Goal: Information Seeking & Learning: Check status

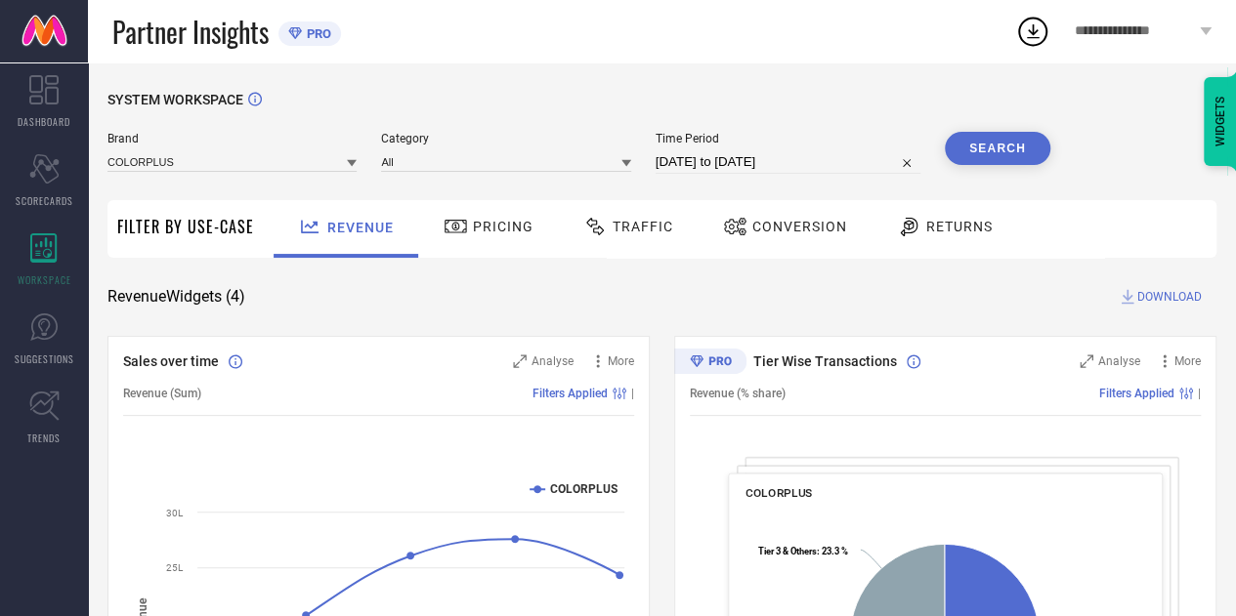
click at [354, 158] on div at bounding box center [352, 162] width 10 height 19
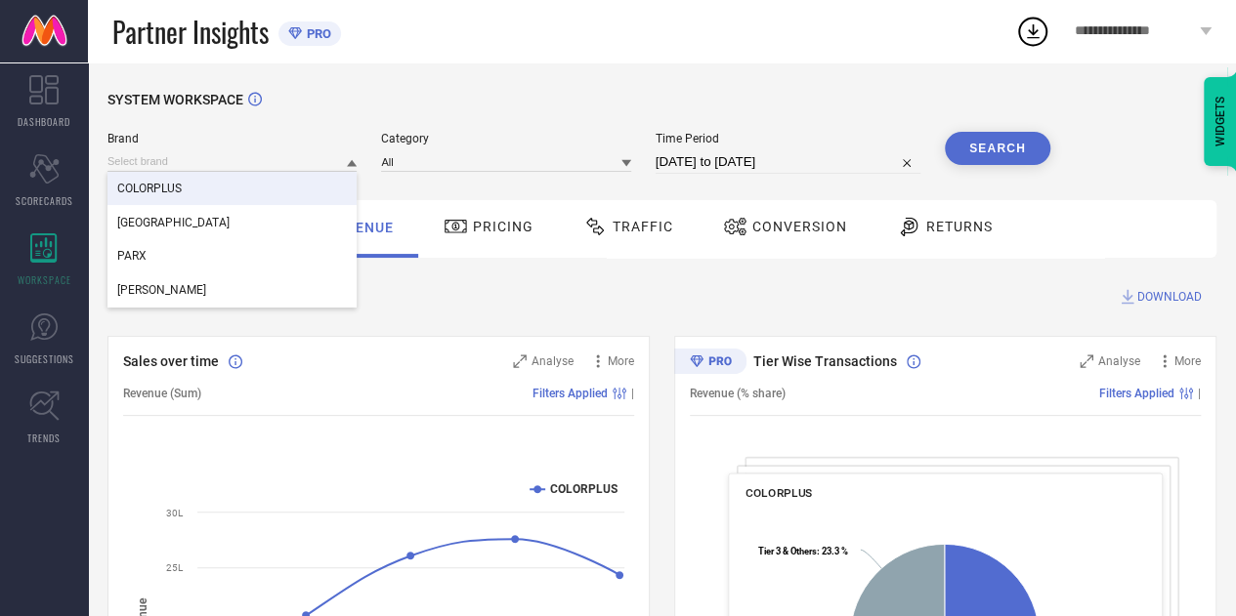
click at [315, 183] on div "COLORPLUS" at bounding box center [231, 188] width 249 height 33
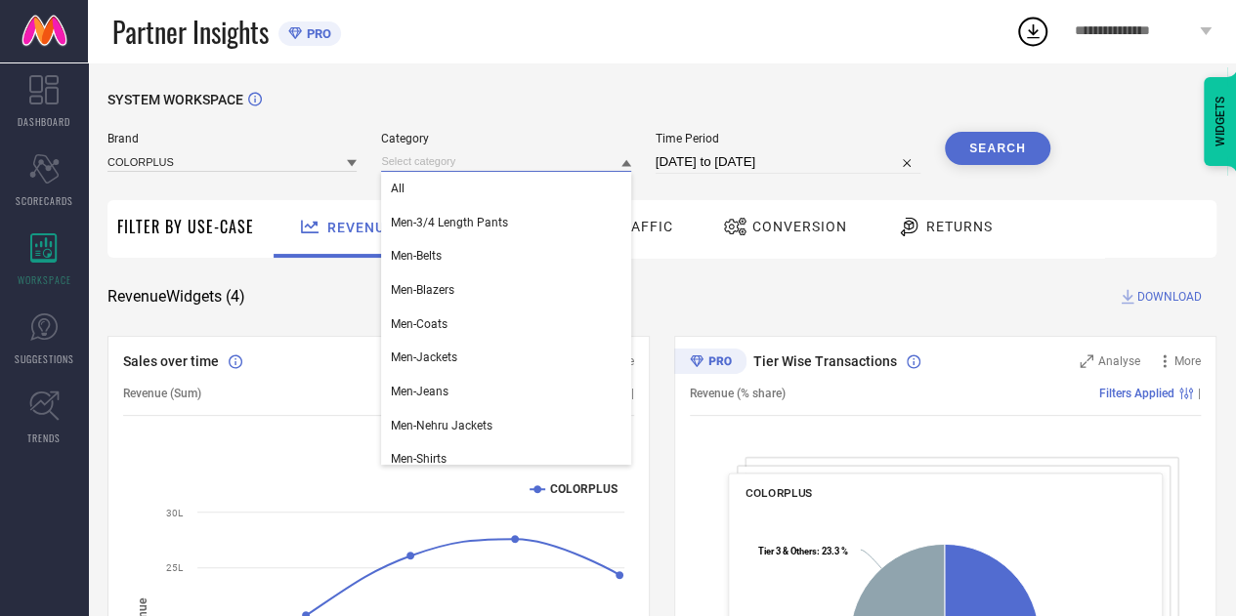
click at [425, 169] on input at bounding box center [505, 161] width 249 height 21
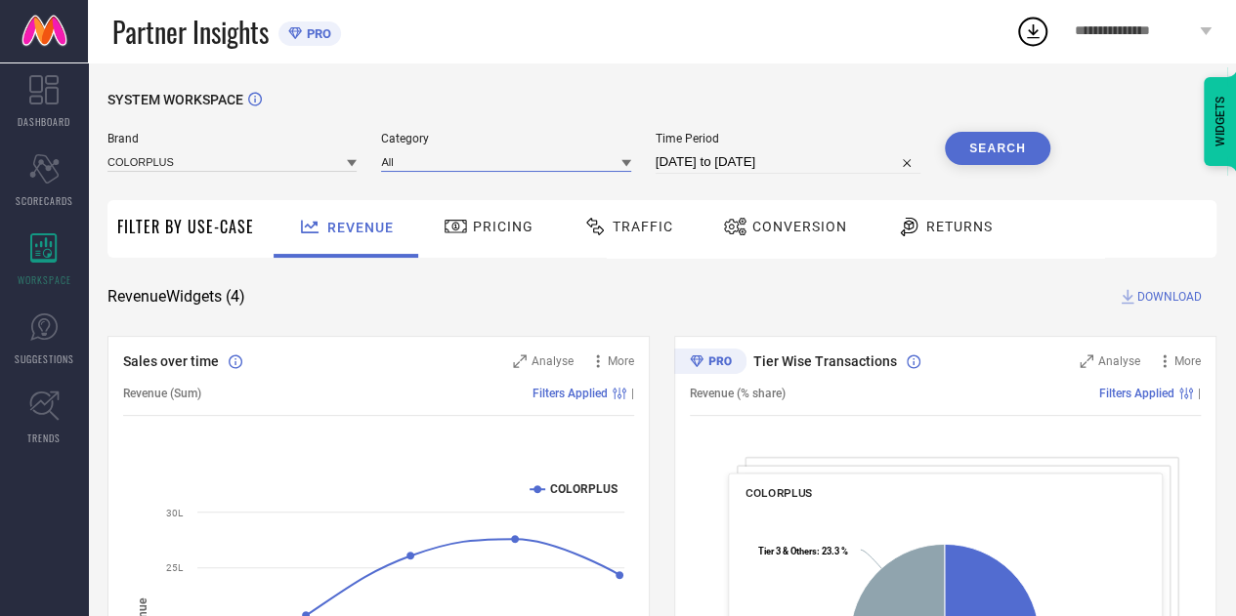
click at [425, 169] on input at bounding box center [505, 161] width 249 height 21
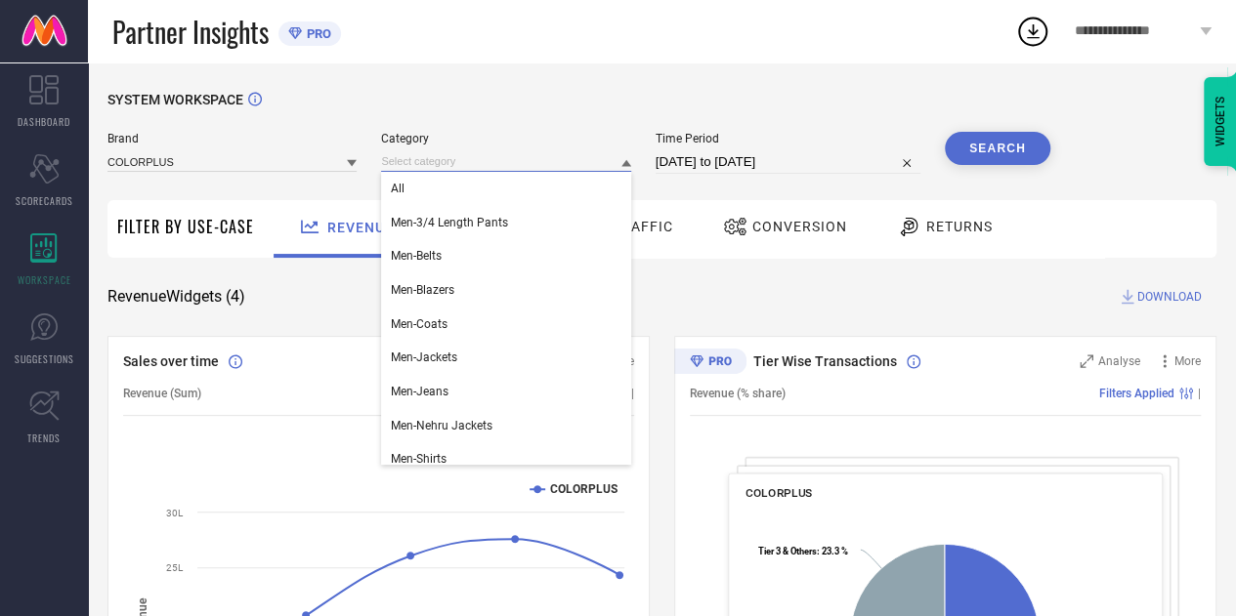
click at [425, 169] on input at bounding box center [505, 161] width 249 height 21
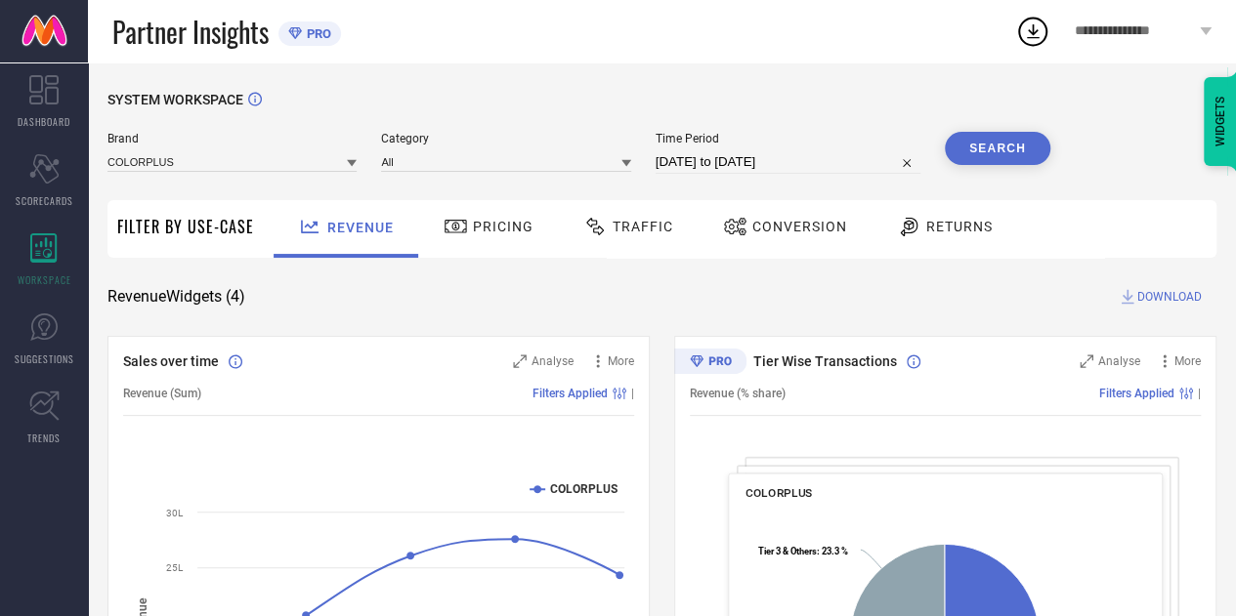
click at [627, 167] on icon at bounding box center [626, 163] width 10 height 7
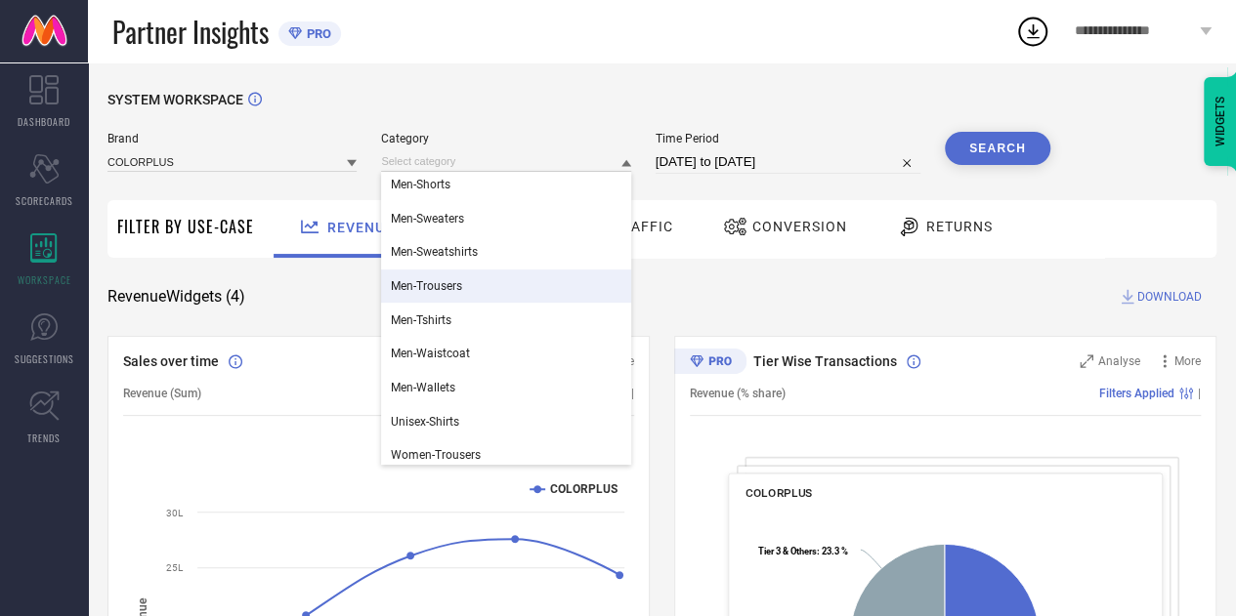
scroll to position [316, 0]
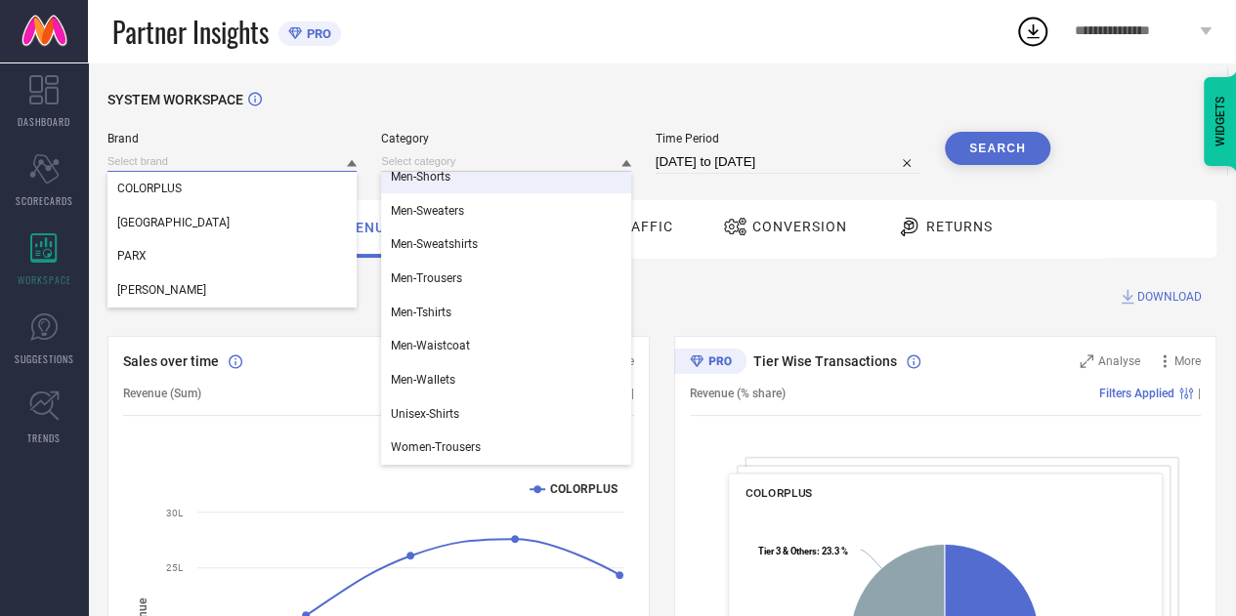
click at [281, 161] on input at bounding box center [231, 161] width 249 height 21
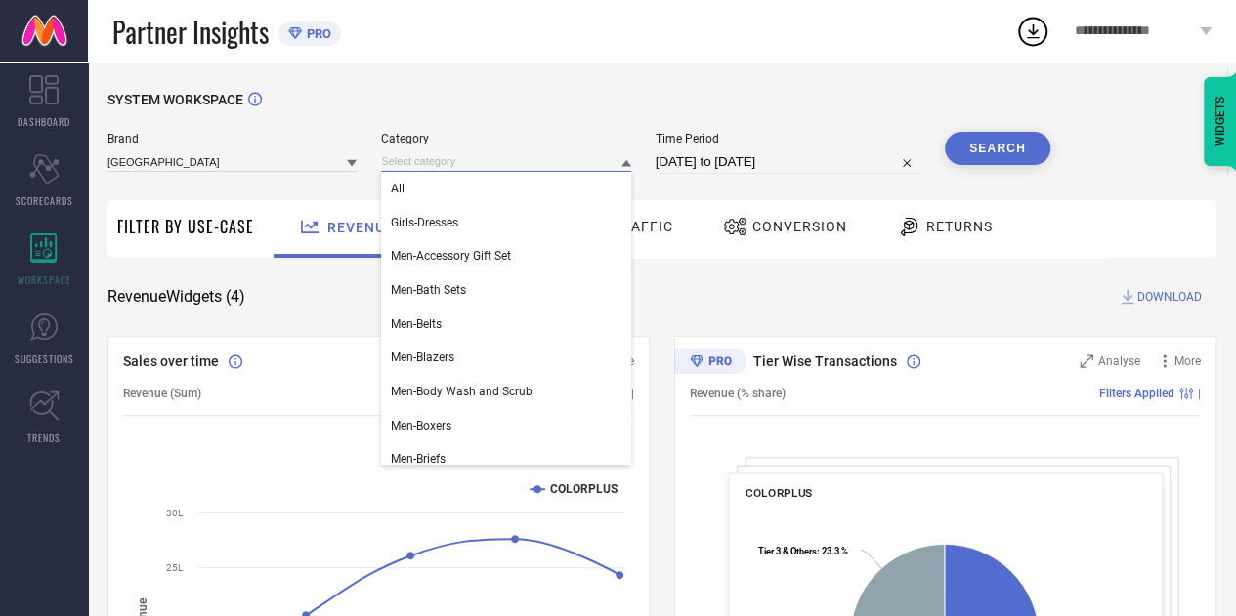
click at [424, 160] on input at bounding box center [505, 161] width 249 height 21
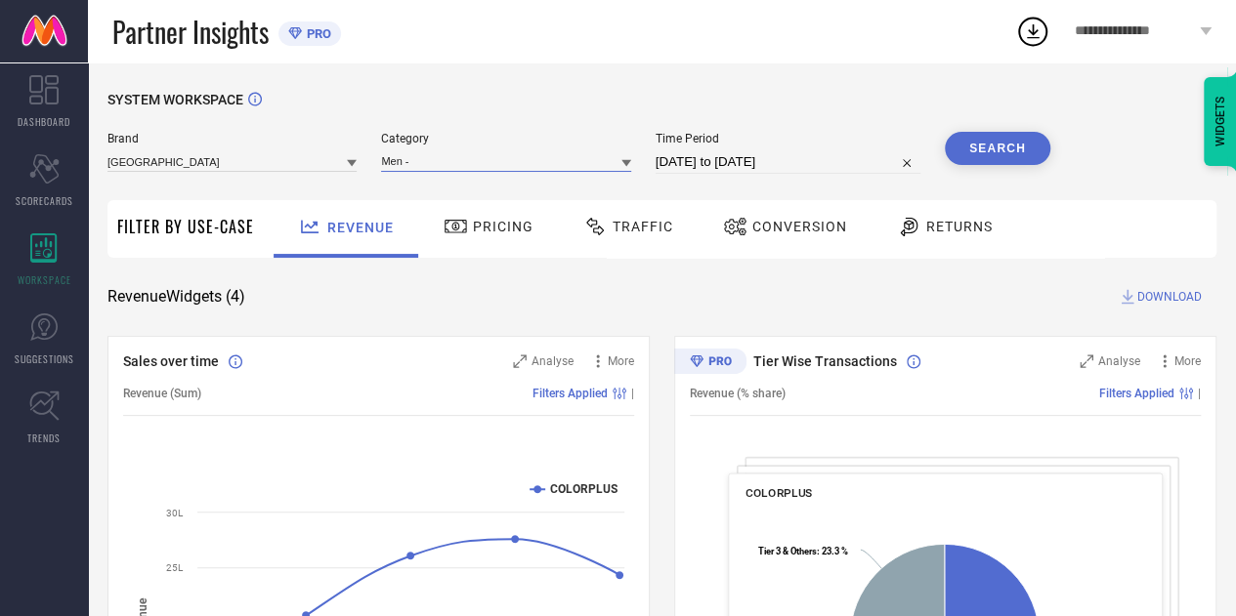
type input "Men -"
click at [627, 161] on icon at bounding box center [626, 163] width 10 height 7
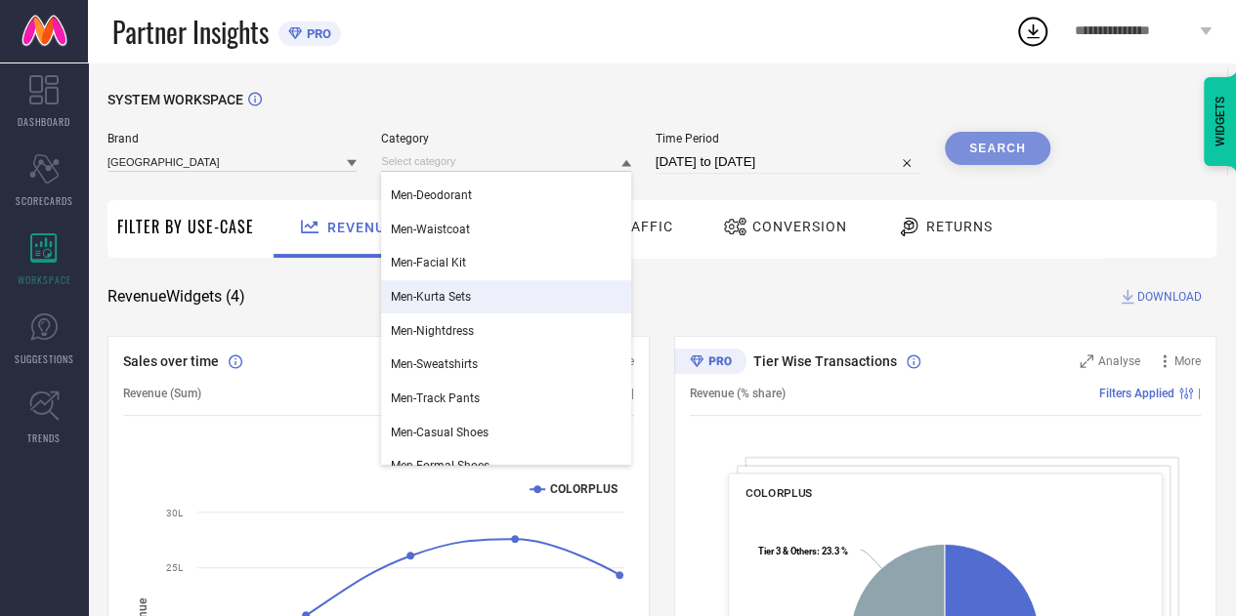
scroll to position [705, 0]
click at [482, 296] on div "Men-Kurta Sets" at bounding box center [505, 295] width 249 height 33
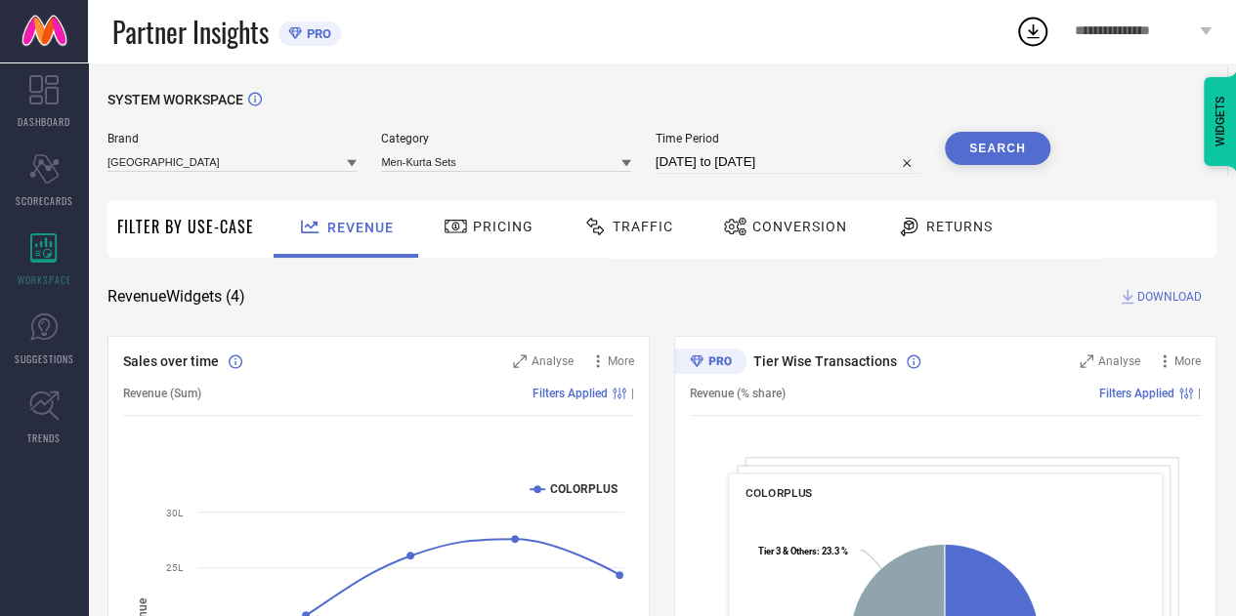
click at [998, 157] on button "Search" at bounding box center [996, 148] width 105 height 33
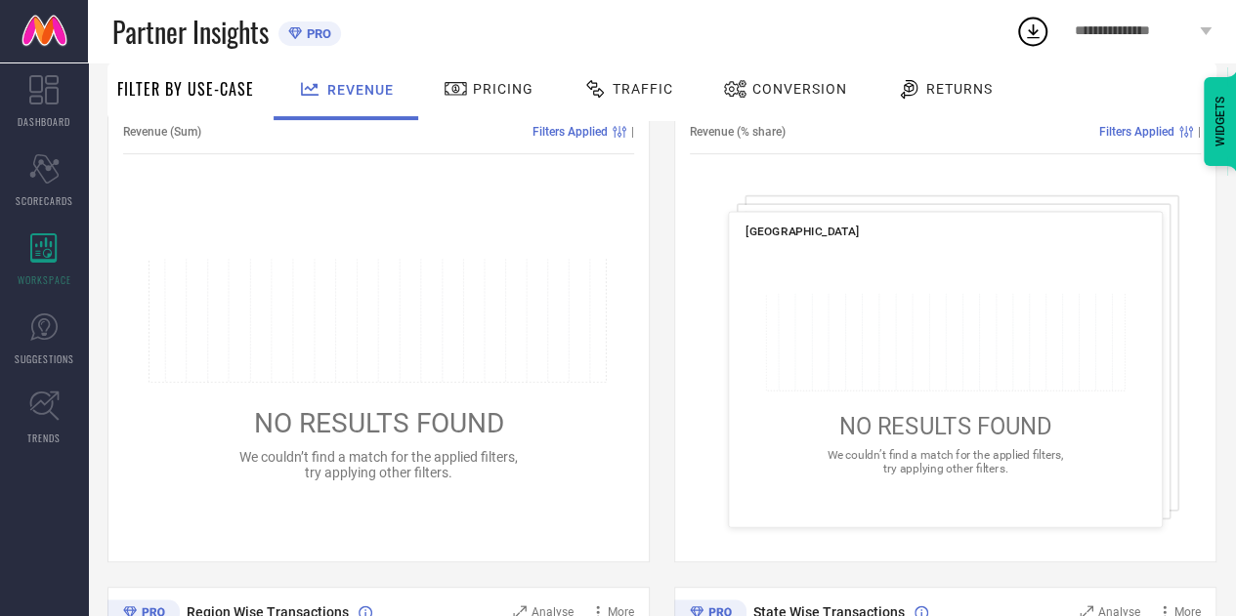
scroll to position [0, 0]
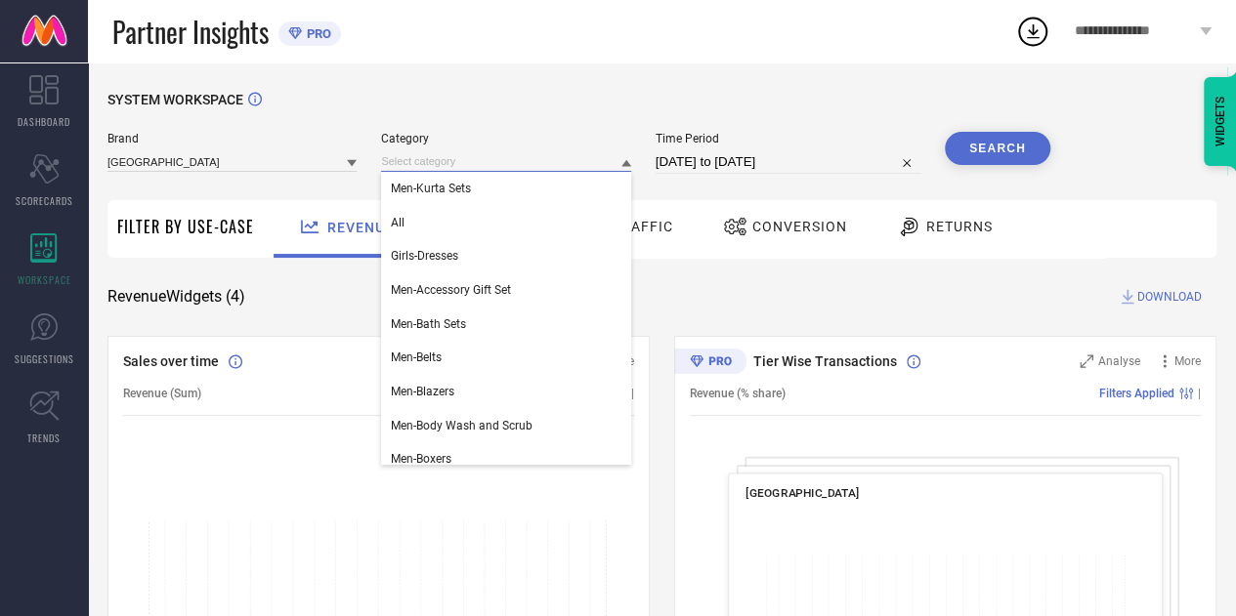
click at [529, 157] on input at bounding box center [505, 161] width 249 height 21
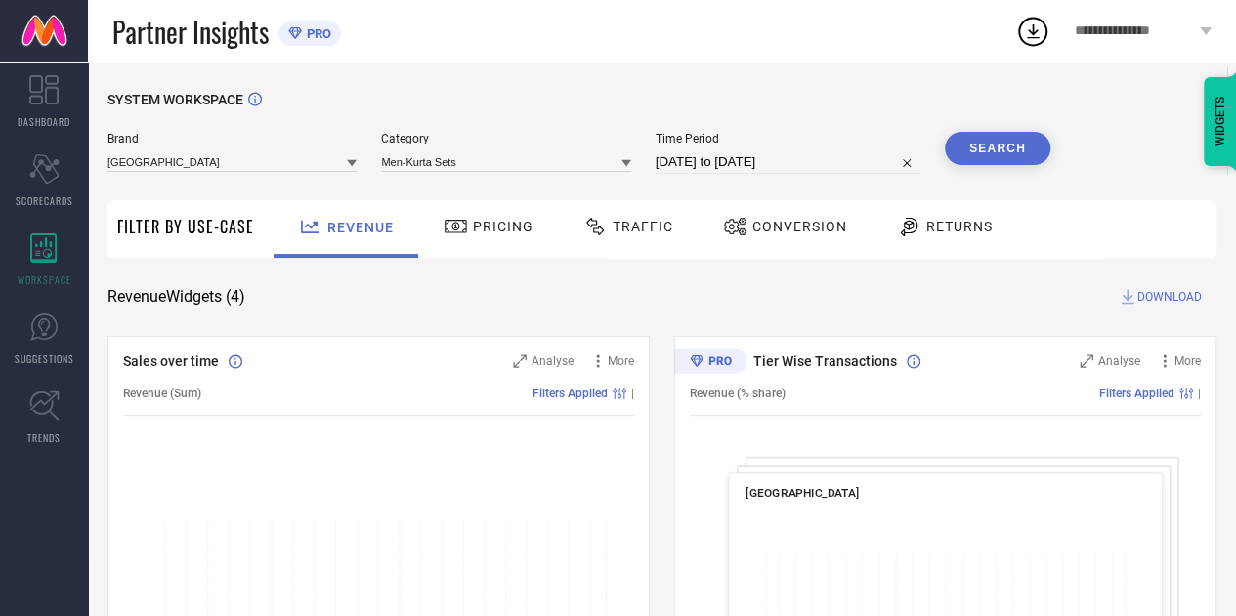
click at [613, 241] on div "Traffic" at bounding box center [628, 226] width 100 height 33
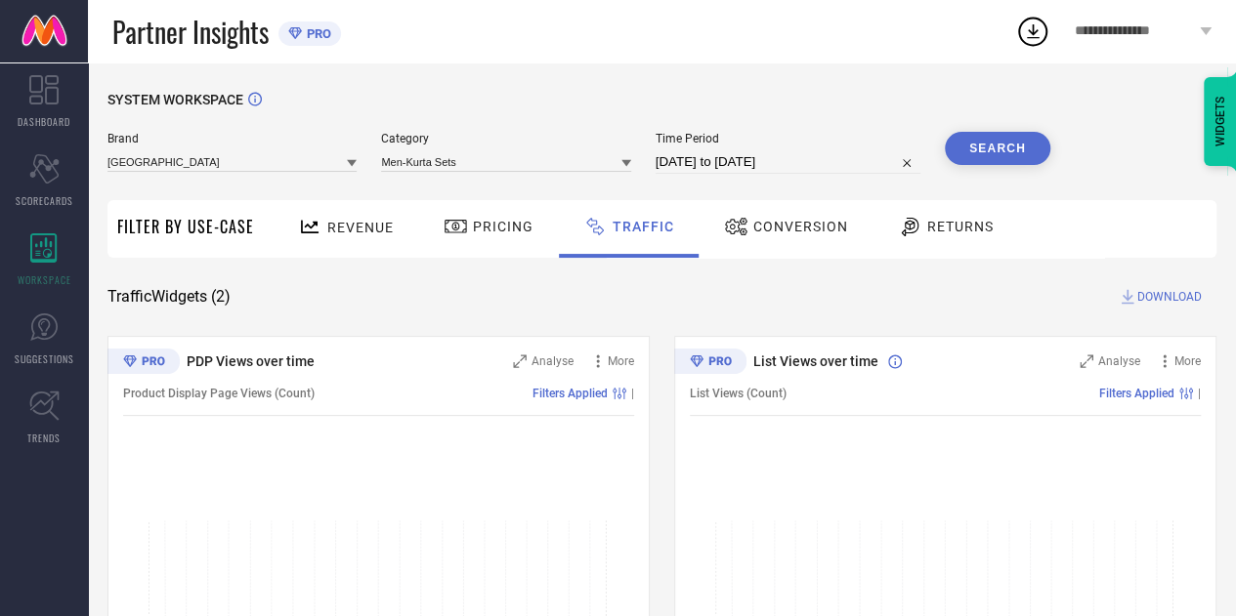
click at [623, 163] on icon at bounding box center [626, 163] width 10 height 10
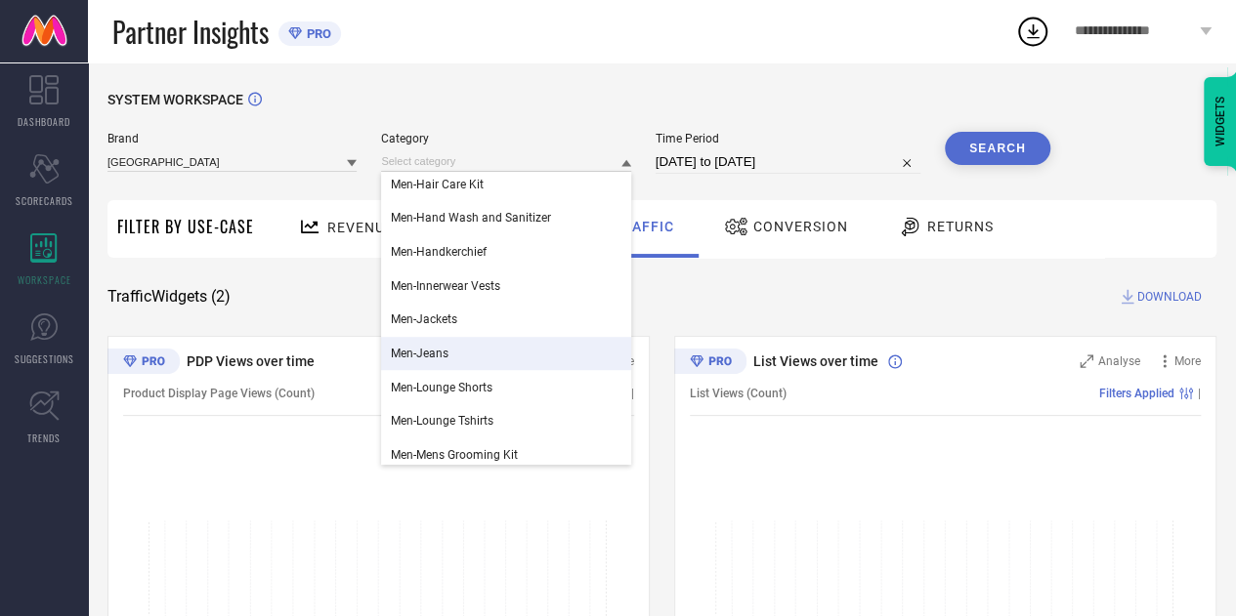
scroll to position [708, 0]
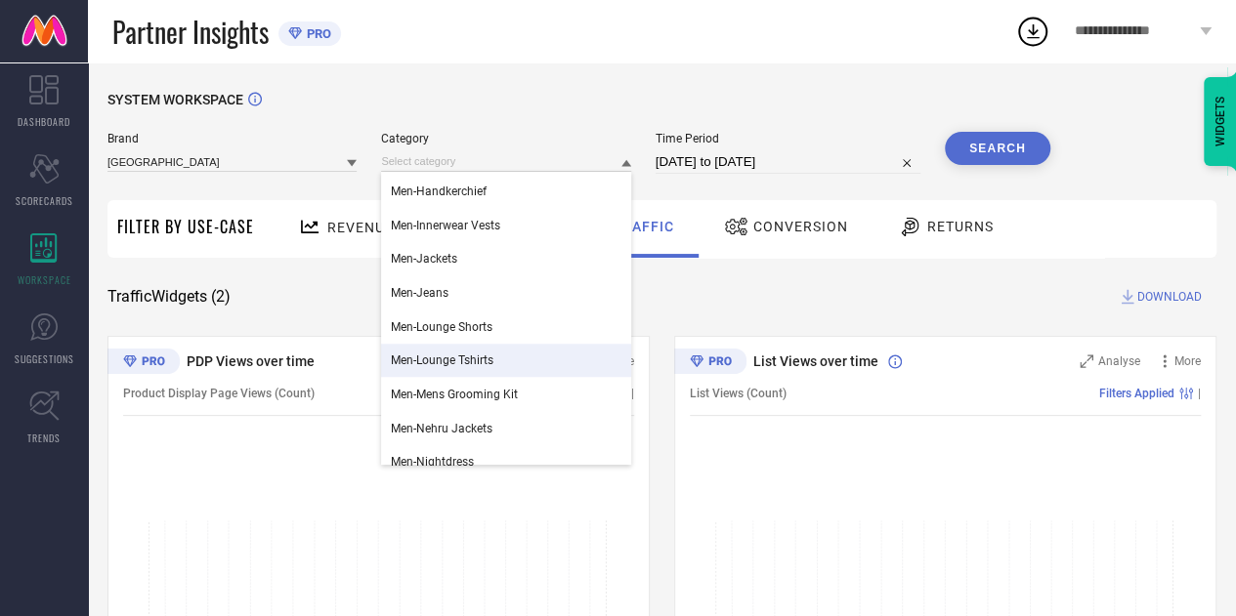
click at [477, 360] on span "Men-Lounge Tshirts" at bounding box center [442, 361] width 103 height 14
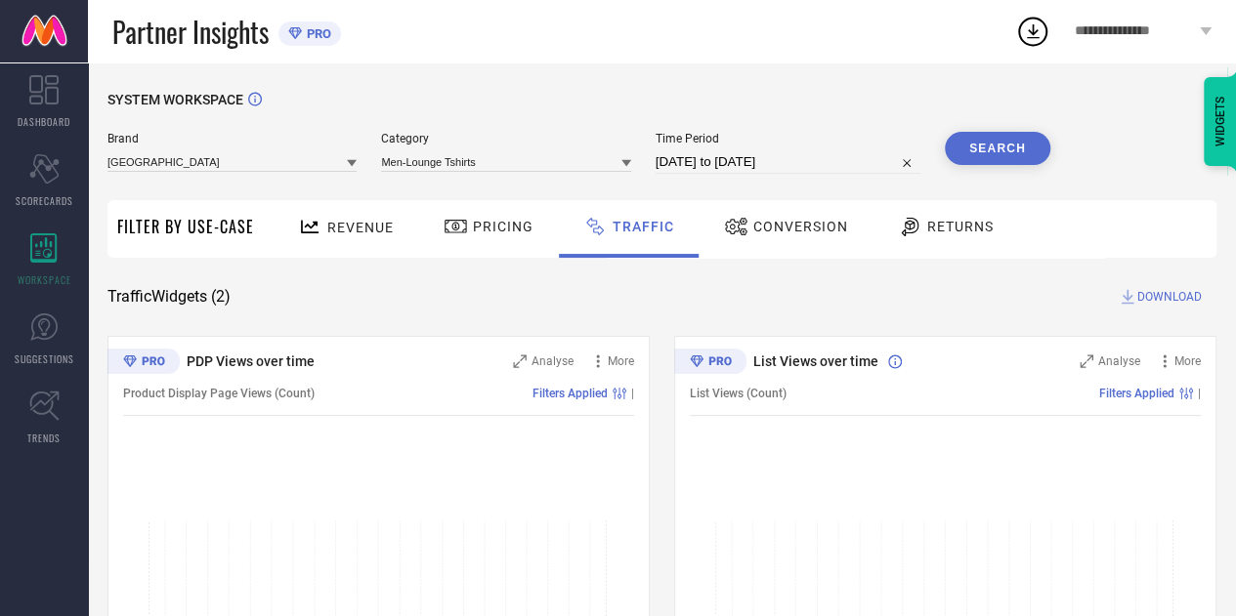
click at [994, 138] on button "Search" at bounding box center [996, 148] width 105 height 33
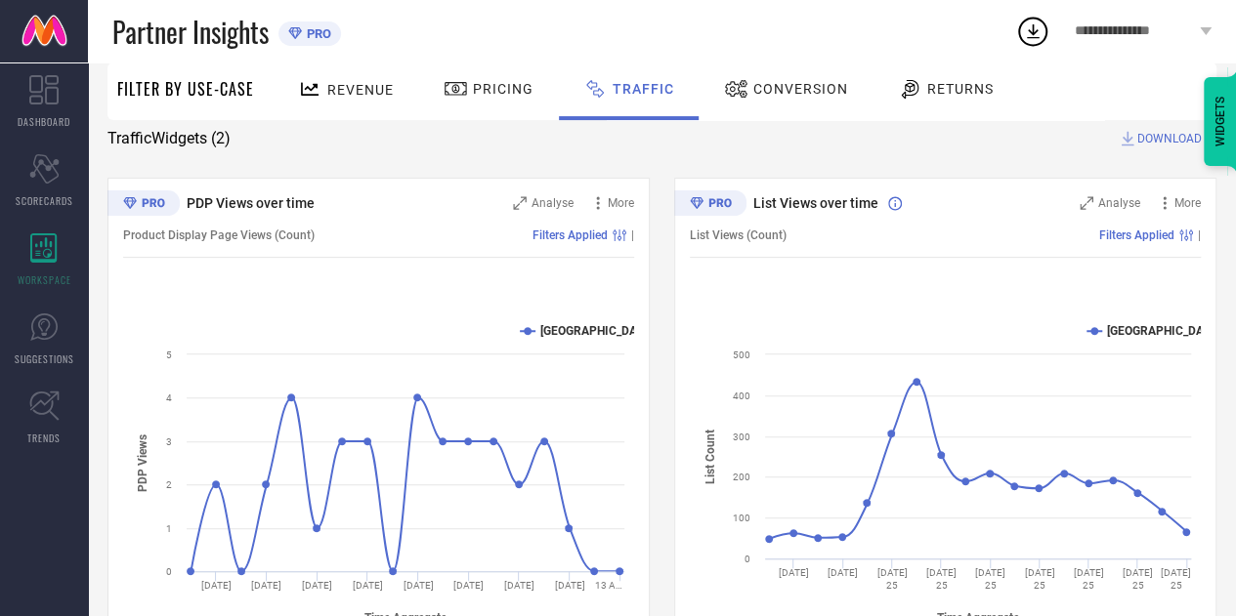
scroll to position [0, 0]
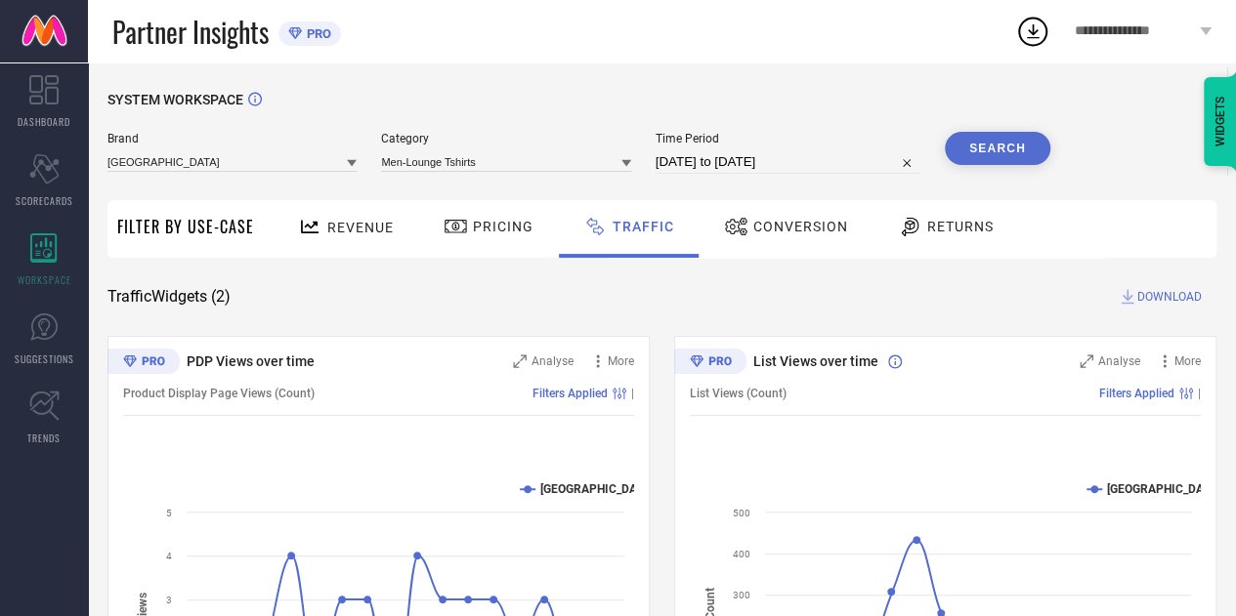
click at [1160, 299] on span "DOWNLOAD" at bounding box center [1169, 297] width 64 height 20
click at [1032, 28] on icon at bounding box center [1033, 31] width 13 height 15
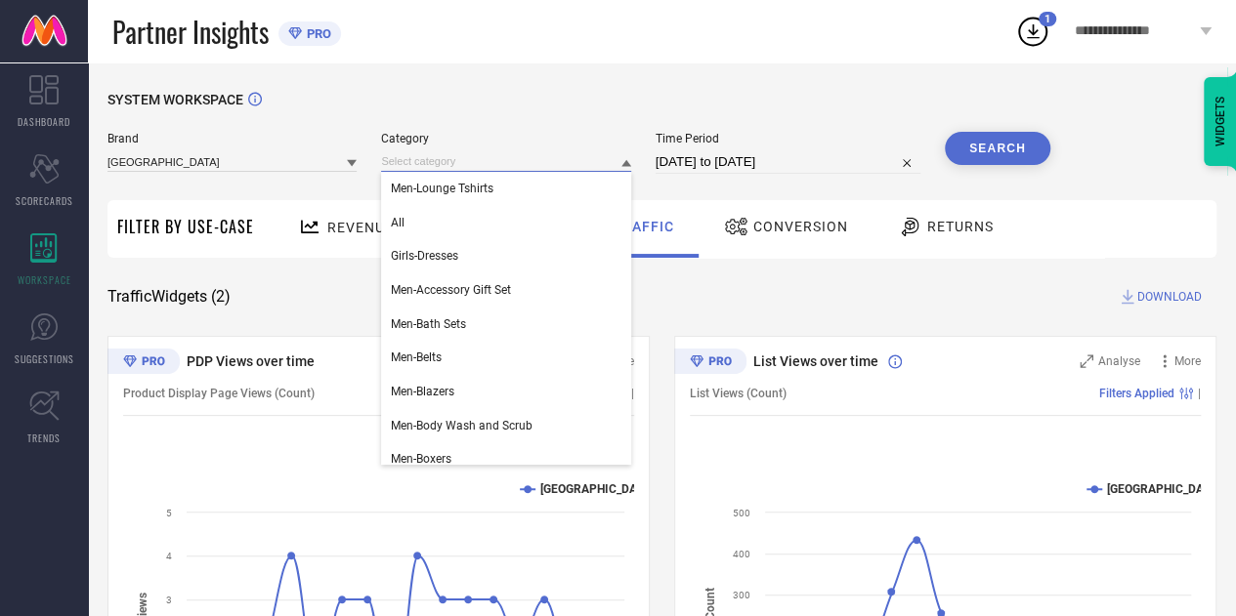
click at [561, 157] on input at bounding box center [505, 161] width 249 height 21
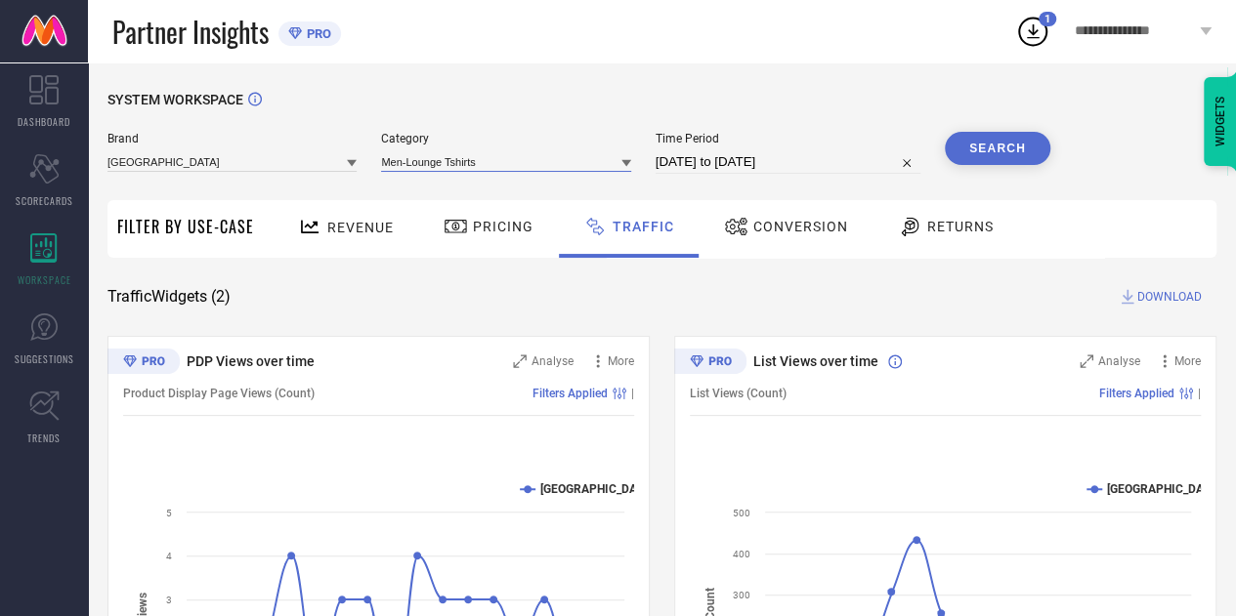
click at [561, 157] on input at bounding box center [505, 161] width 249 height 21
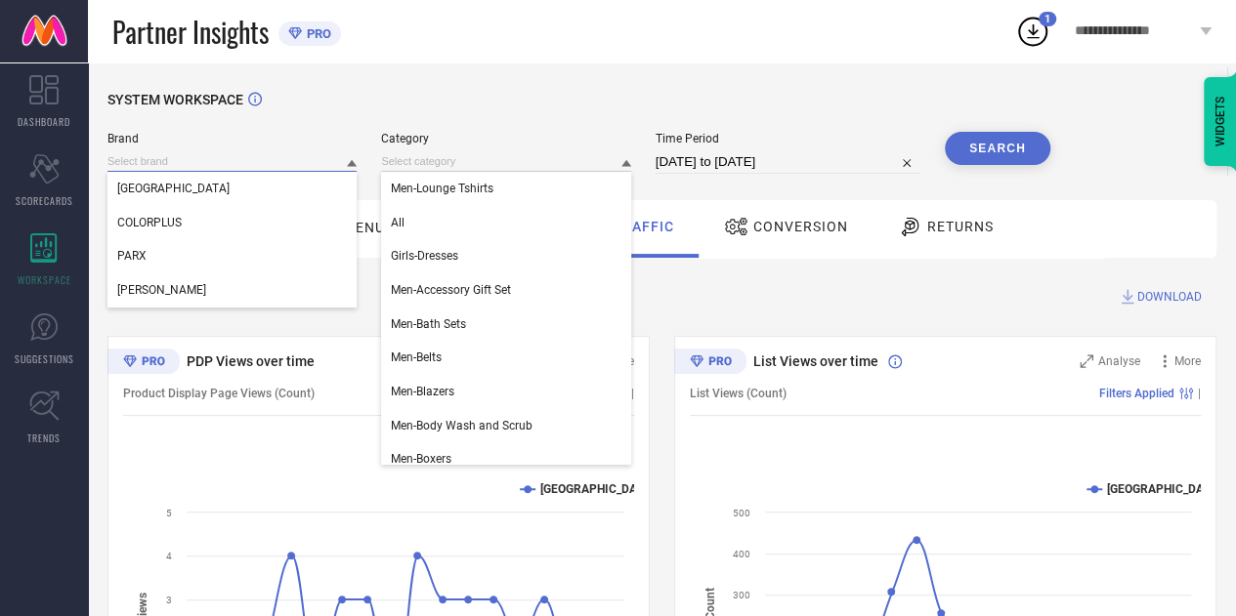
click at [338, 168] on input at bounding box center [231, 161] width 249 height 21
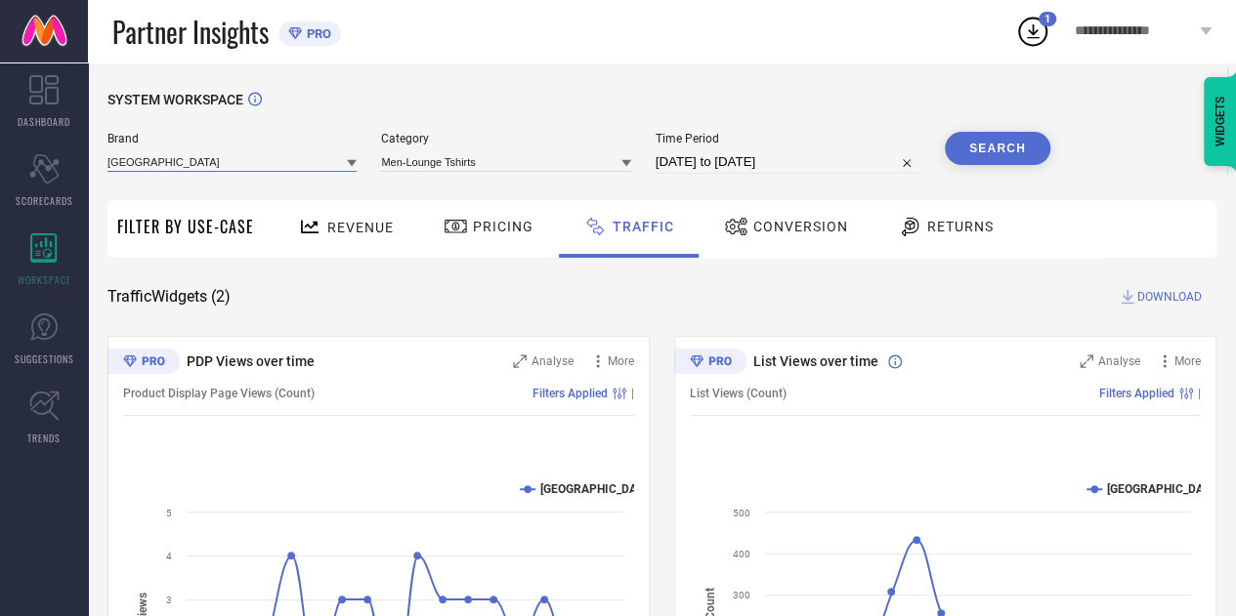
click at [320, 161] on input at bounding box center [231, 161] width 249 height 21
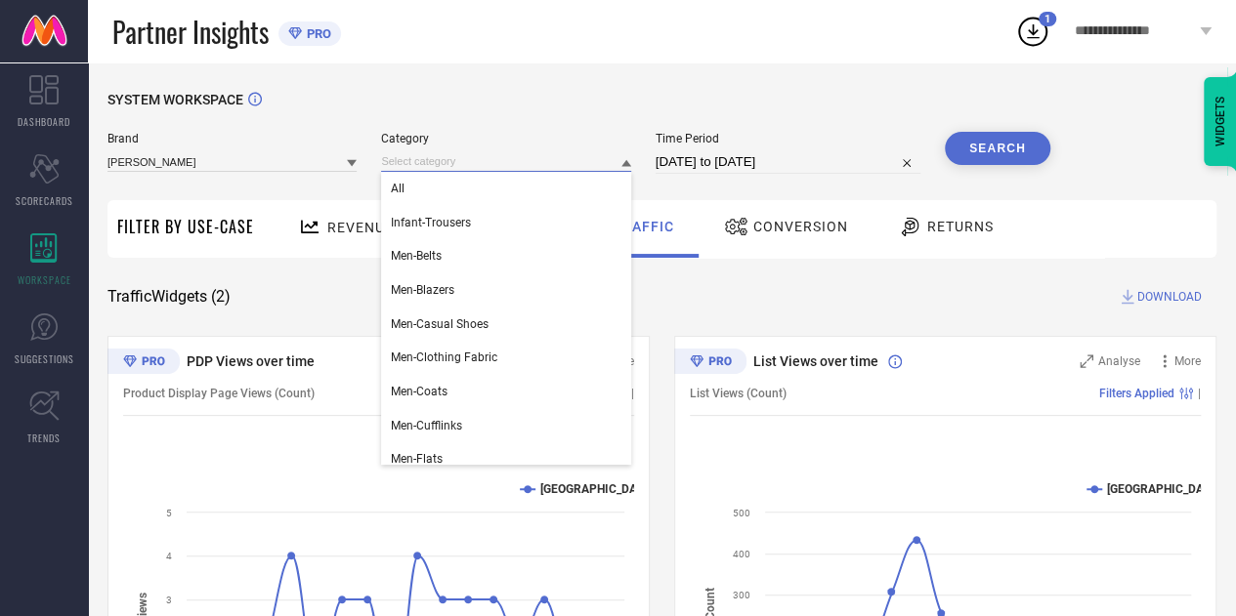
click at [422, 161] on input at bounding box center [505, 161] width 249 height 21
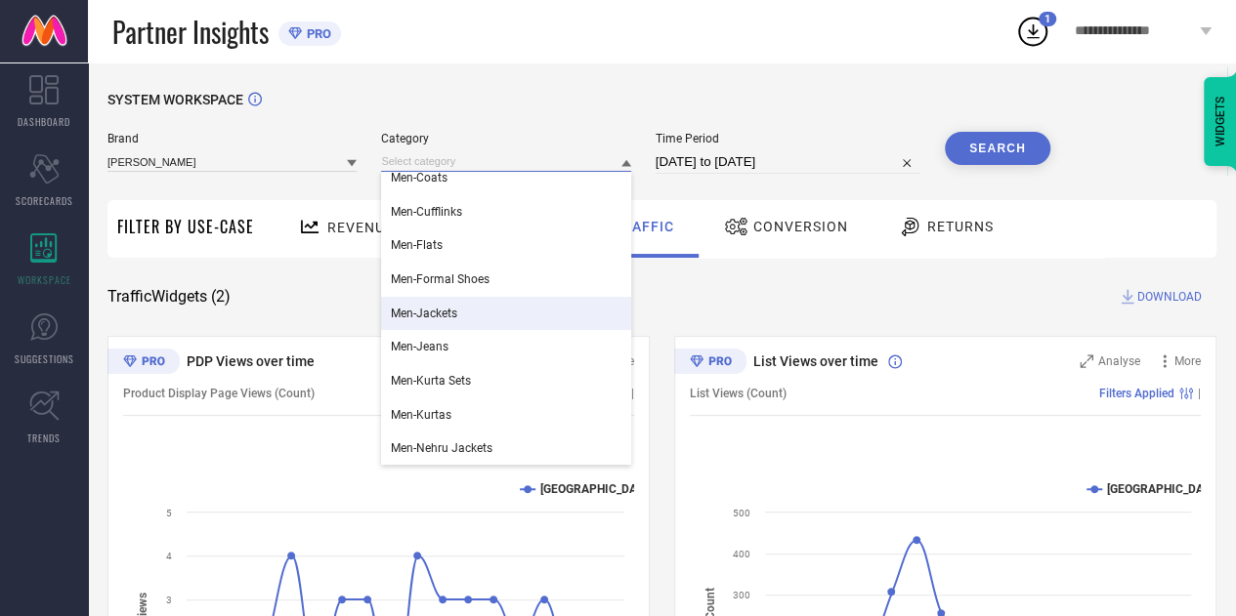
scroll to position [231, 0]
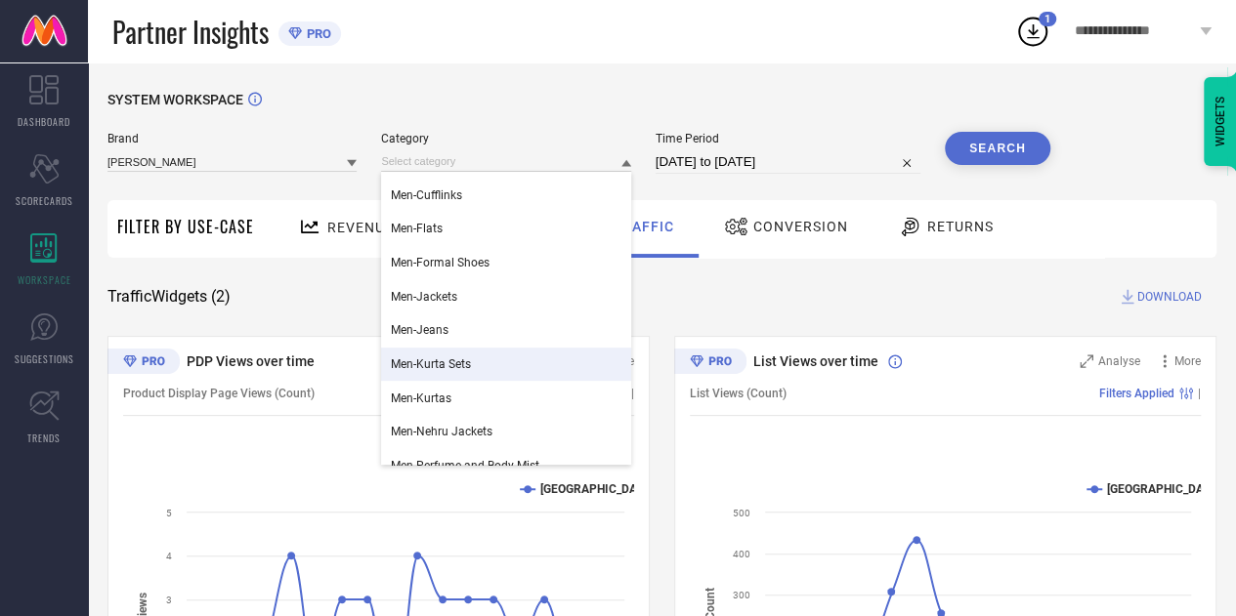
click at [461, 360] on span "Men-Kurta Sets" at bounding box center [431, 364] width 80 height 14
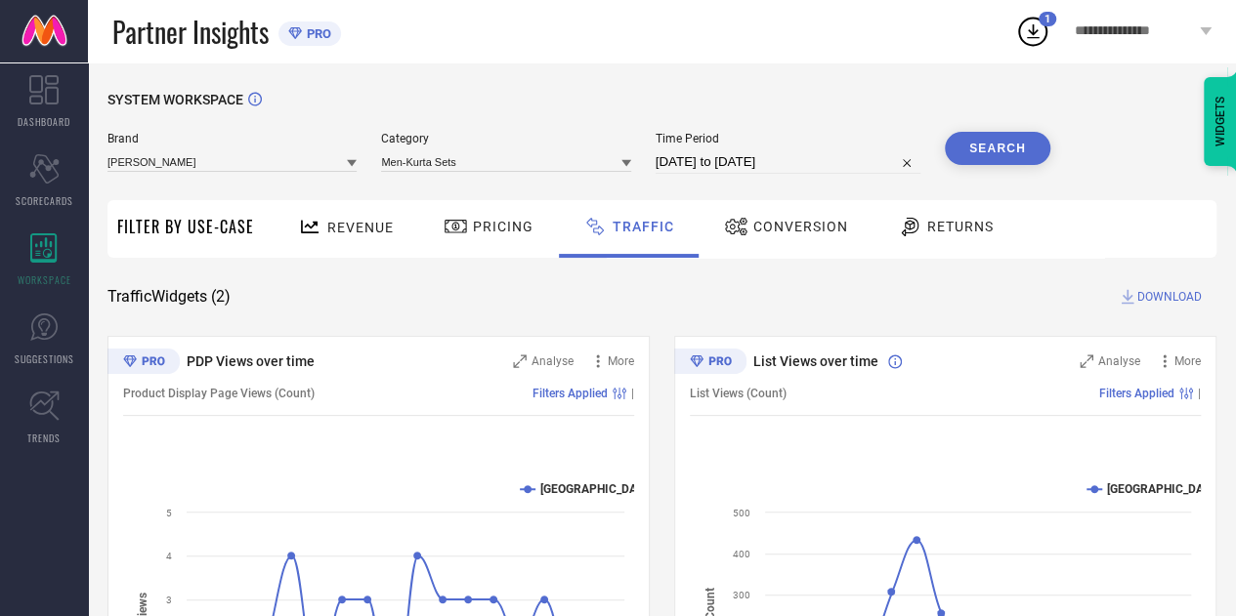
click at [986, 146] on button "Search" at bounding box center [996, 148] width 105 height 33
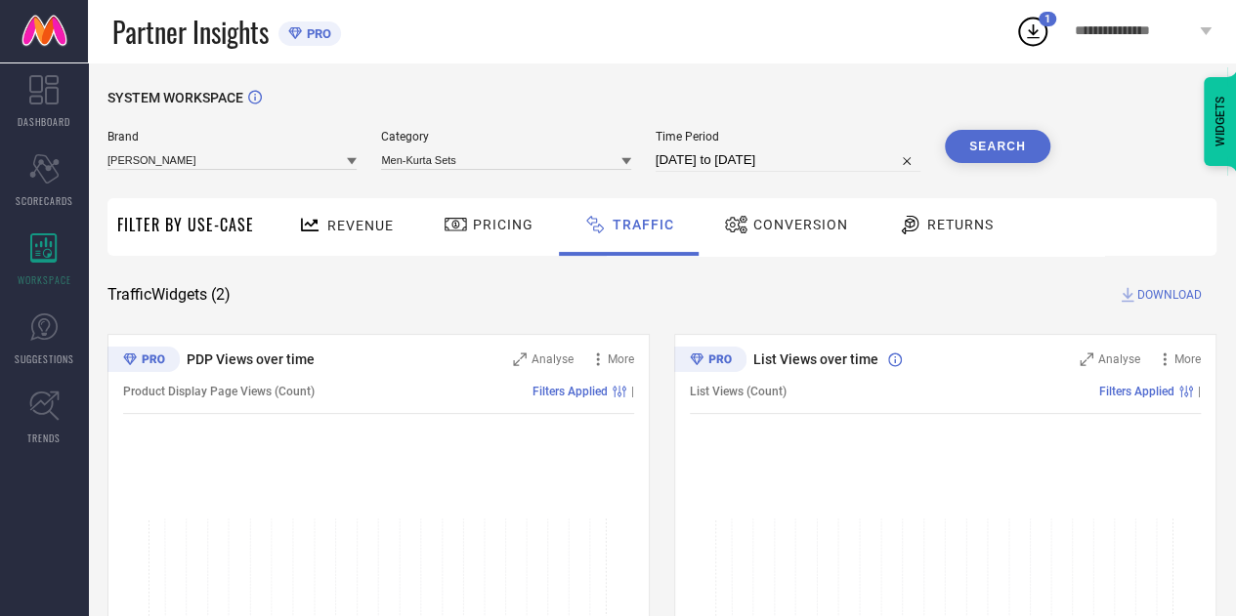
scroll to position [0, 0]
click at [631, 163] on icon at bounding box center [626, 163] width 10 height 10
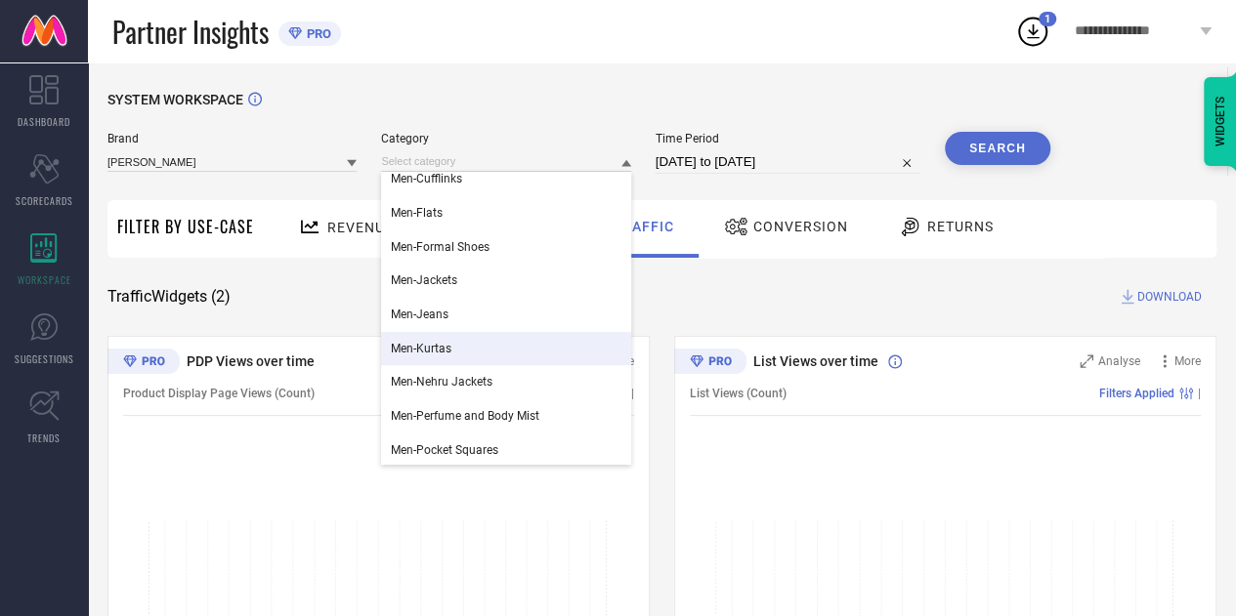
scroll to position [281, 0]
click at [545, 352] on div "Men-Kurtas" at bounding box center [505, 347] width 249 height 33
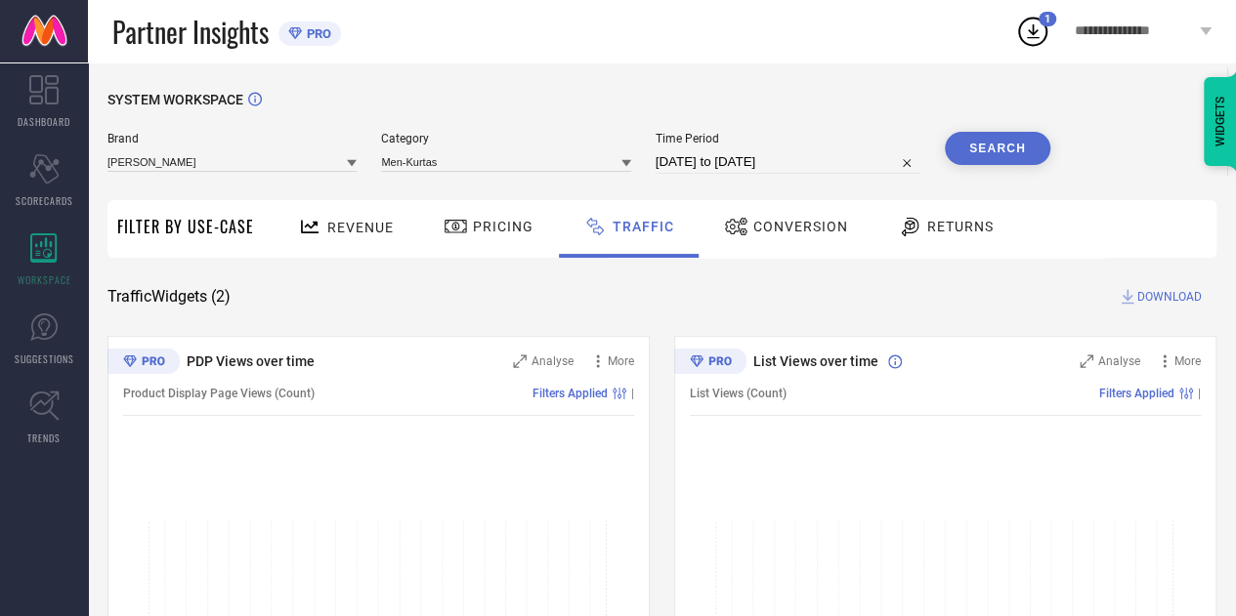
click at [997, 144] on button "Search" at bounding box center [996, 148] width 105 height 33
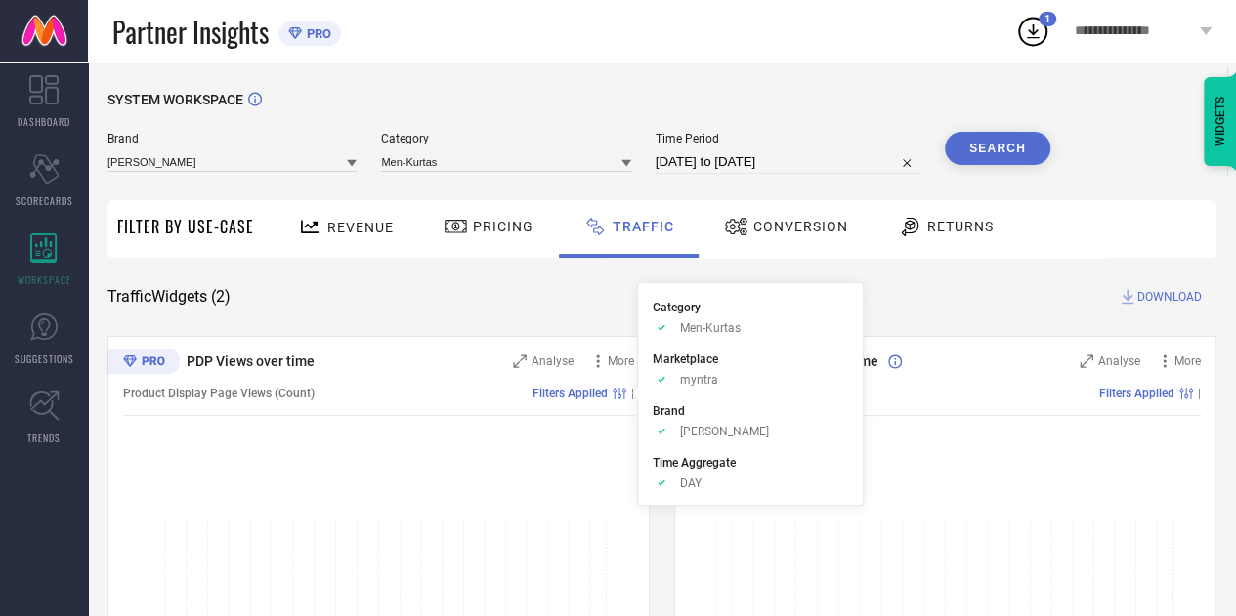
scroll to position [194, 0]
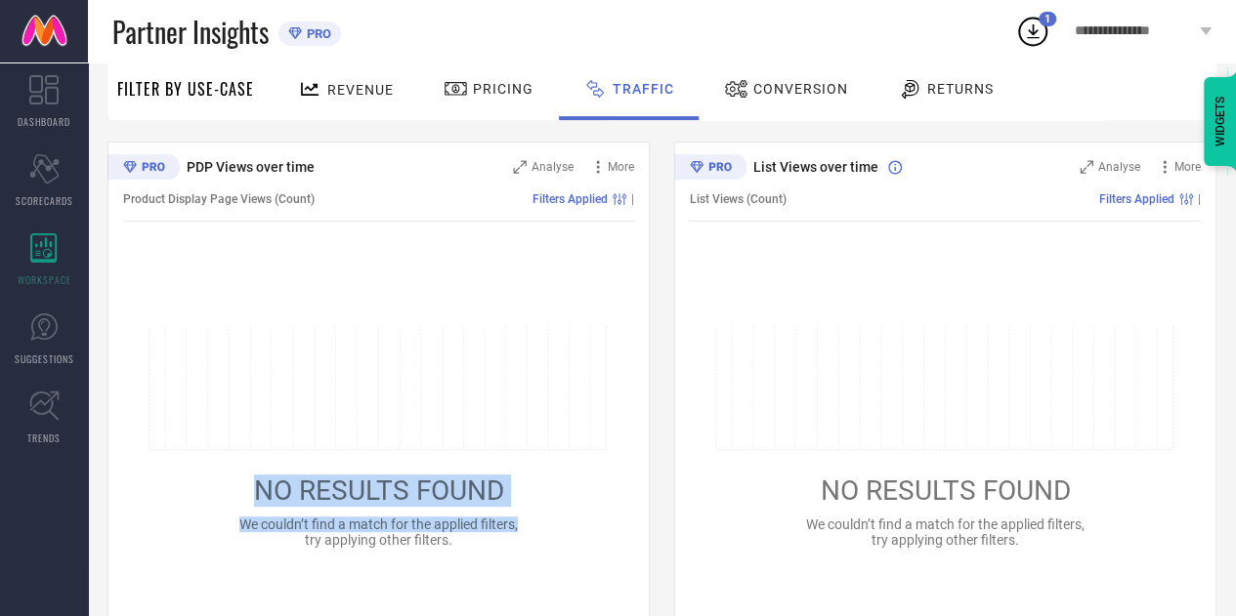
drag, startPoint x: 535, startPoint y: 388, endPoint x: 535, endPoint y: 503, distance: 115.3
click at [535, 503] on div "NO RESULTS FOUND We couldn’t find a match for the applied filters, try applying…" at bounding box center [378, 437] width 511 height 223
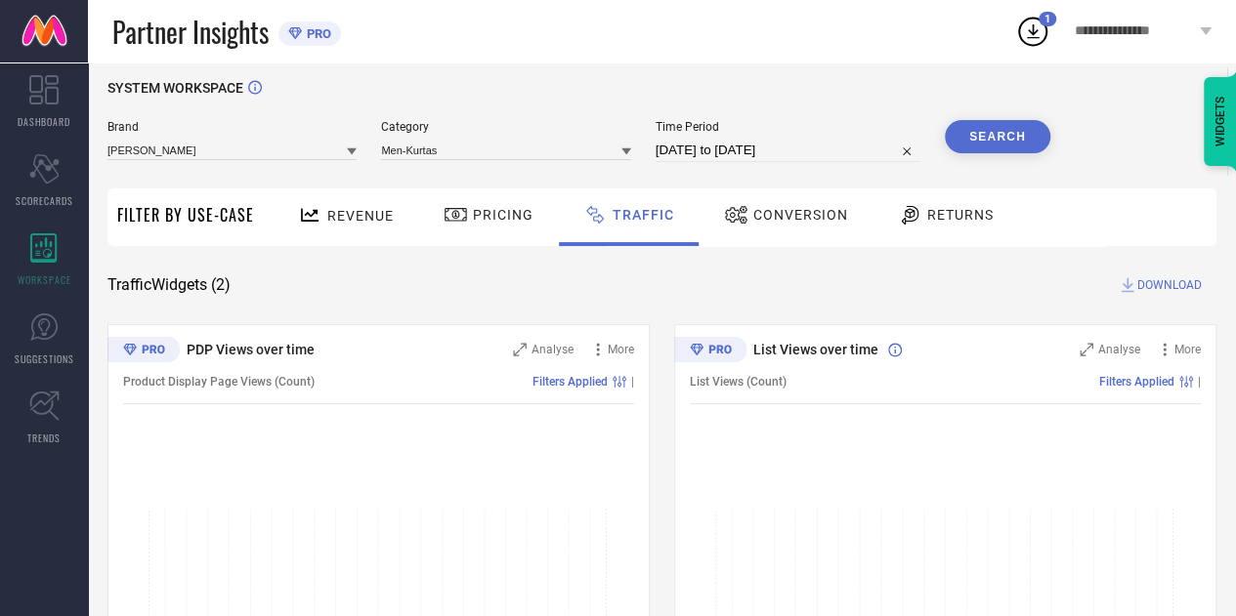
scroll to position [7, 0]
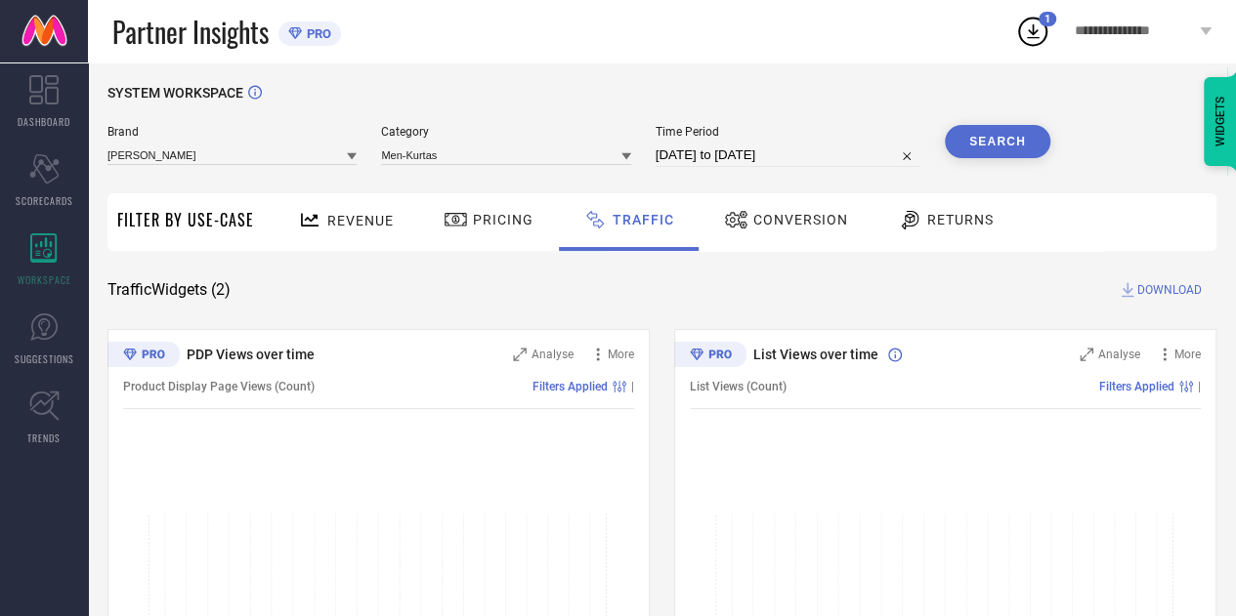
click at [623, 161] on icon at bounding box center [626, 156] width 10 height 10
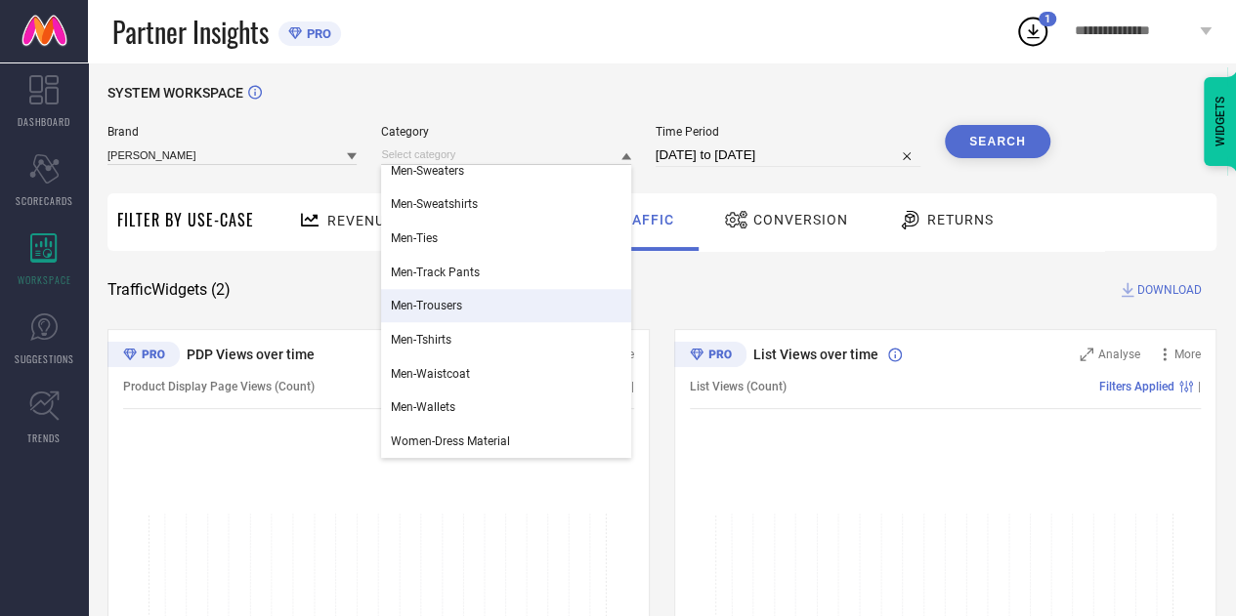
scroll to position [170, 0]
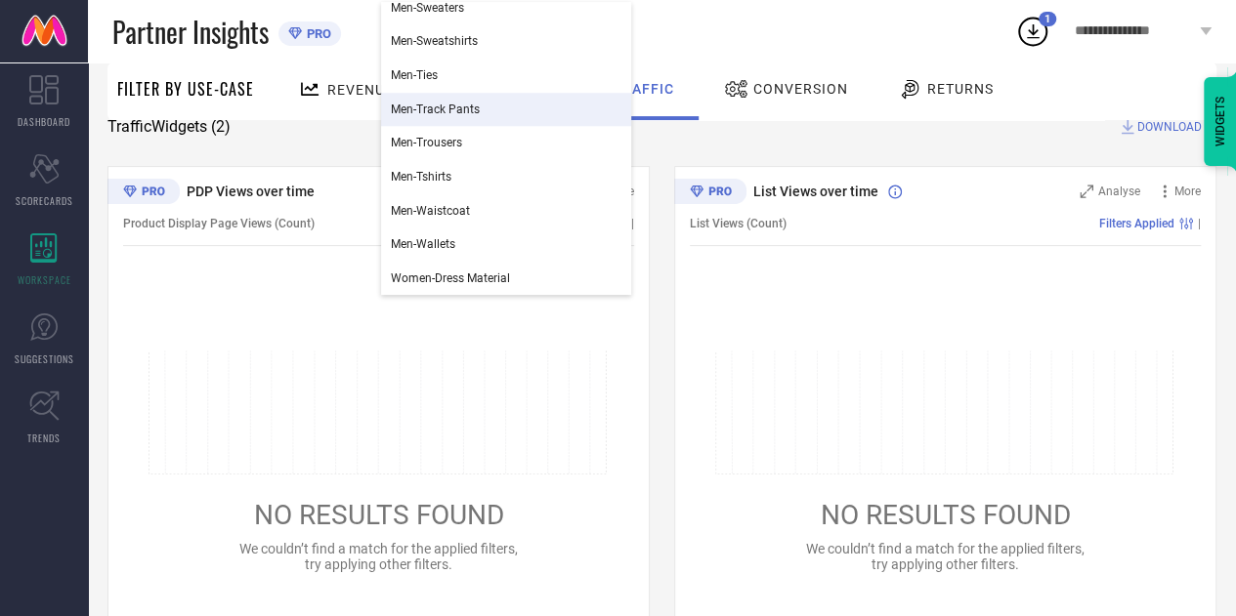
click at [441, 110] on span "Men-Track Pants" at bounding box center [435, 110] width 89 height 14
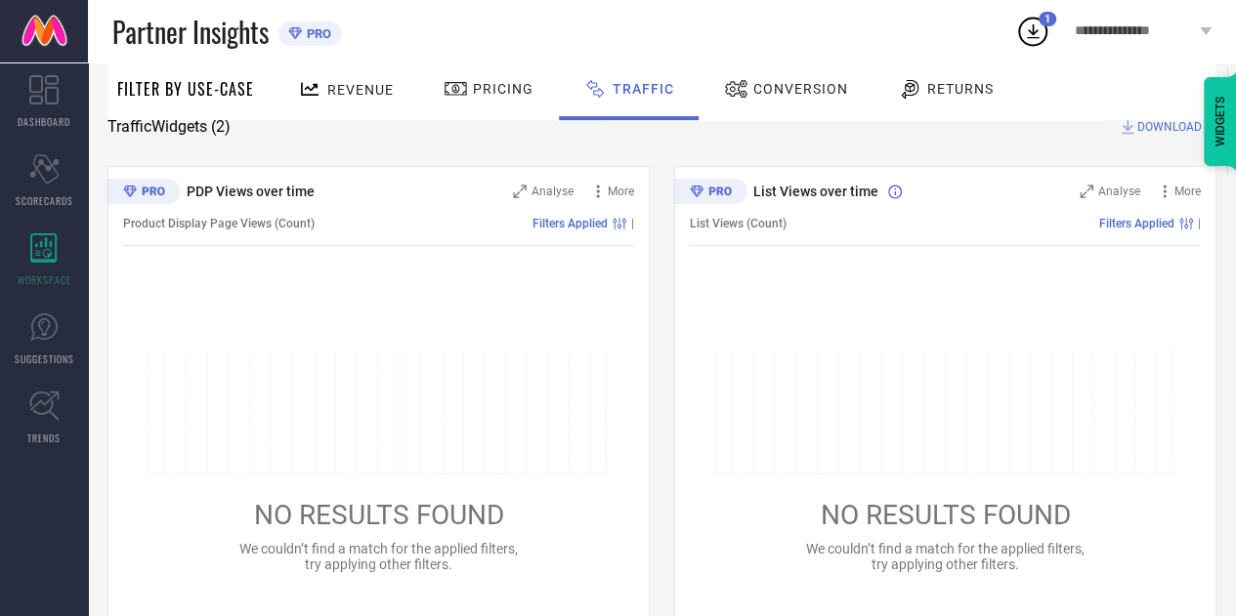
scroll to position [0, 0]
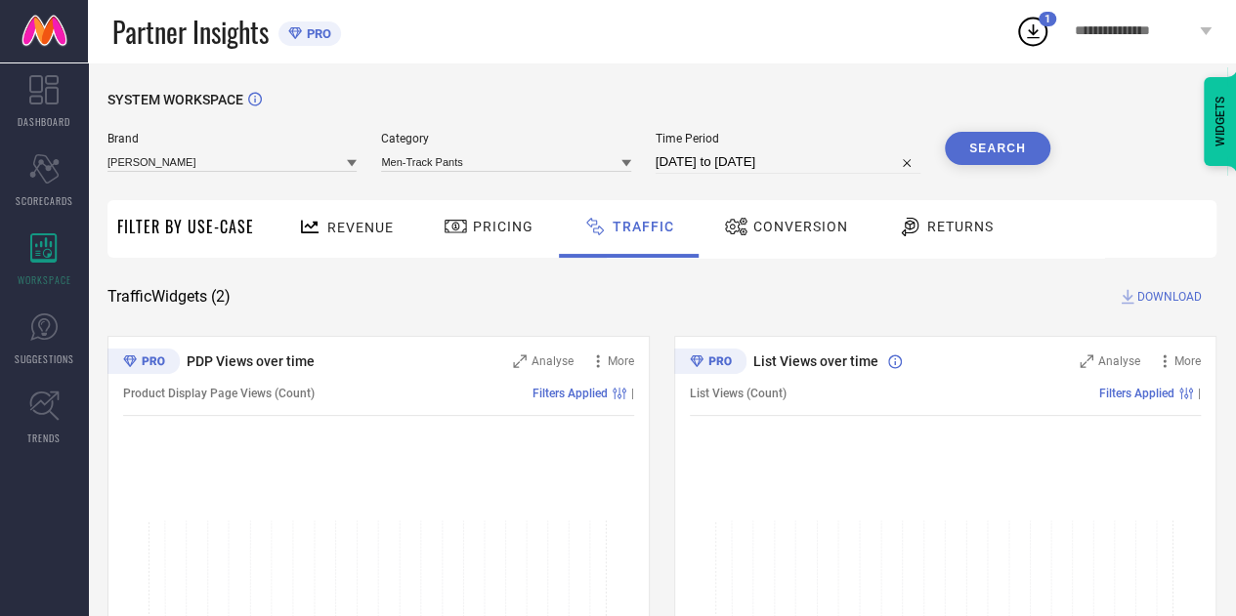
click at [983, 146] on button "Search" at bounding box center [996, 148] width 105 height 33
click at [61, 177] on div "Scorecard SCORECARDS" at bounding box center [44, 181] width 88 height 78
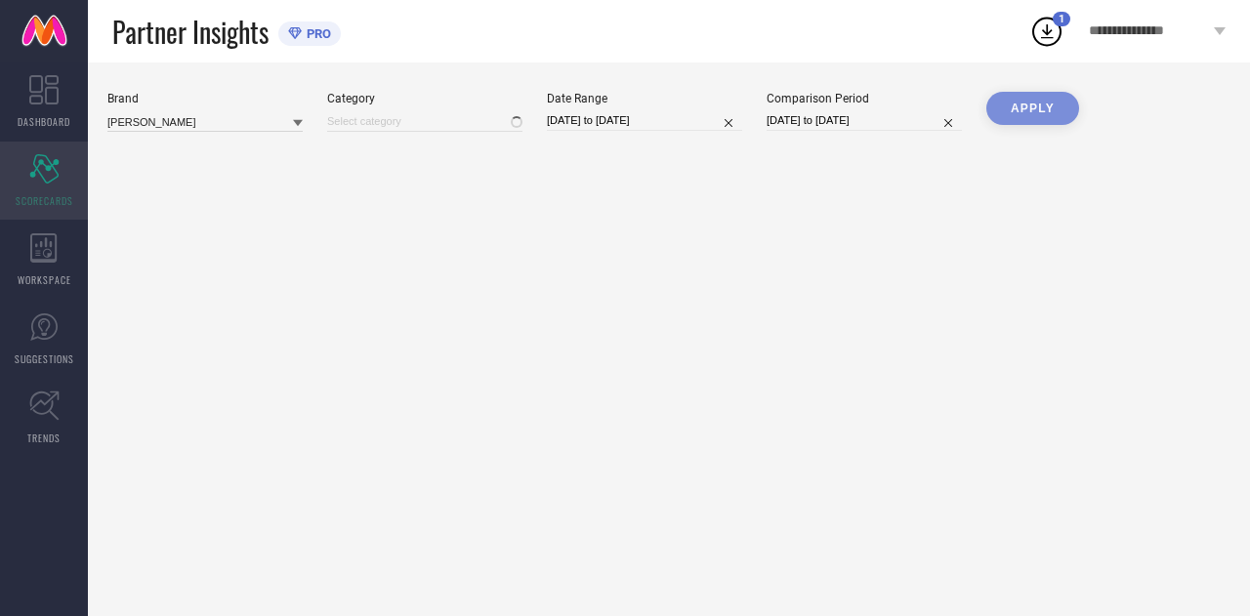
type input "All"
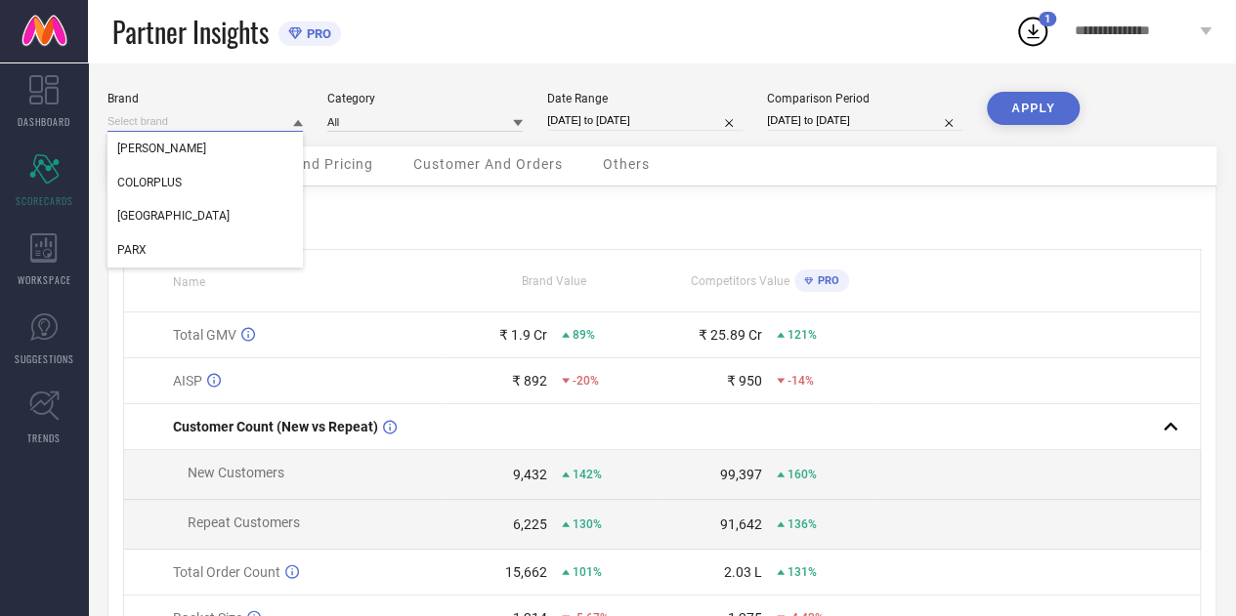
click at [201, 117] on input at bounding box center [204, 121] width 195 height 21
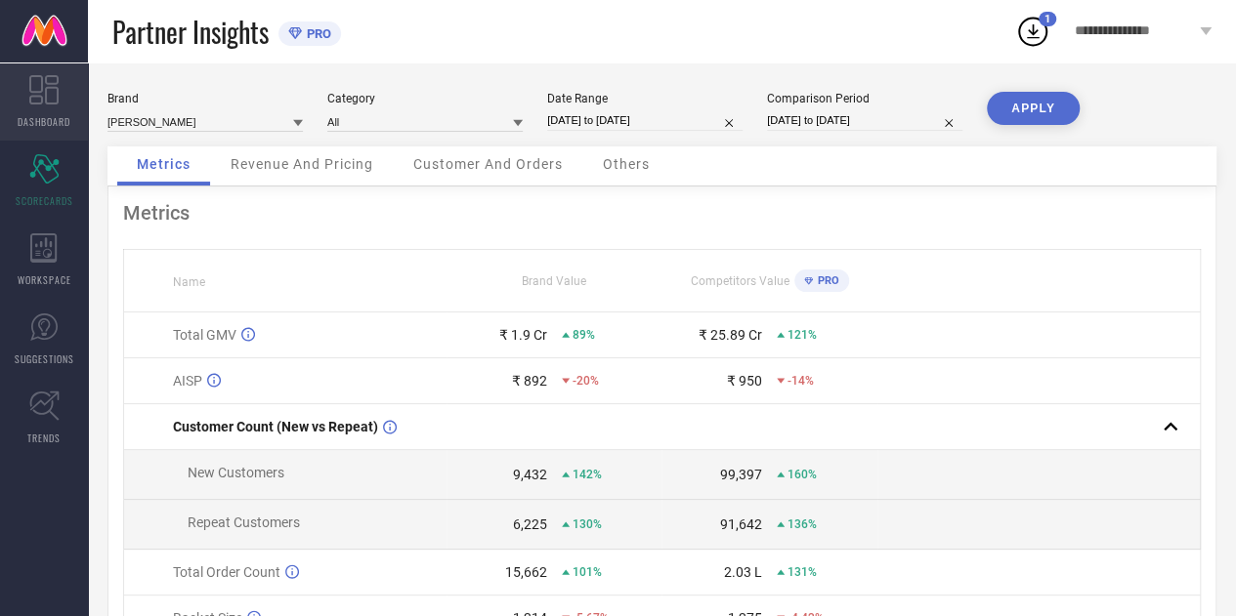
click at [72, 107] on link "DASHBOARD" at bounding box center [44, 102] width 88 height 78
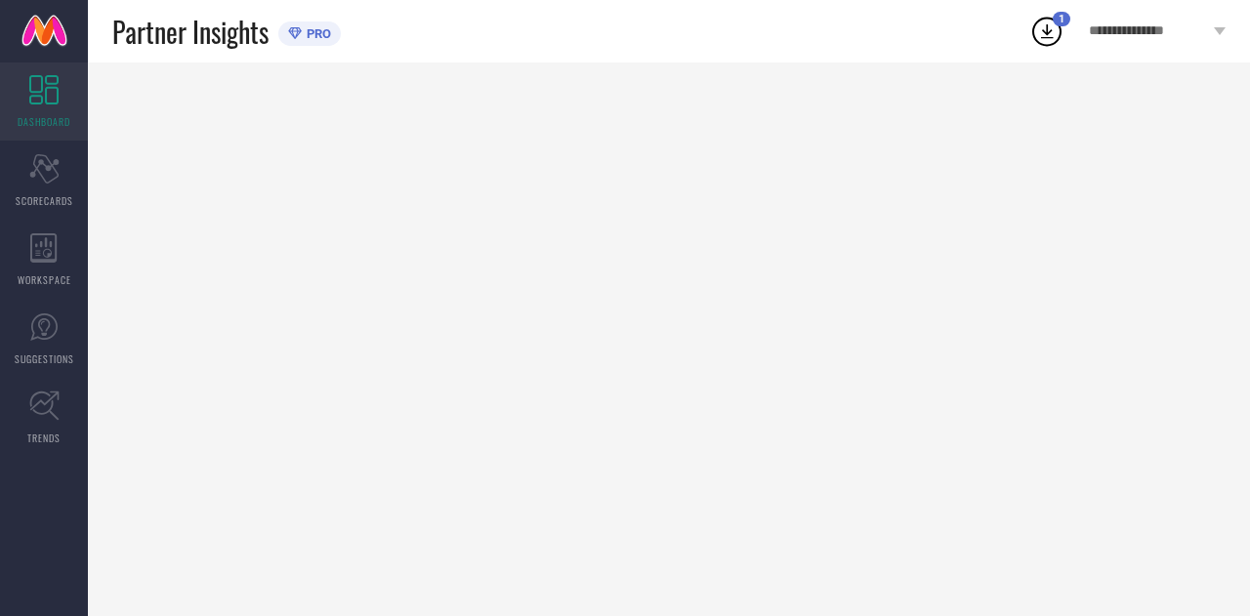
click at [29, 87] on icon at bounding box center [43, 89] width 29 height 29
click at [41, 391] on icon at bounding box center [44, 406] width 30 height 30
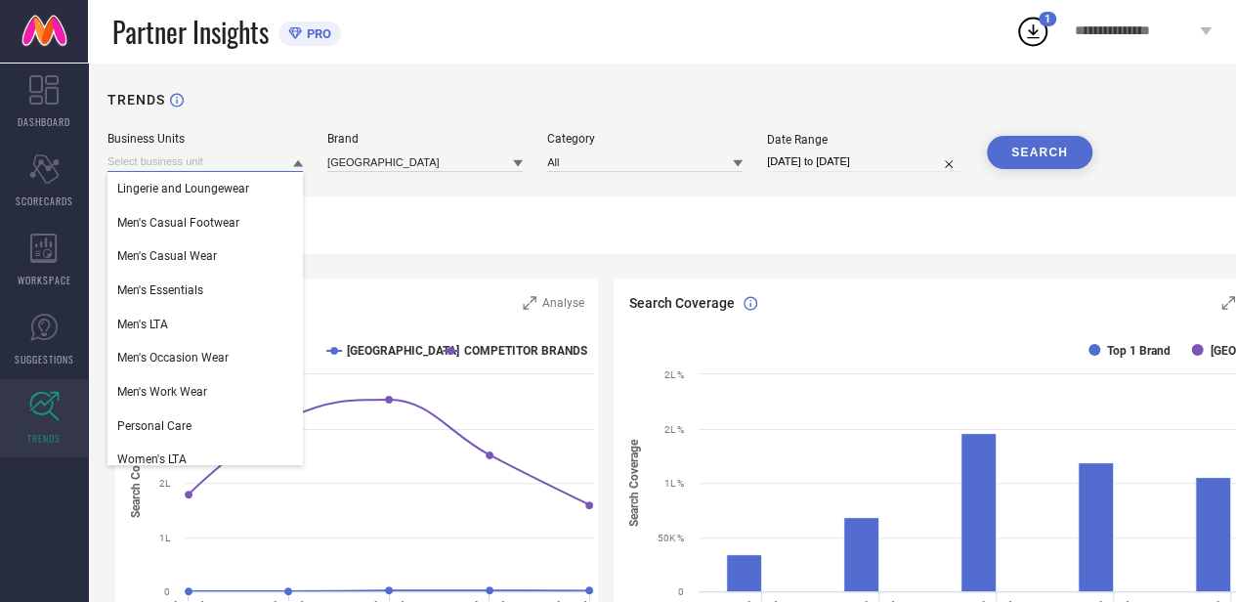
click at [236, 163] on input at bounding box center [204, 161] width 195 height 21
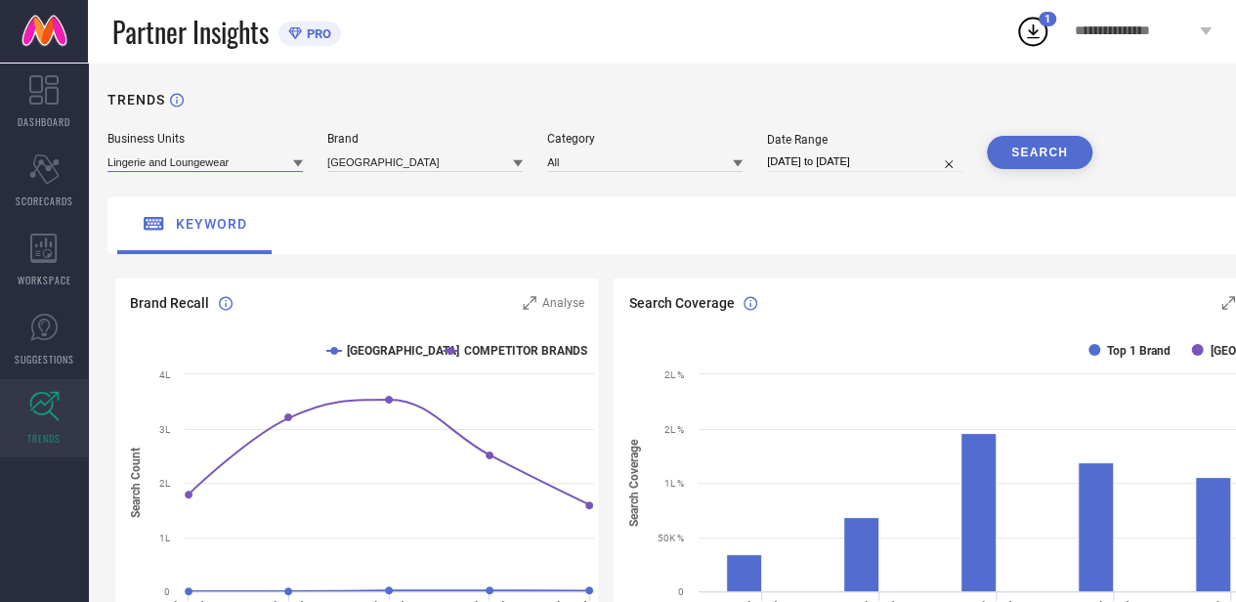
click at [236, 163] on input at bounding box center [204, 161] width 195 height 21
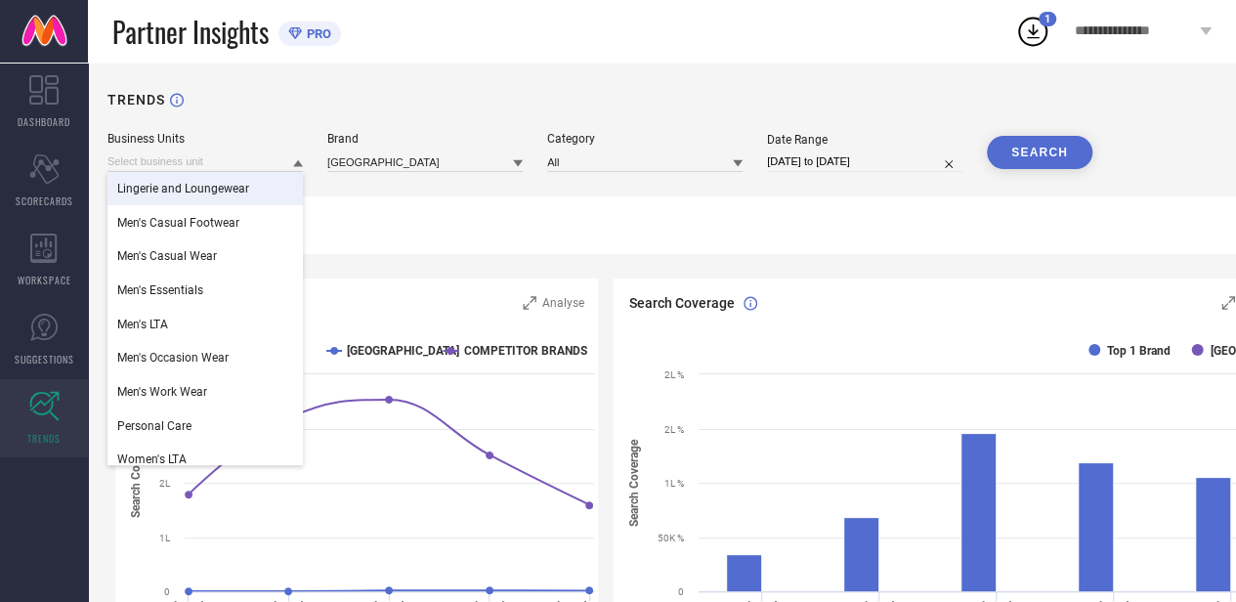
click at [217, 192] on span "Lingerie and Loungewear" at bounding box center [183, 189] width 132 height 14
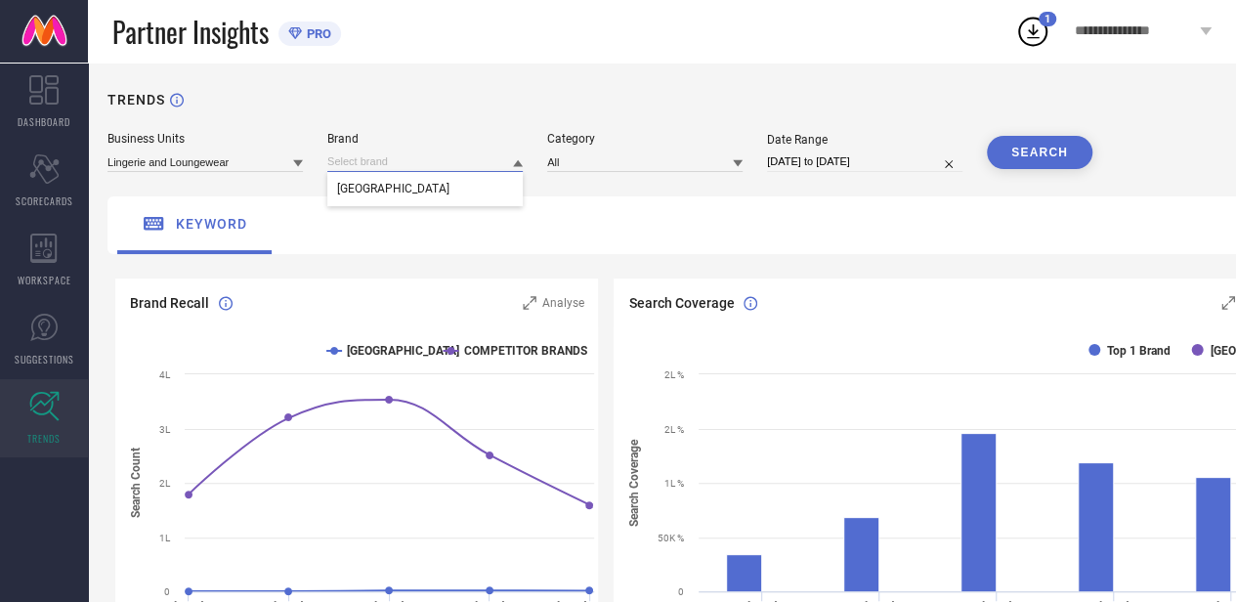
click at [376, 163] on input at bounding box center [424, 161] width 195 height 21
click at [294, 162] on icon at bounding box center [298, 163] width 10 height 7
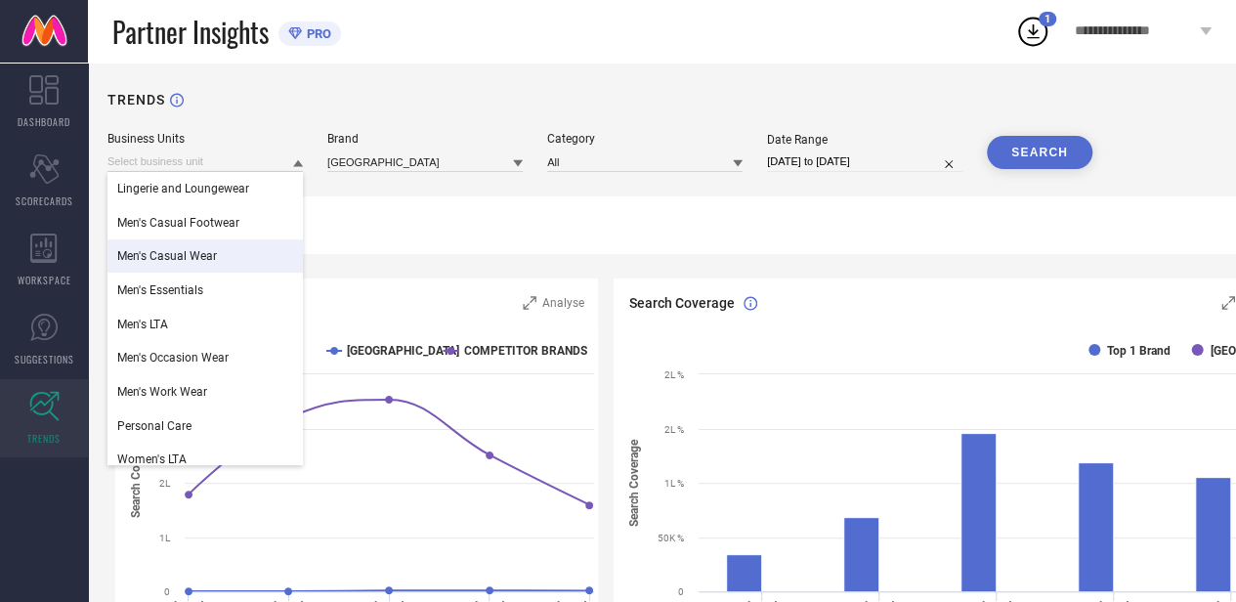
click at [230, 257] on div "Men's Casual Wear" at bounding box center [204, 255] width 195 height 33
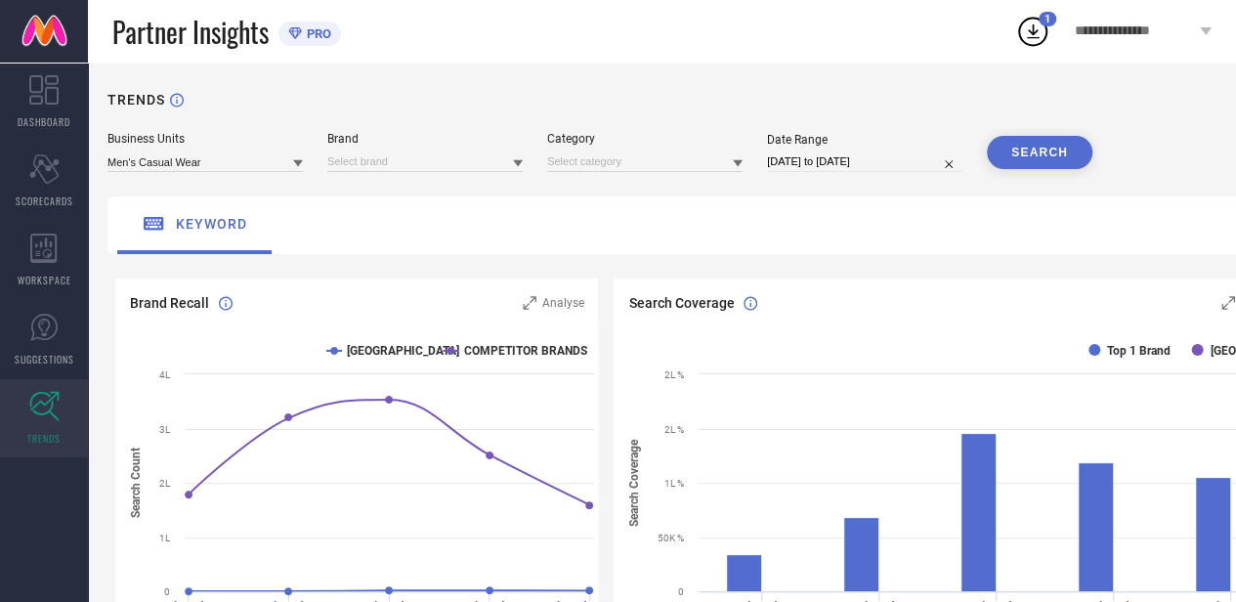
click at [516, 165] on icon at bounding box center [518, 163] width 10 height 7
click at [408, 257] on div "[PERSON_NAME]" at bounding box center [424, 255] width 195 height 33
click at [733, 163] on icon at bounding box center [738, 163] width 10 height 10
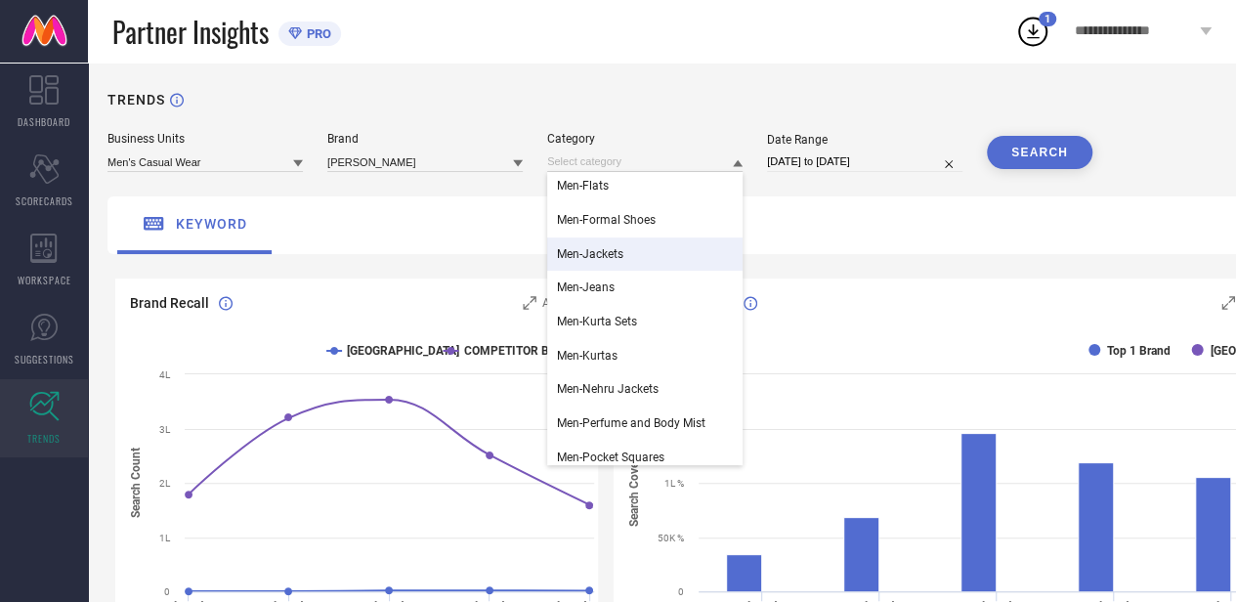
scroll to position [274, 0]
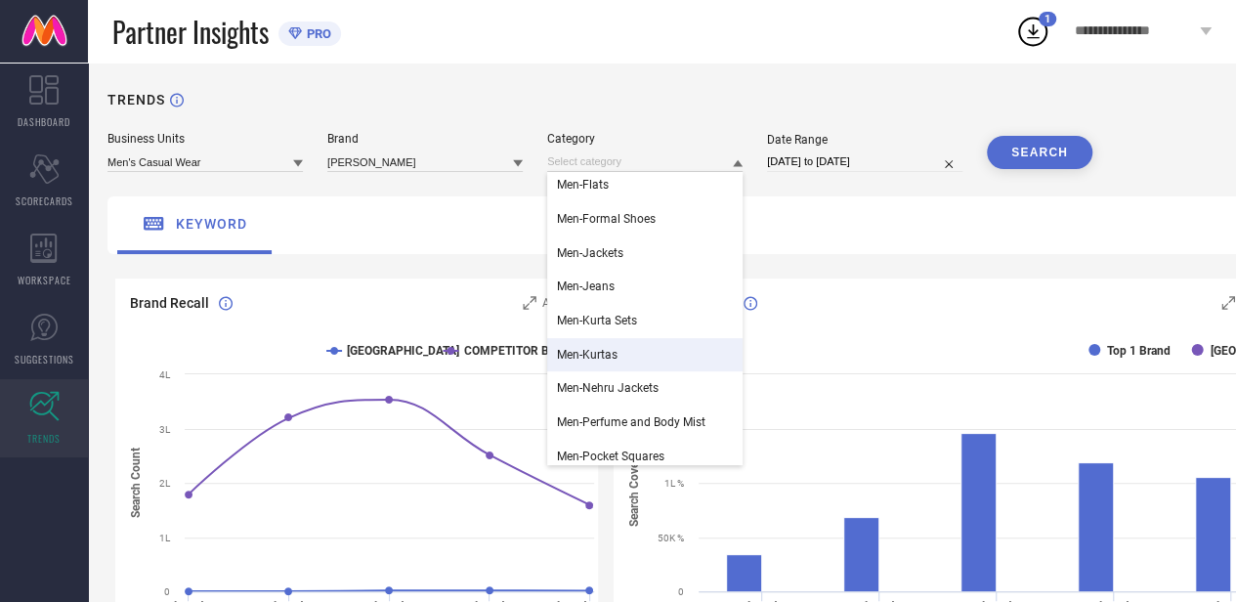
click at [617, 355] on div "Men-Kurtas" at bounding box center [644, 354] width 195 height 33
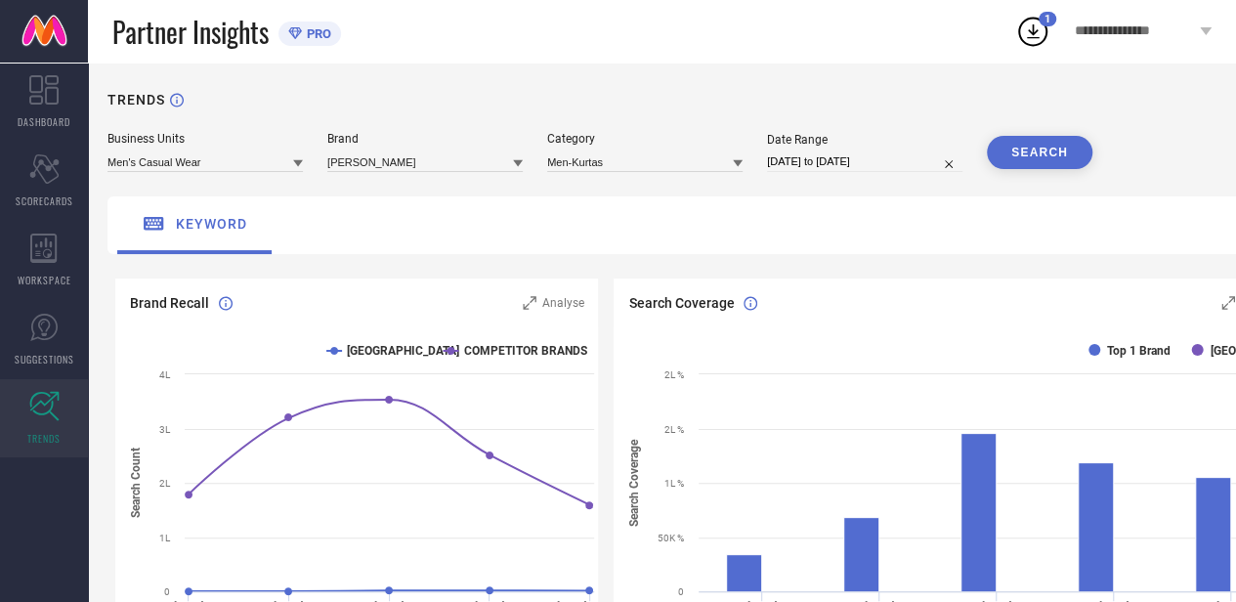
click at [1048, 146] on button "SEARCH" at bounding box center [1038, 152] width 105 height 33
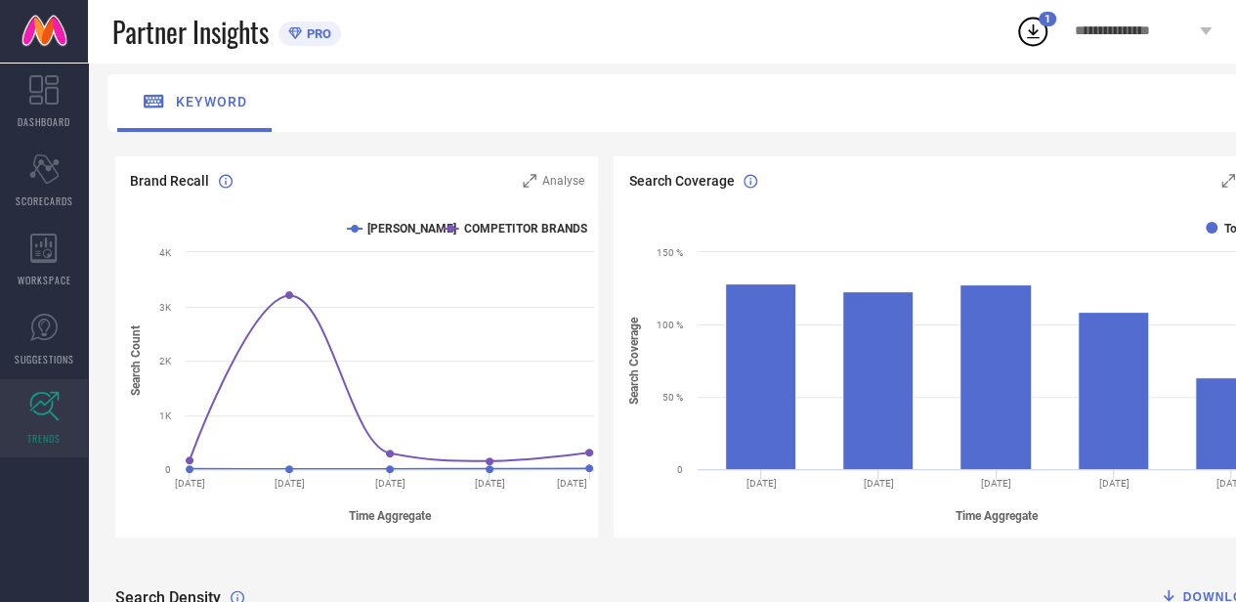
scroll to position [123, 0]
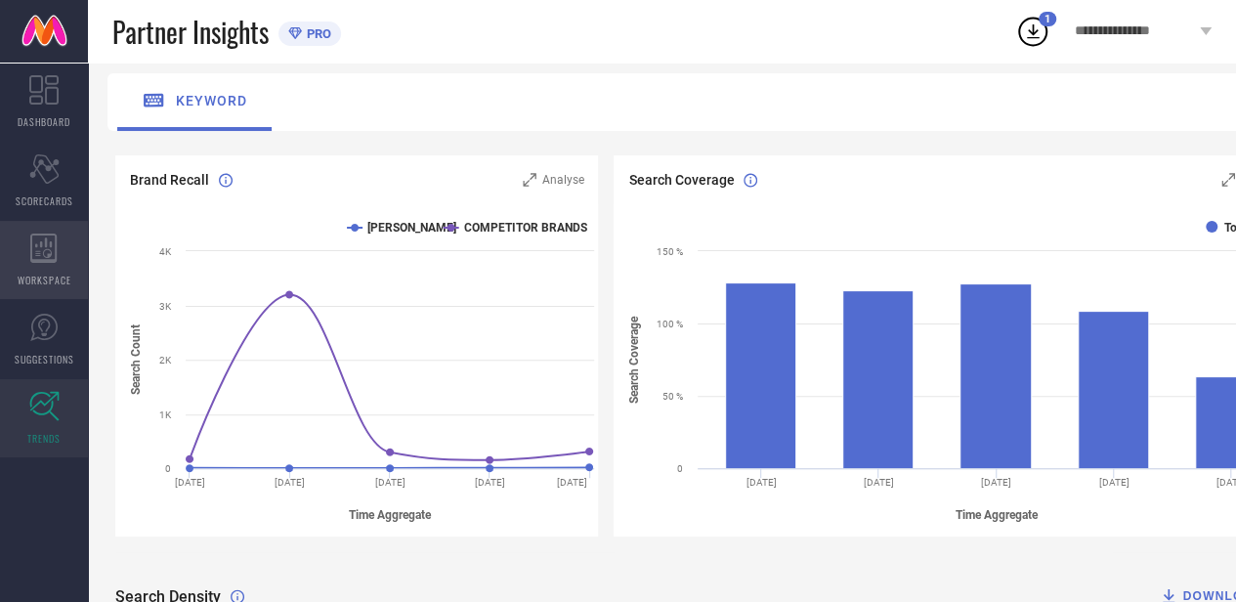
click at [53, 243] on icon at bounding box center [43, 247] width 27 height 29
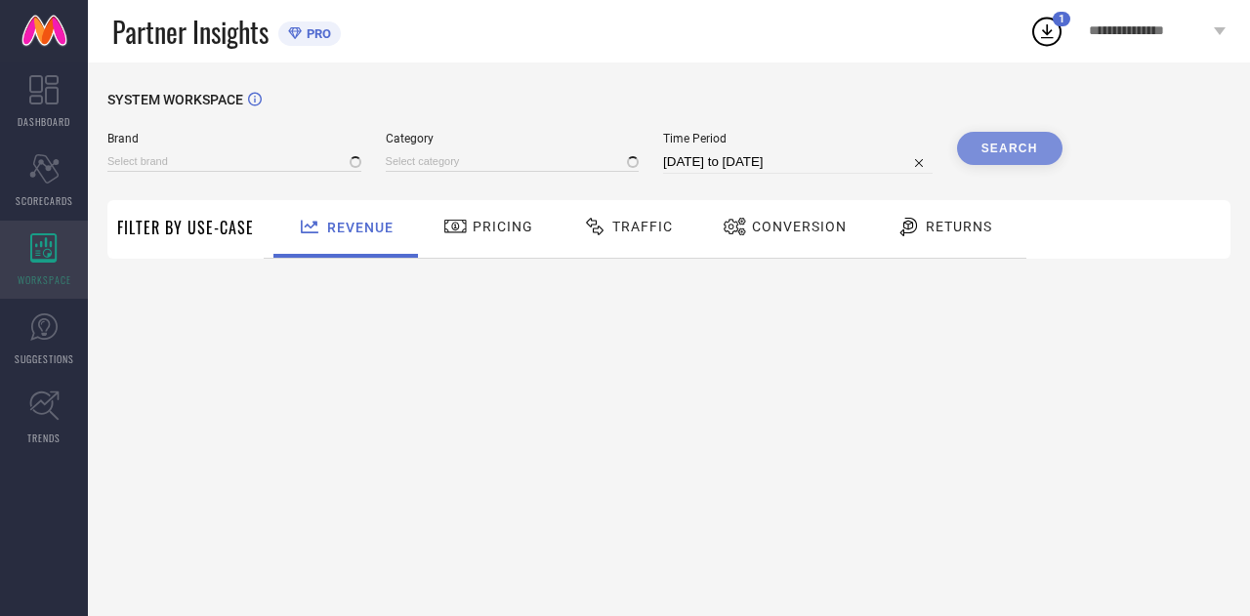
type input "COLORPLUS"
type input "All"
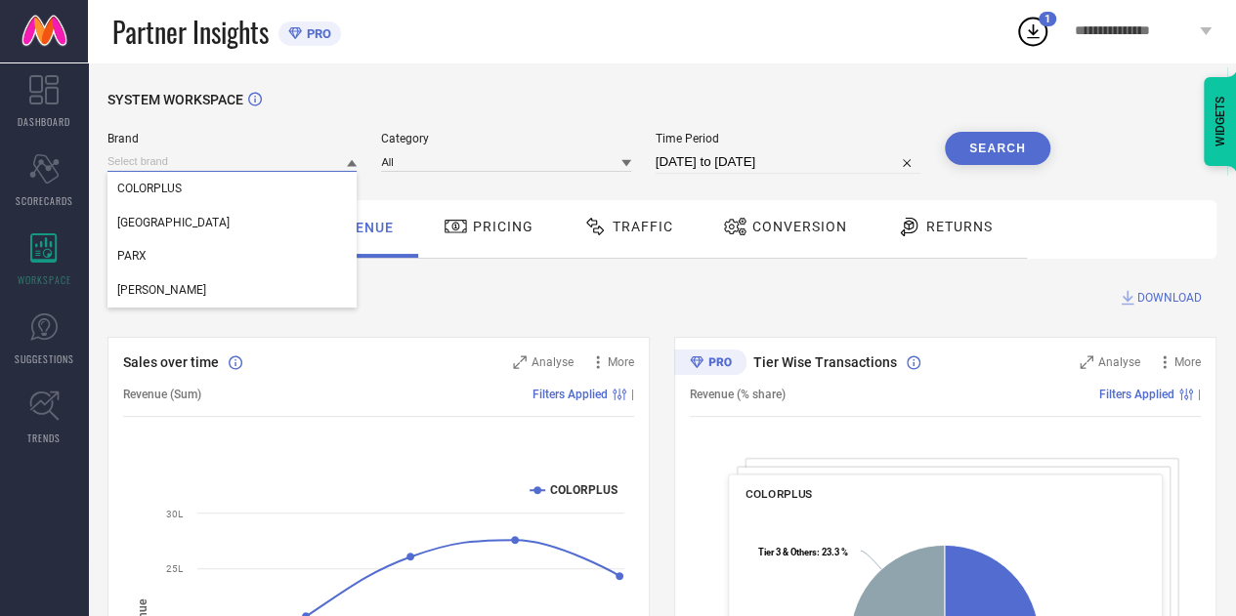
click at [225, 161] on input at bounding box center [231, 161] width 249 height 21
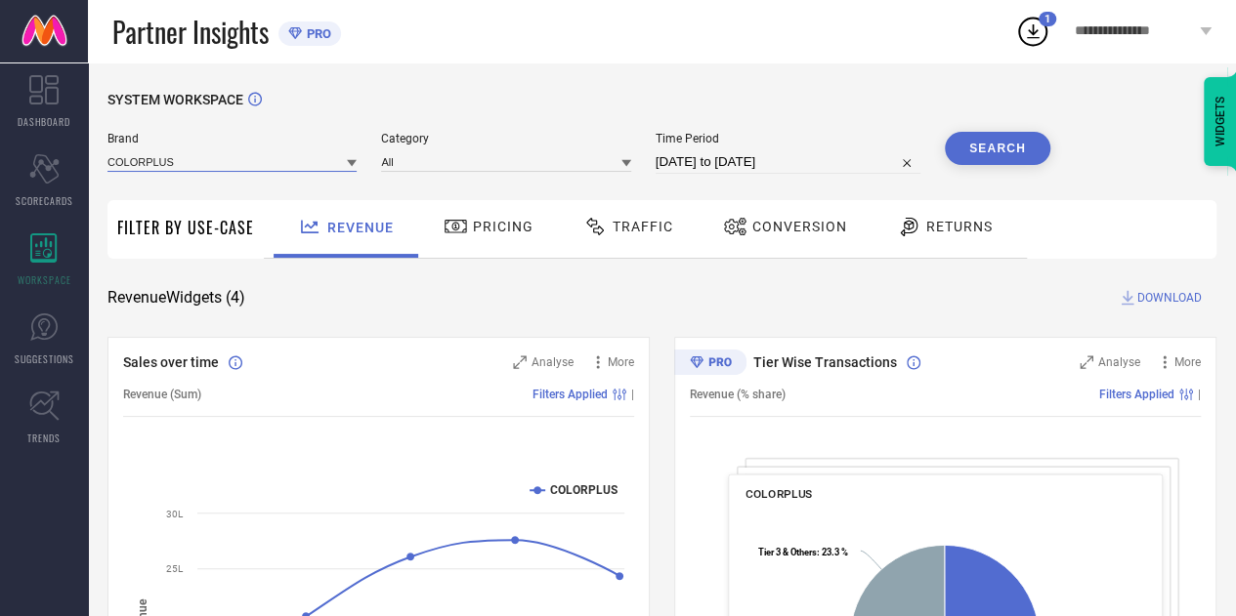
click at [267, 171] on input at bounding box center [231, 161] width 249 height 21
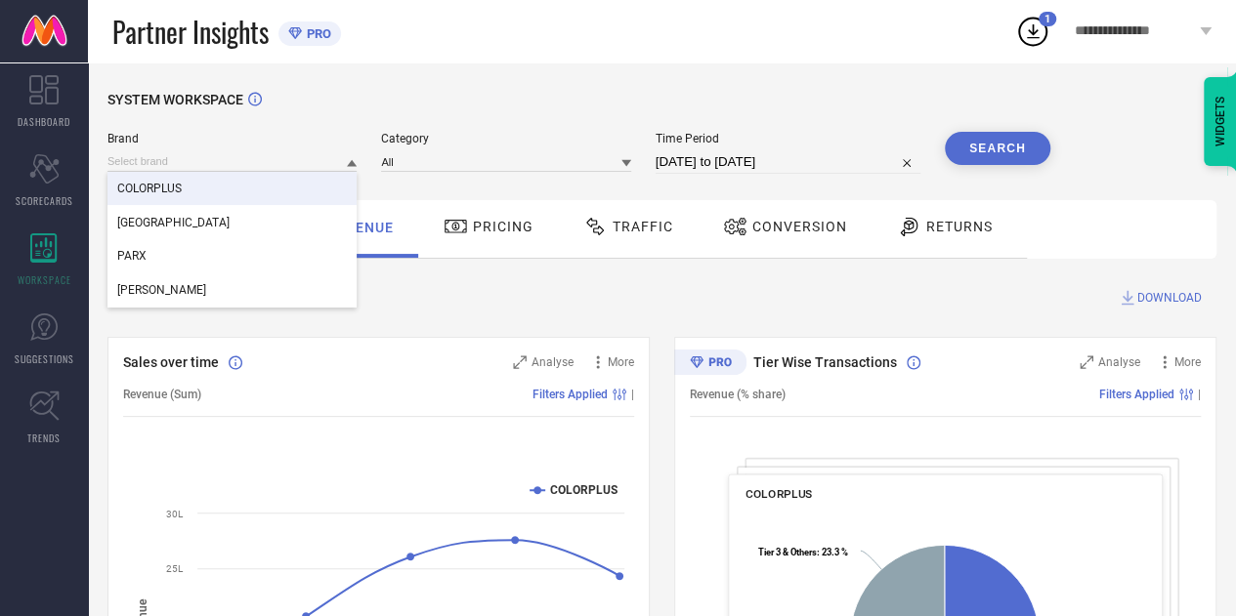
click at [464, 229] on icon at bounding box center [455, 226] width 24 height 23
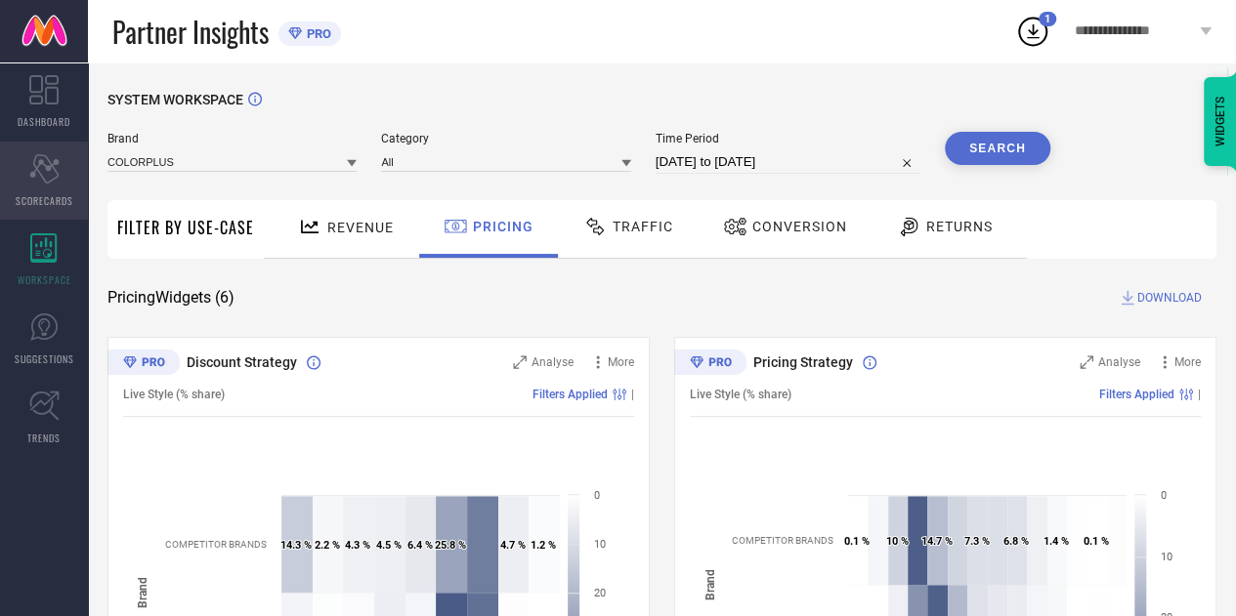
click at [66, 182] on div "Scorecard SCORECARDS" at bounding box center [44, 181] width 88 height 78
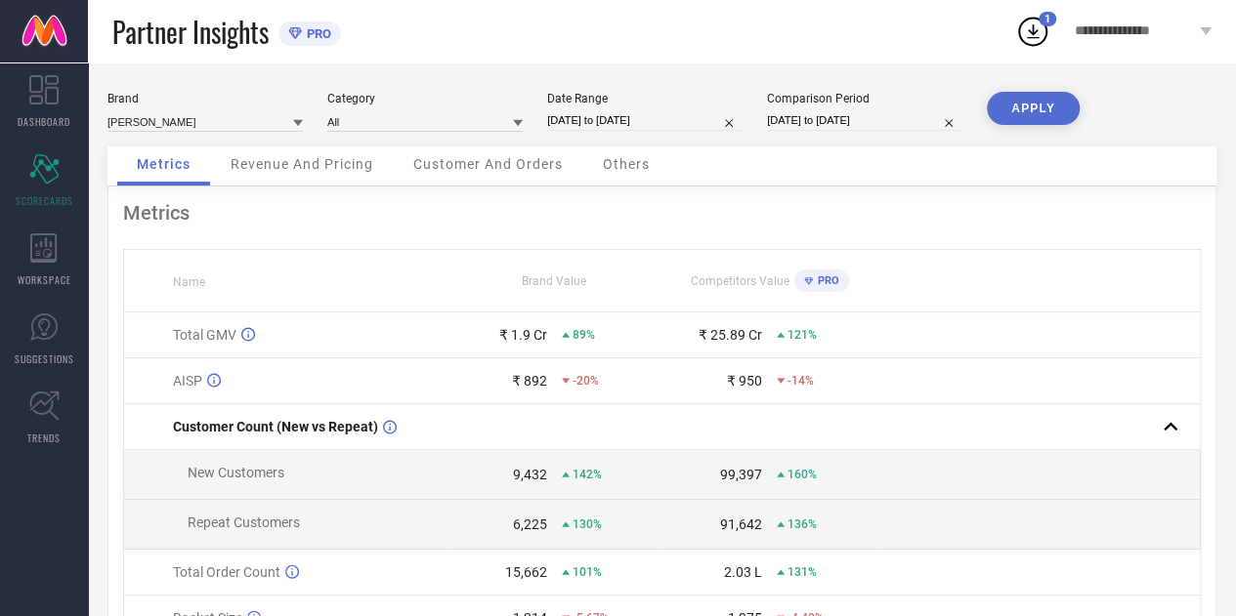
click at [317, 175] on div "Revenue And Pricing" at bounding box center [302, 166] width 182 height 39
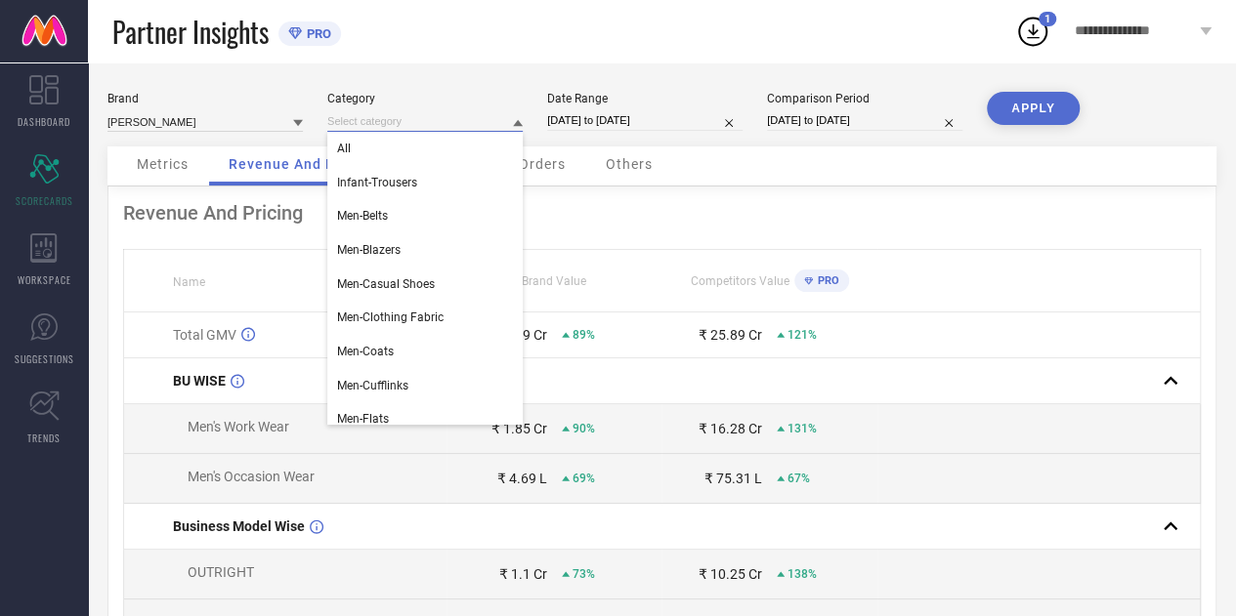
click at [455, 126] on input at bounding box center [424, 121] width 195 height 21
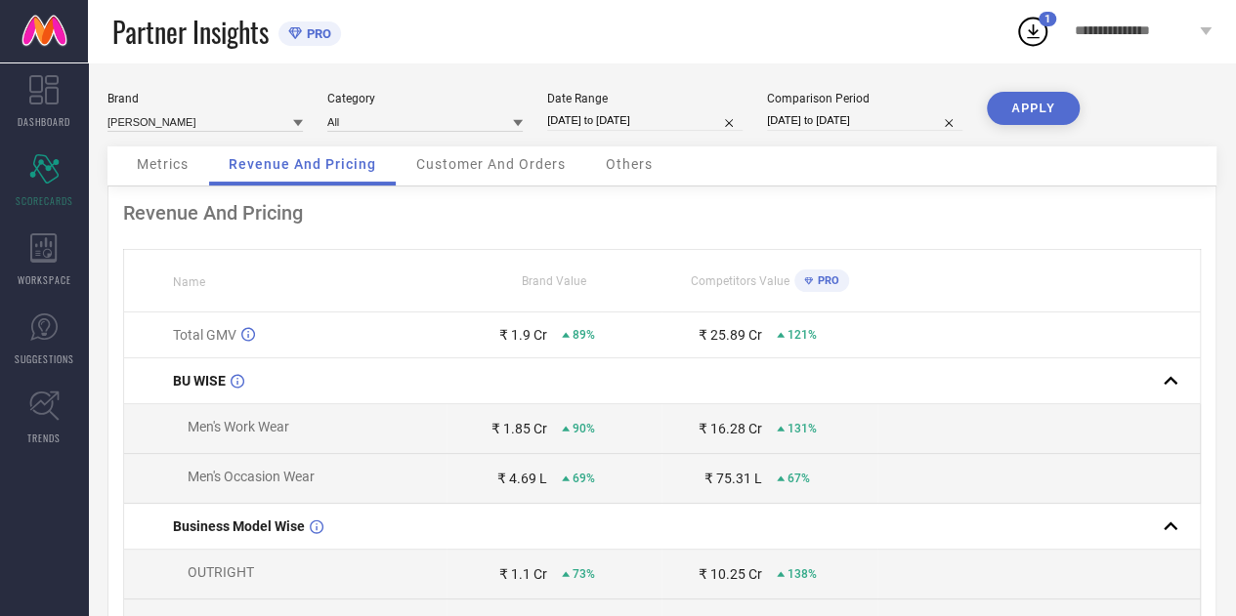
click at [491, 172] on span "Customer And Orders" at bounding box center [490, 164] width 149 height 16
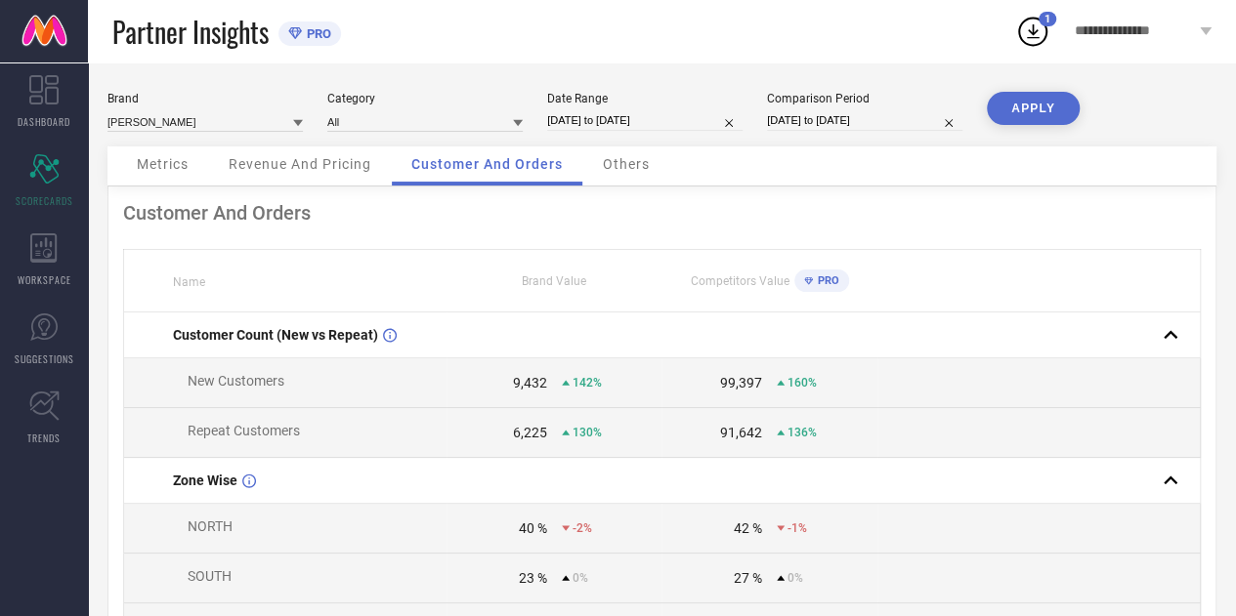
click at [602, 158] on div "Others" at bounding box center [626, 166] width 86 height 39
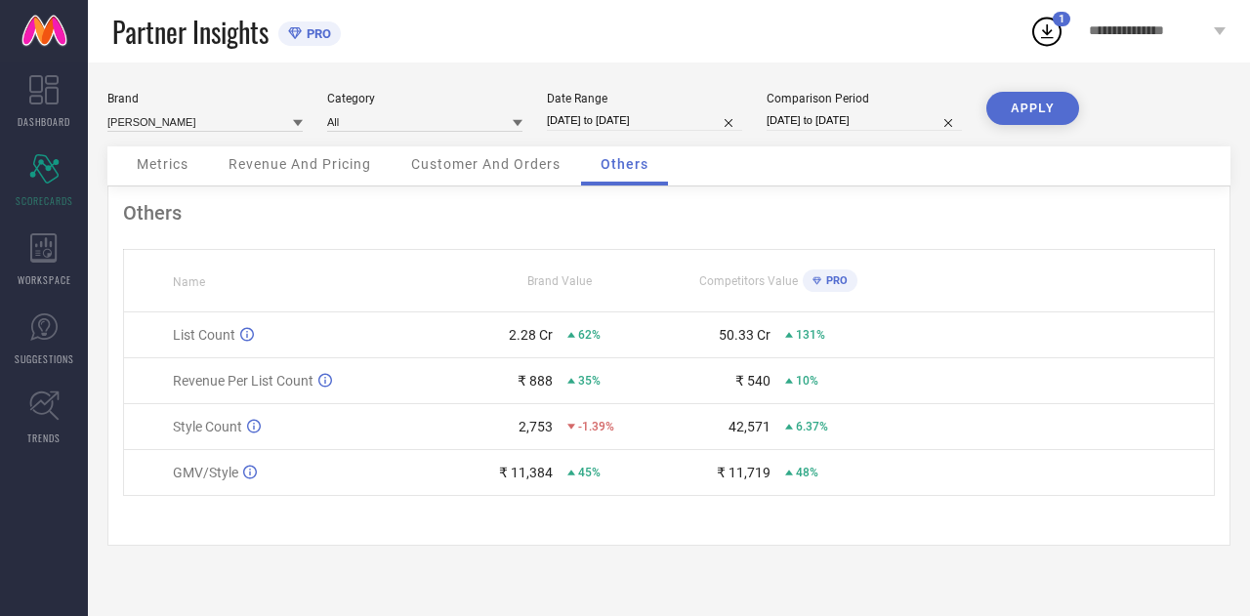
click at [499, 171] on span "Customer And Orders" at bounding box center [485, 164] width 149 height 16
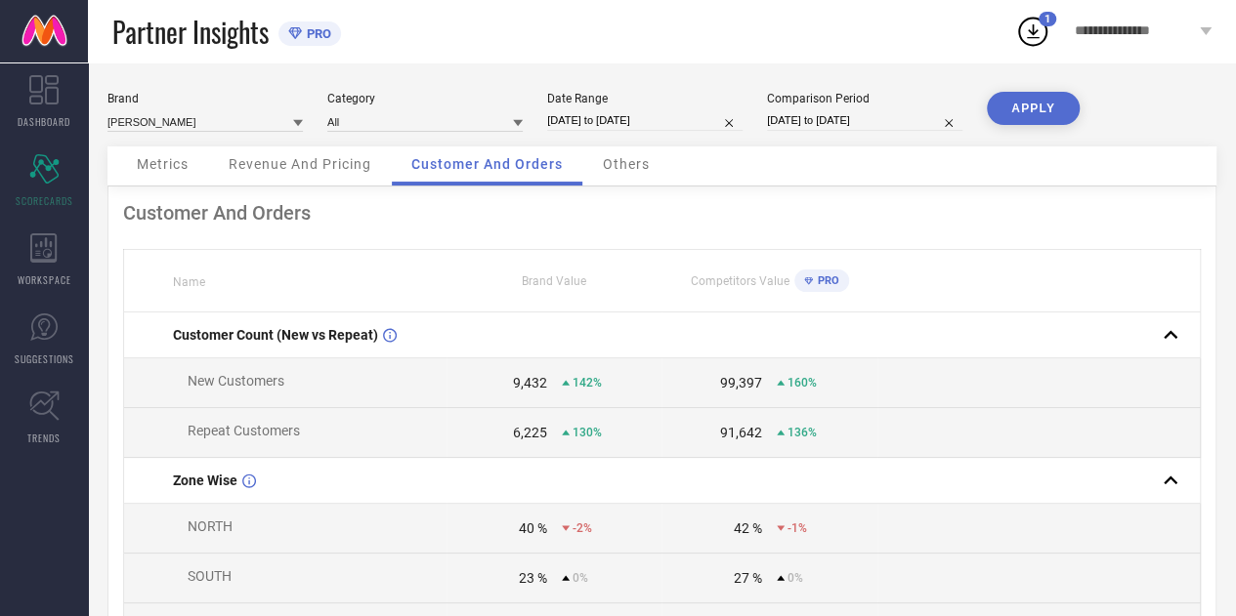
click at [604, 167] on span "Others" at bounding box center [626, 164] width 47 height 16
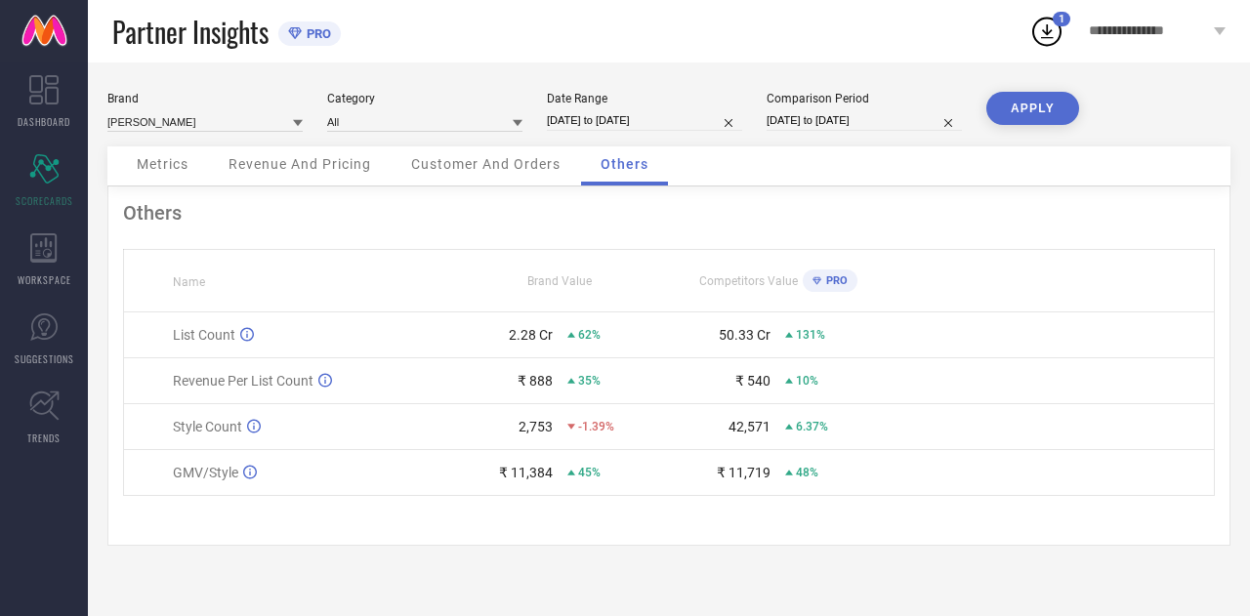
click at [604, 167] on span "Others" at bounding box center [625, 164] width 48 height 16
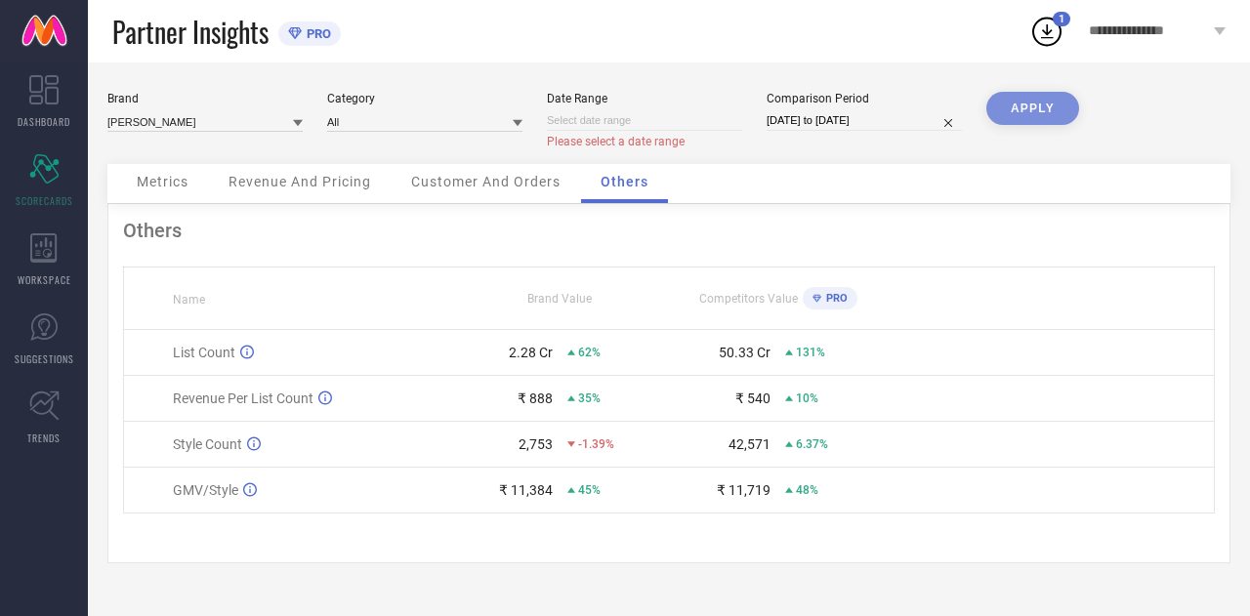
select select "7"
select select "2025"
select select "8"
select select "2025"
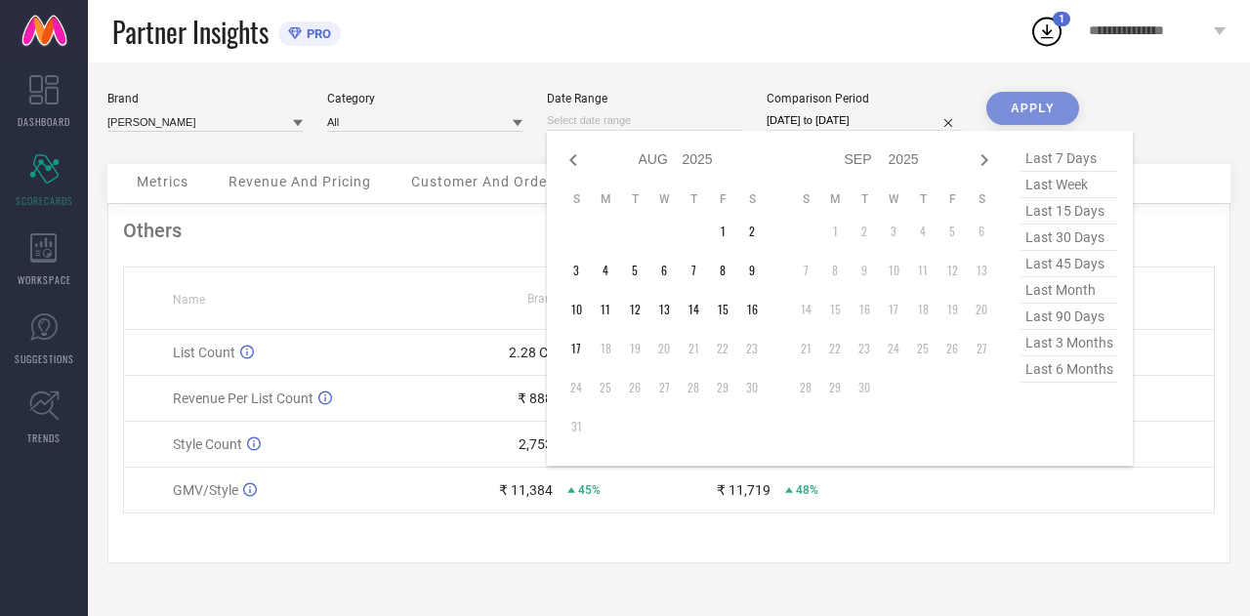
click at [680, 116] on input at bounding box center [644, 120] width 195 height 21
click at [716, 236] on td "1" at bounding box center [722, 231] width 29 height 29
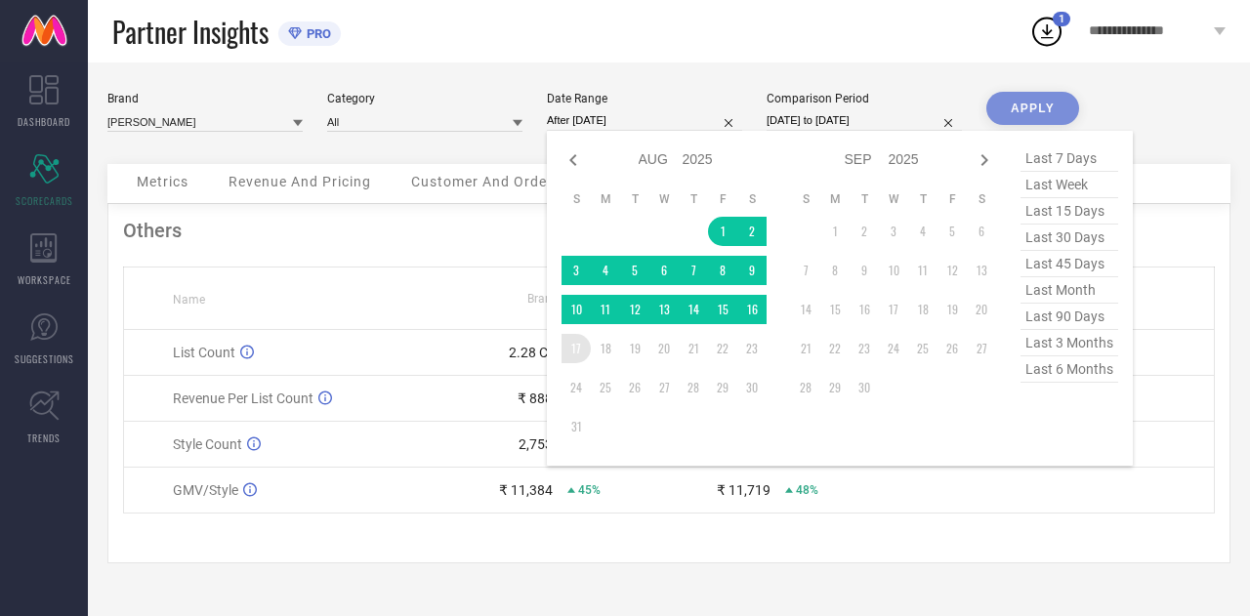
type input "[DATE] to [DATE]"
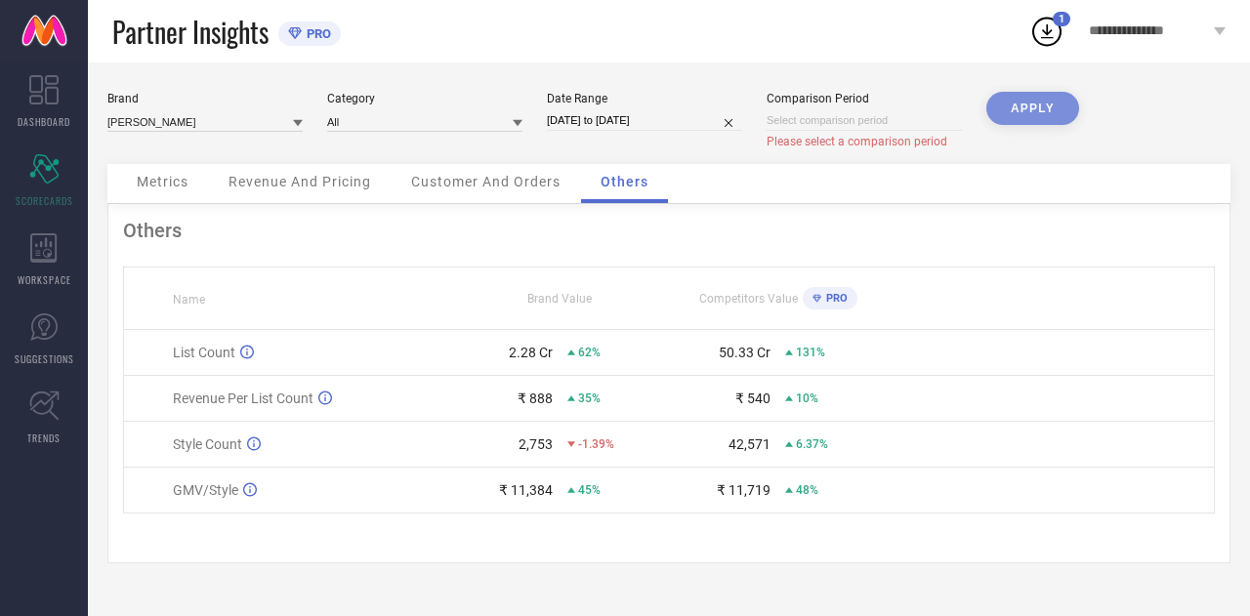
select select "7"
select select "2025"
select select "8"
select select "2025"
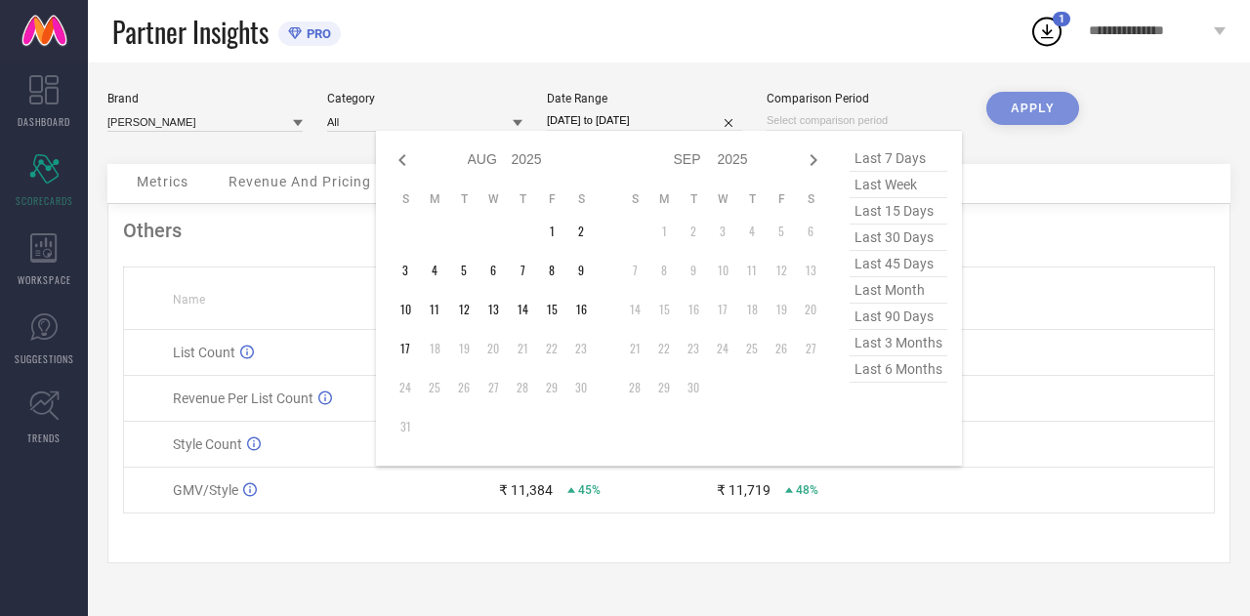
click at [919, 119] on input at bounding box center [864, 120] width 195 height 21
click at [452, 168] on div "Jan Feb Mar Apr May Jun [DATE] Aug Sep Oct Nov [DATE] 2016 2017 2018 2019 2020 …" at bounding box center [505, 160] width 182 height 28
drag, startPoint x: 418, startPoint y: 163, endPoint x: 406, endPoint y: 164, distance: 11.8
click at [406, 164] on div "Jan Feb Mar Apr May Jun [DATE] Aug Sep Oct Nov [DATE] 2016 2017 2018 2019 2020 …" at bounding box center [493, 160] width 205 height 28
click at [406, 164] on icon at bounding box center [402, 159] width 23 height 23
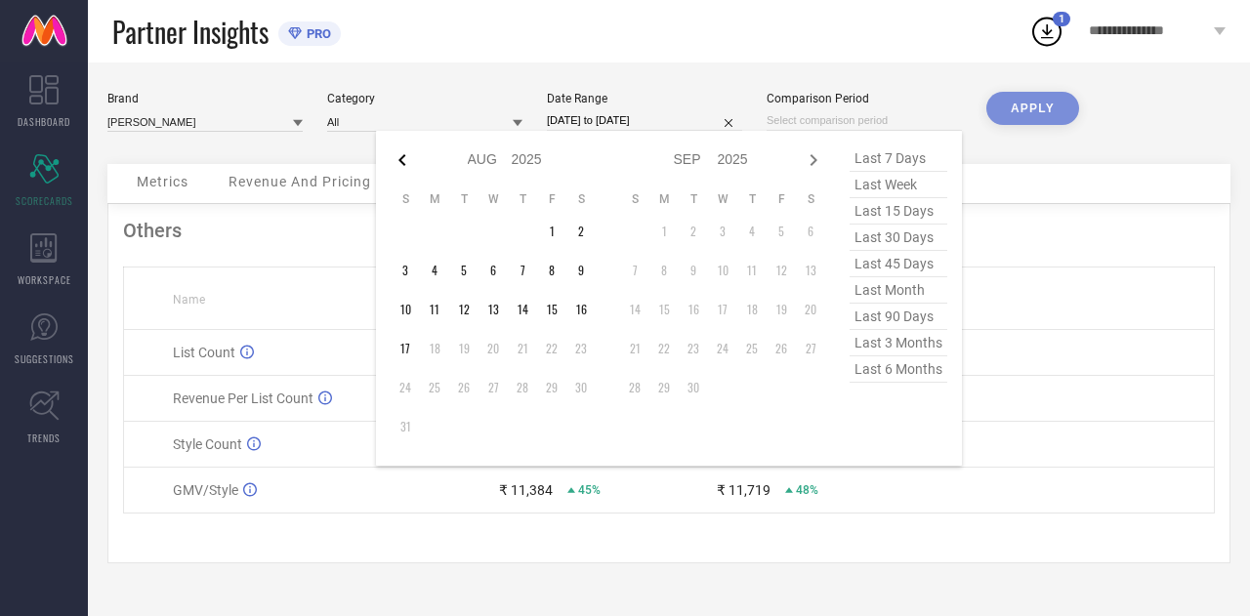
select select "6"
select select "2025"
select select "7"
select select "2025"
click at [465, 239] on td "1" at bounding box center [463, 231] width 29 height 29
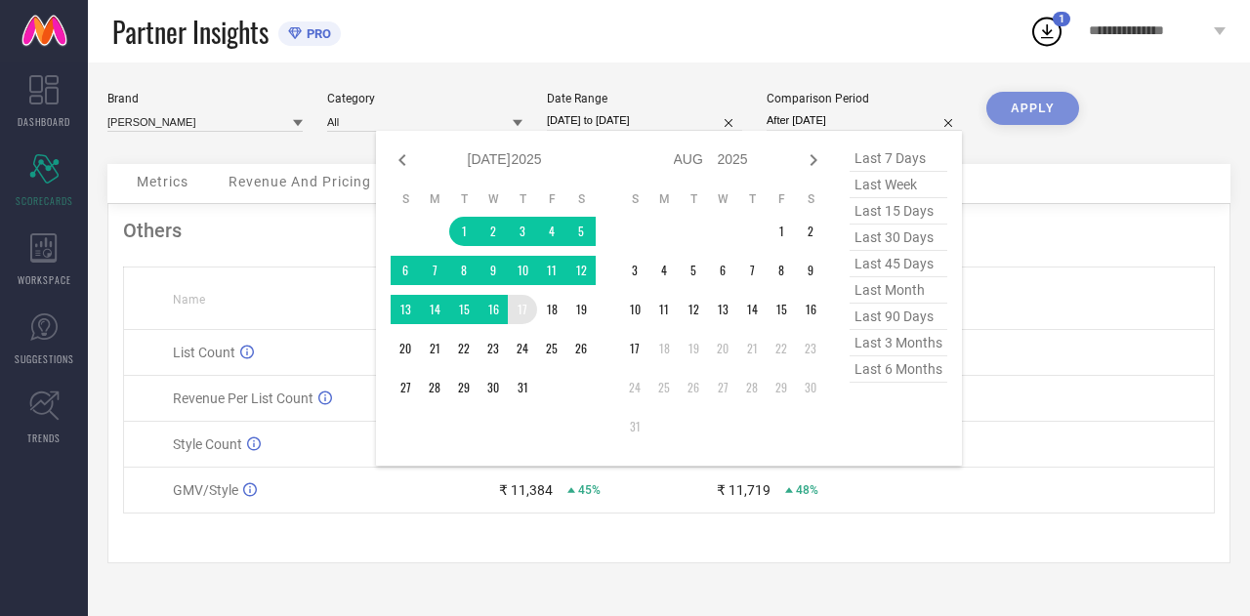
type input "[DATE] to [DATE]"
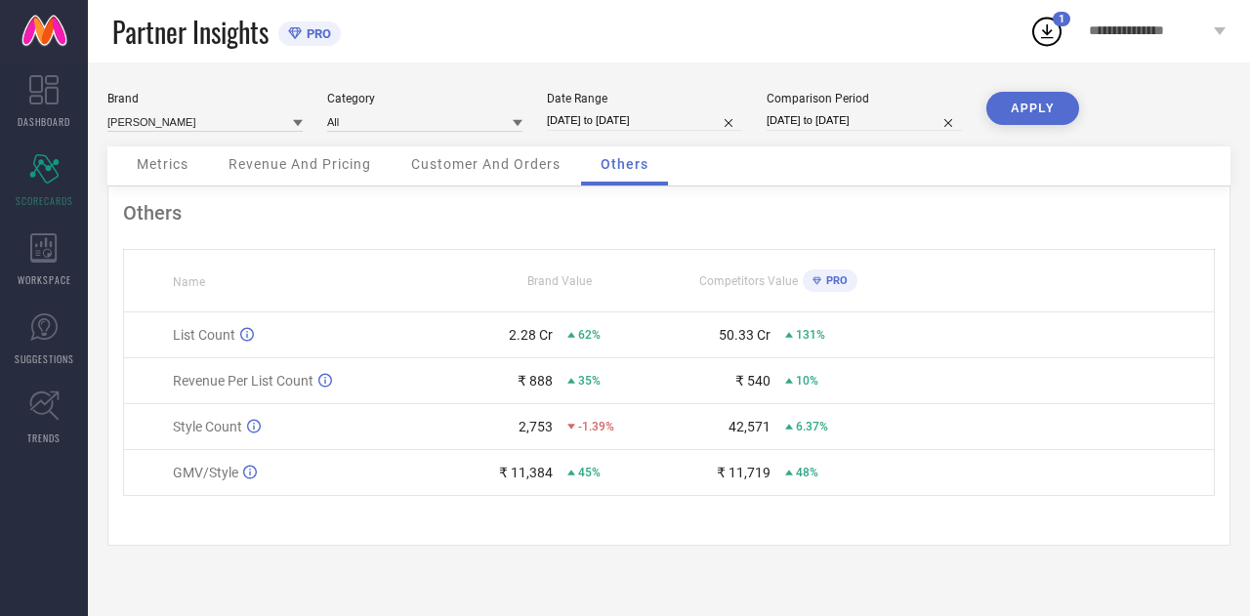
click at [1023, 107] on button "APPLY" at bounding box center [1032, 108] width 93 height 33
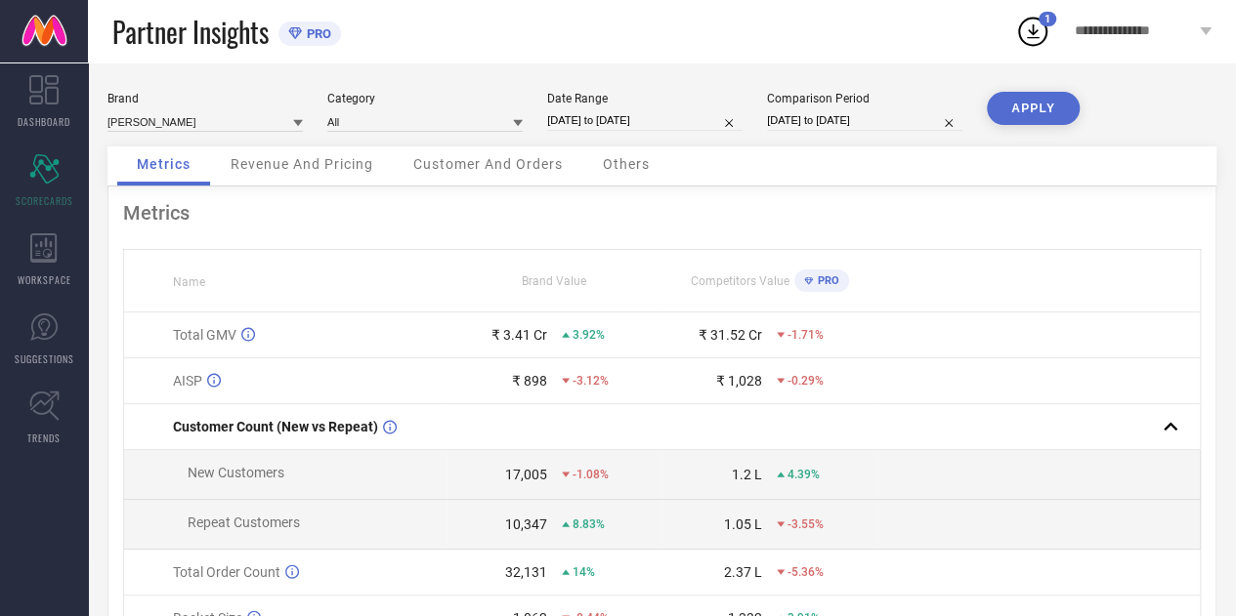
click at [356, 158] on span "Revenue And Pricing" at bounding box center [302, 164] width 143 height 16
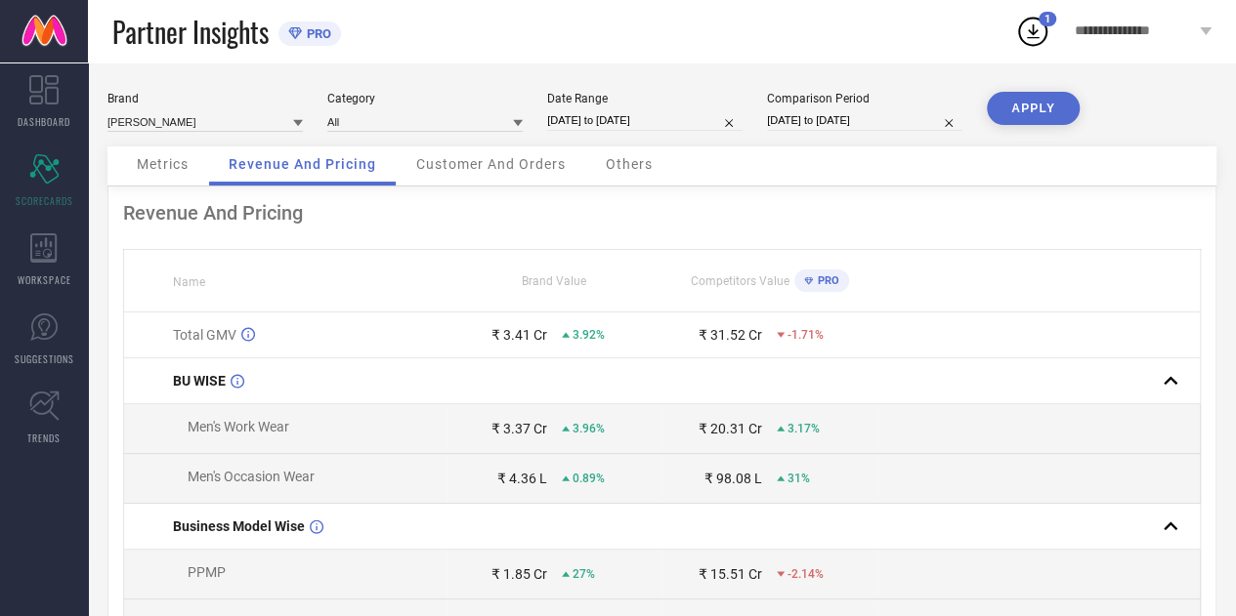
select select "6"
select select "2025"
select select "7"
select select "2025"
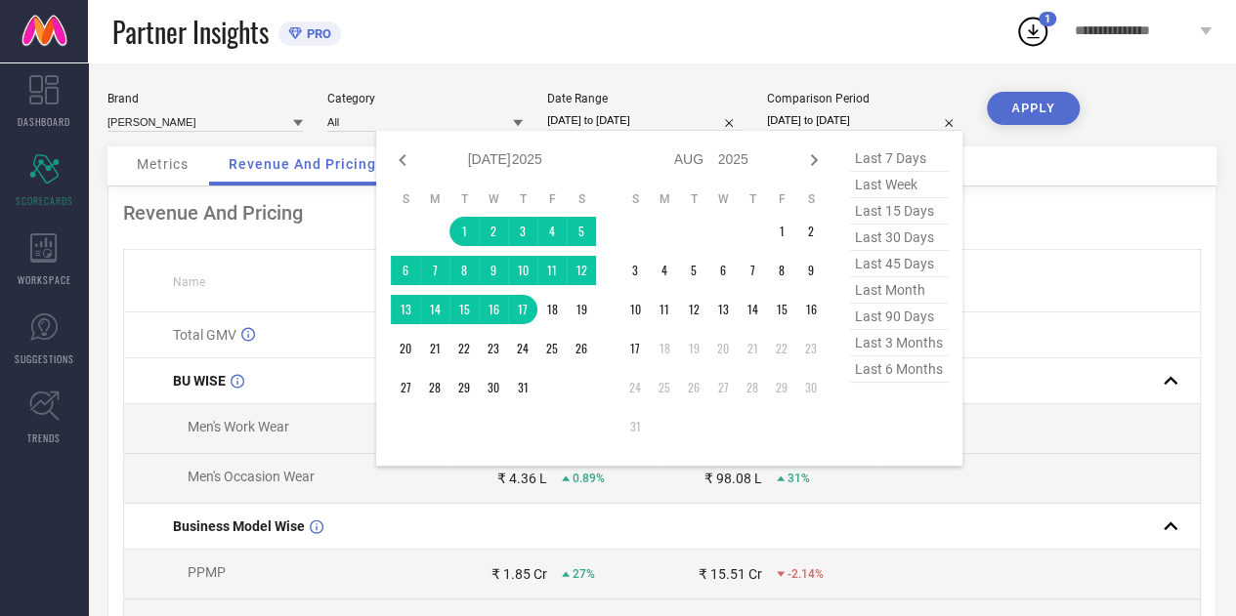
click at [796, 123] on input "[DATE] to [DATE]" at bounding box center [864, 120] width 195 height 21
click at [399, 169] on icon at bounding box center [402, 159] width 23 height 23
select select "5"
select select "2025"
select select "6"
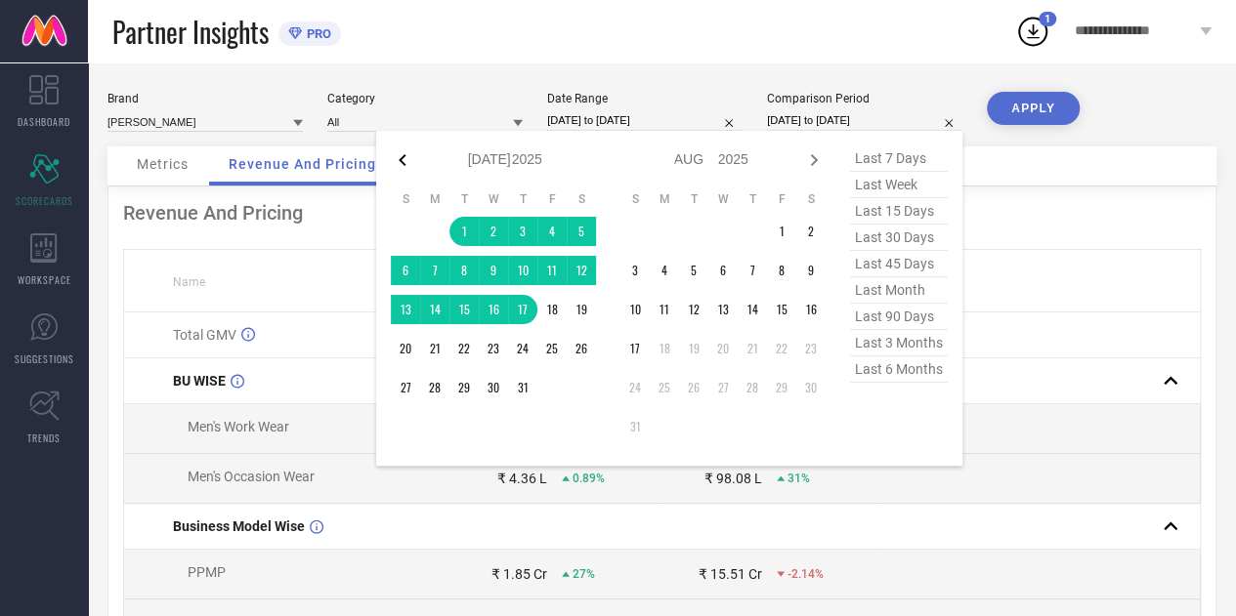
select select "2025"
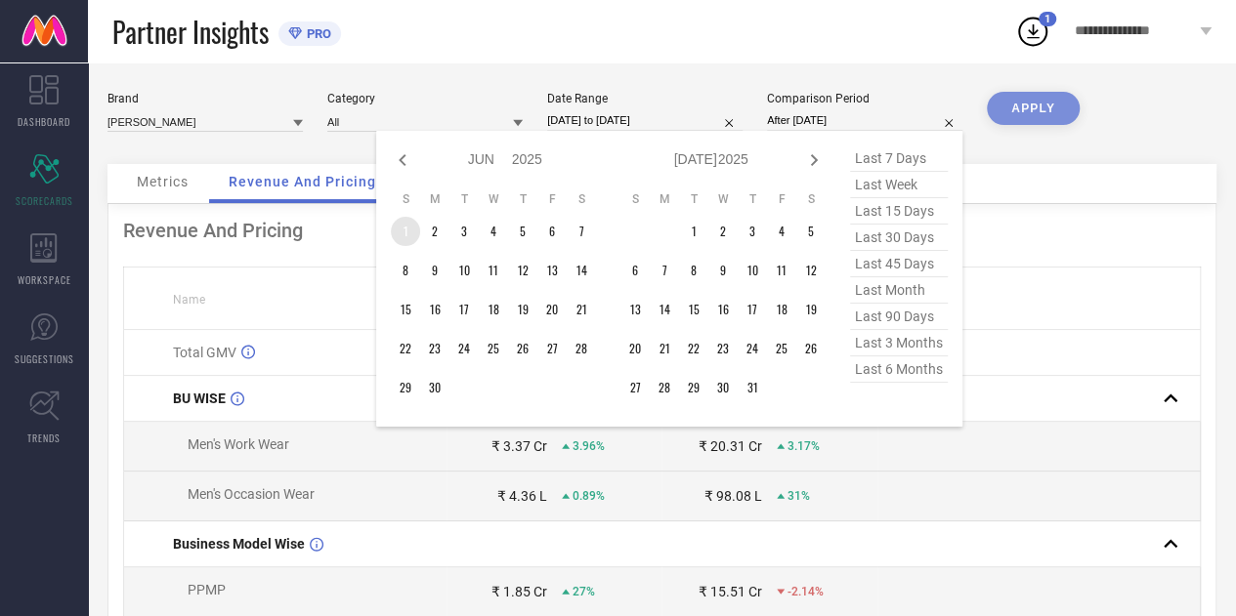
click at [406, 233] on td "1" at bounding box center [405, 231] width 29 height 29
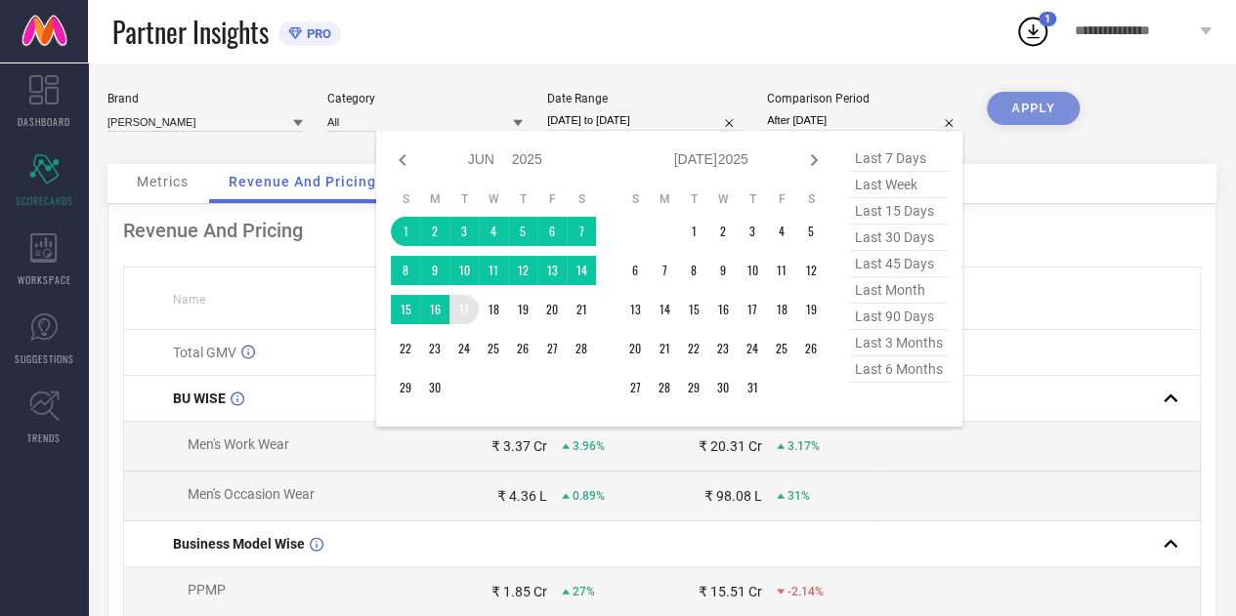
type input "[DATE] to [DATE]"
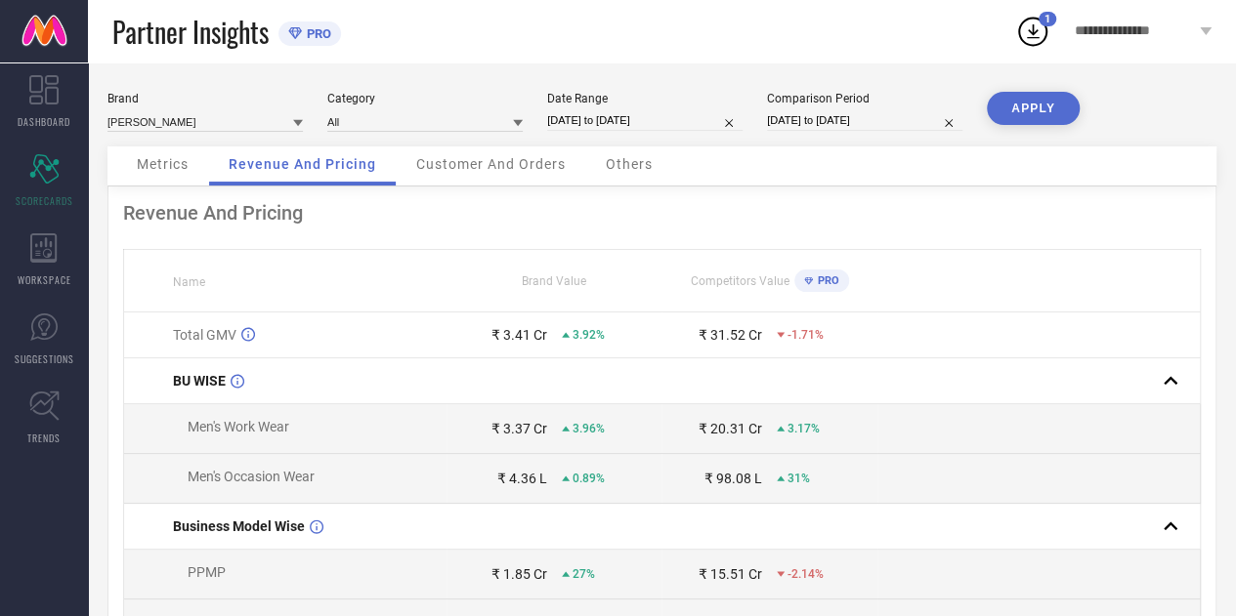
click at [1041, 101] on button "APPLY" at bounding box center [1032, 108] width 93 height 33
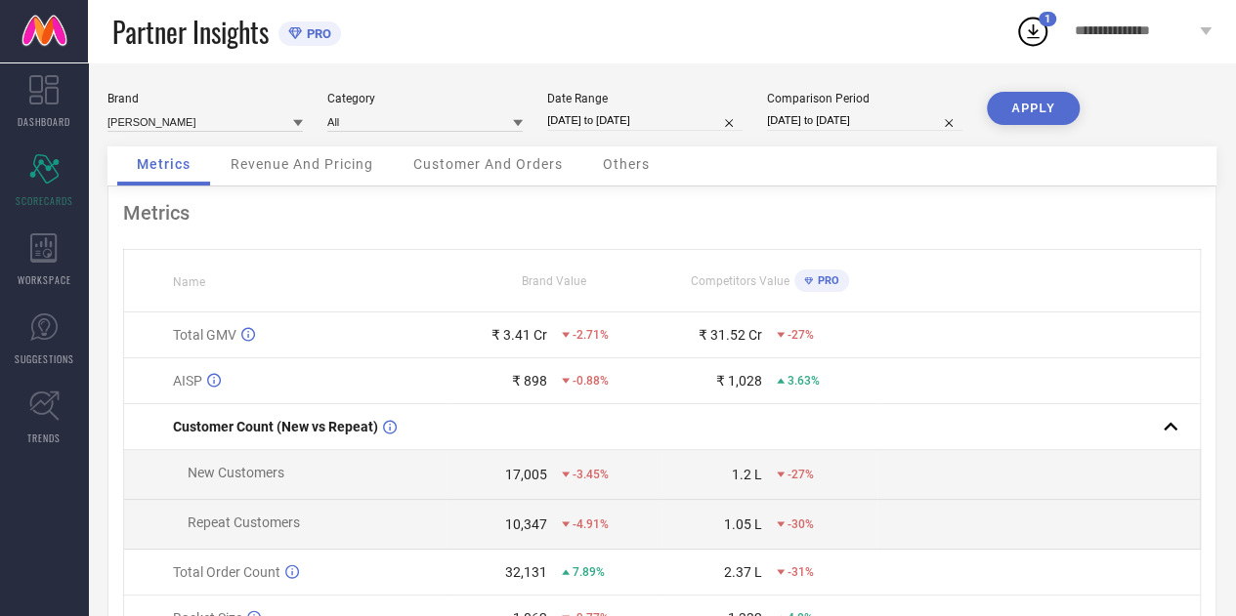
select select "5"
select select "2025"
select select "6"
select select "2025"
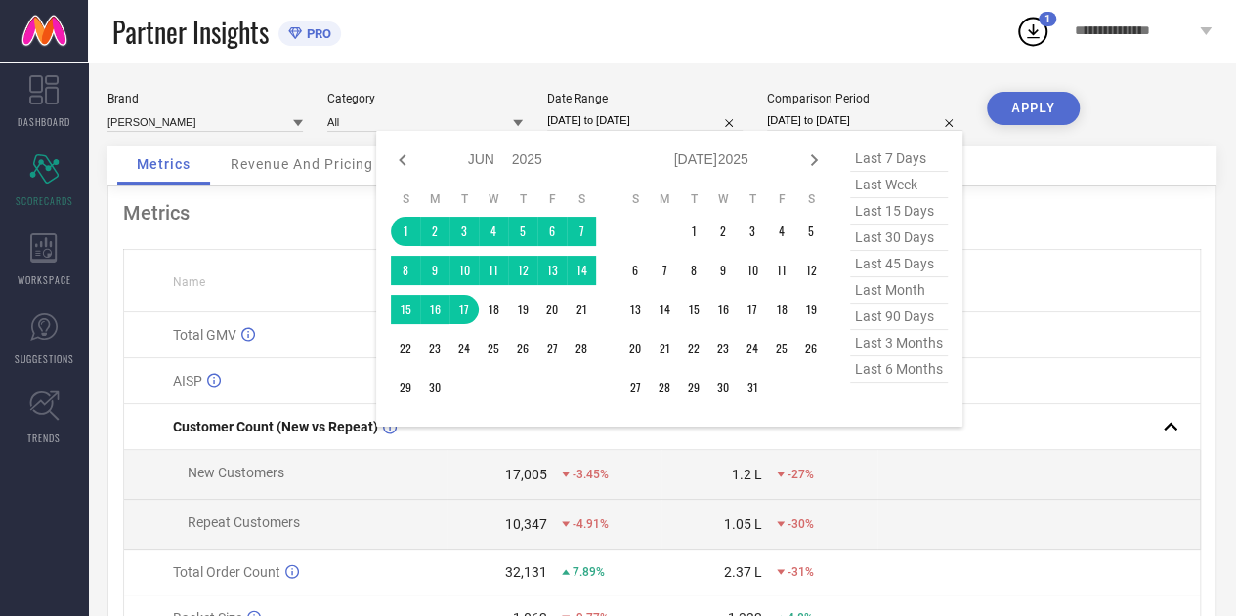
click at [818, 120] on input "[DATE] to [DATE]" at bounding box center [864, 120] width 195 height 21
click at [411, 157] on icon at bounding box center [402, 159] width 23 height 23
select select "4"
select select "2025"
select select "5"
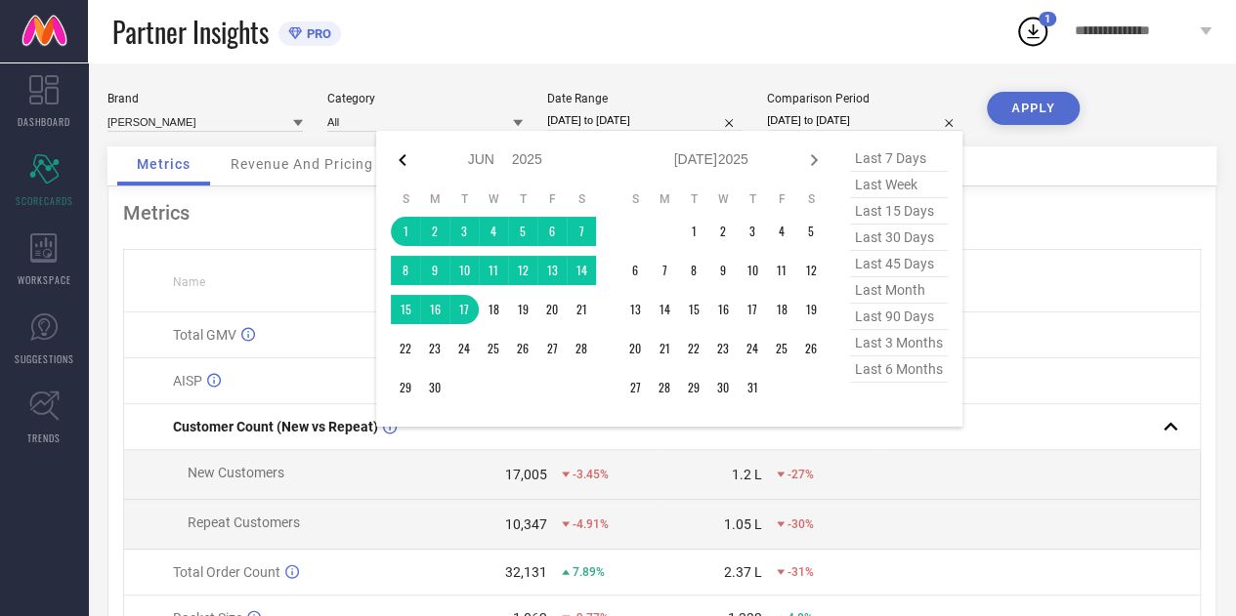
select select "2025"
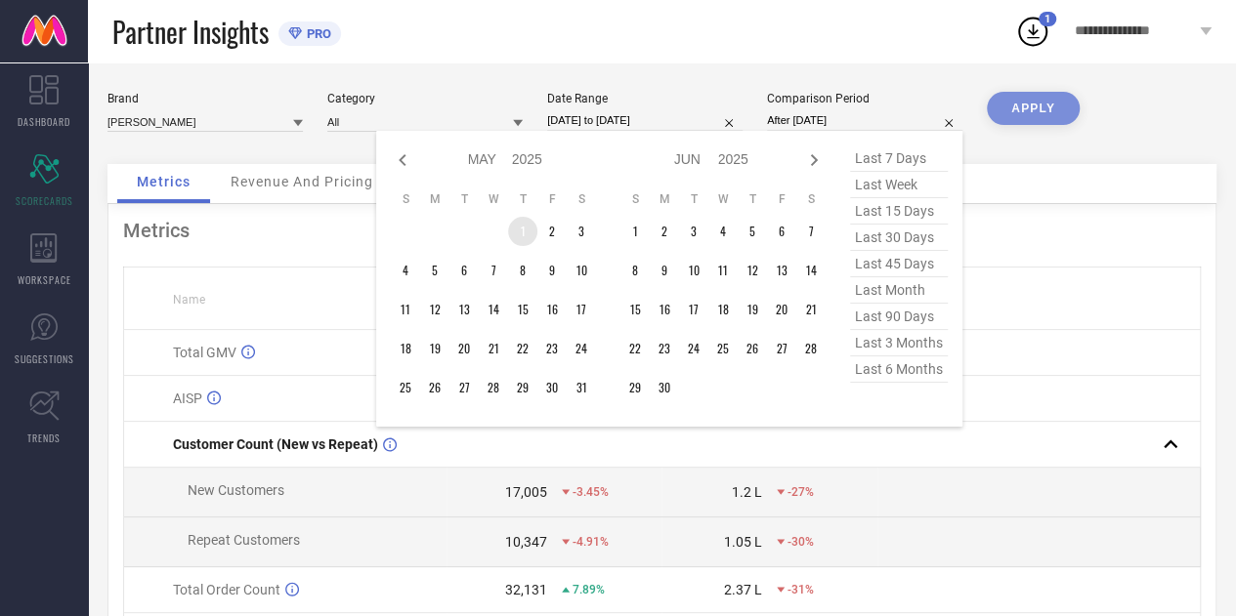
click at [528, 240] on td "1" at bounding box center [522, 231] width 29 height 29
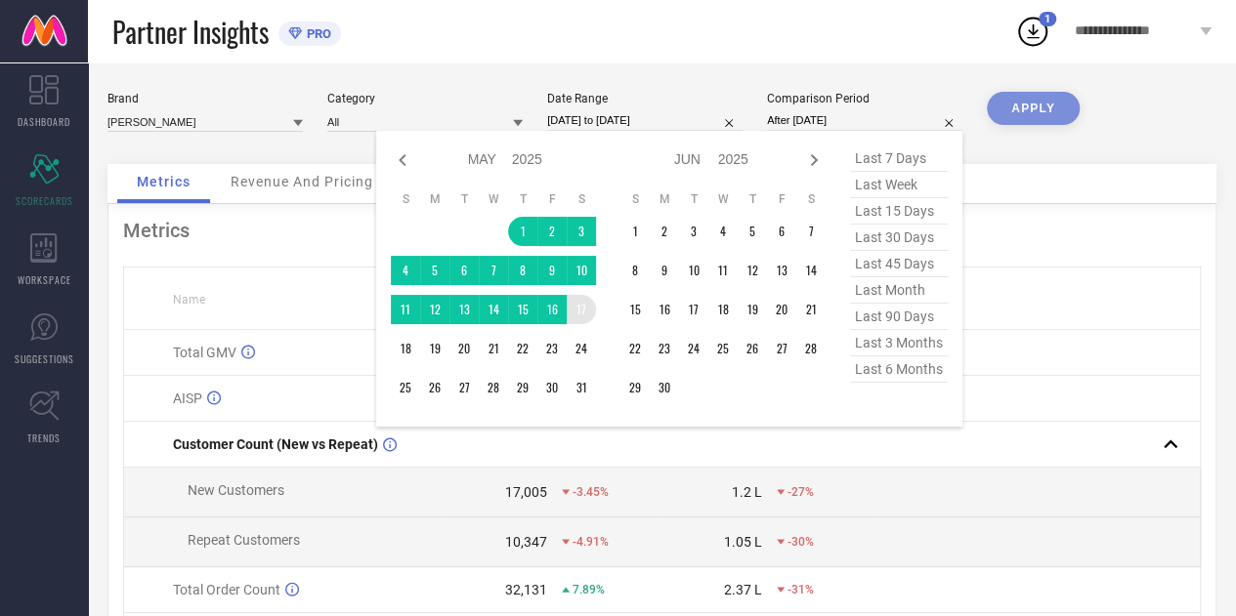
type input "[DATE] to [DATE]"
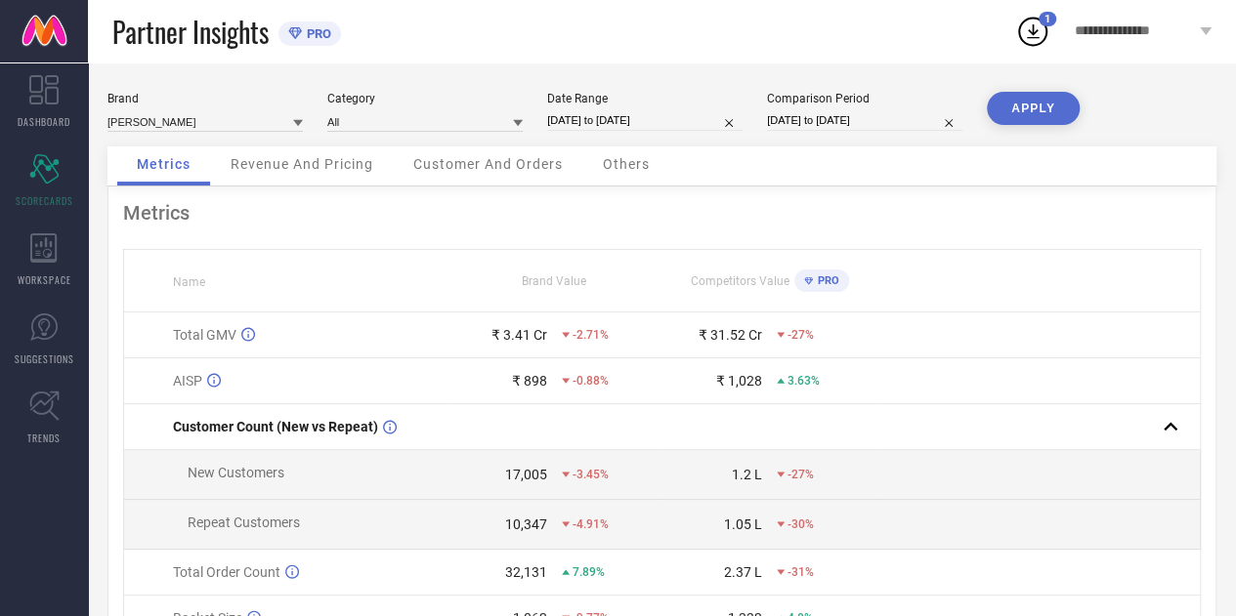
select select "7"
select select "2025"
select select "8"
select select "2025"
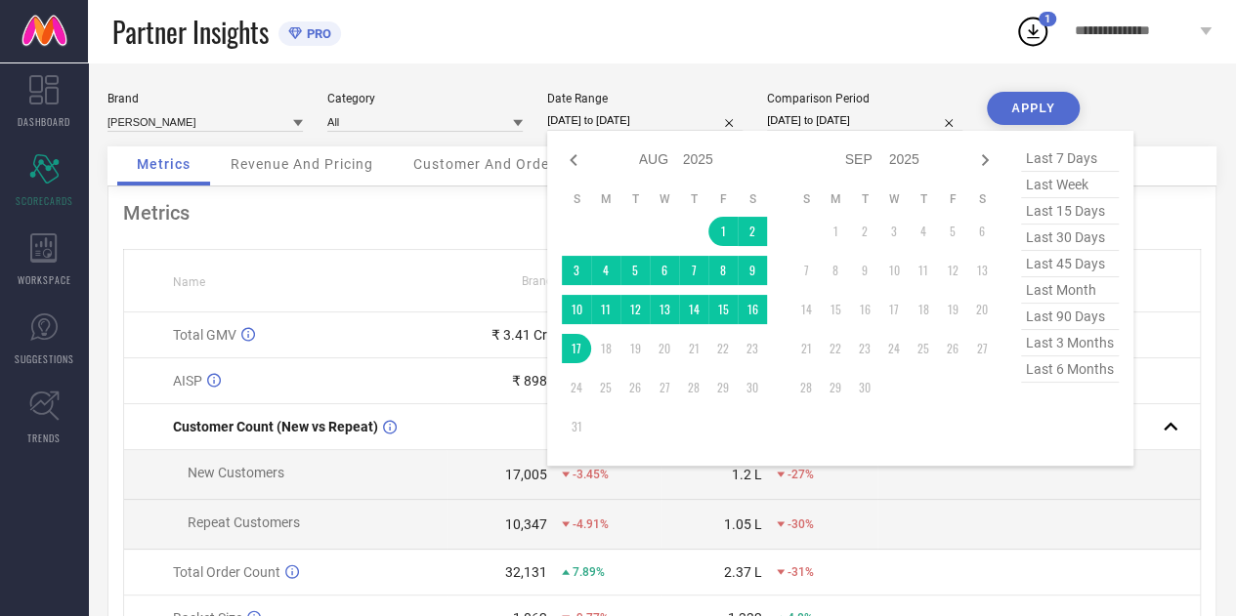
click at [688, 126] on input "[DATE] to [DATE]" at bounding box center [644, 120] width 195 height 21
click at [665, 122] on input "[DATE] to [DATE]" at bounding box center [644, 120] width 195 height 21
select select "4"
select select "2025"
select select "5"
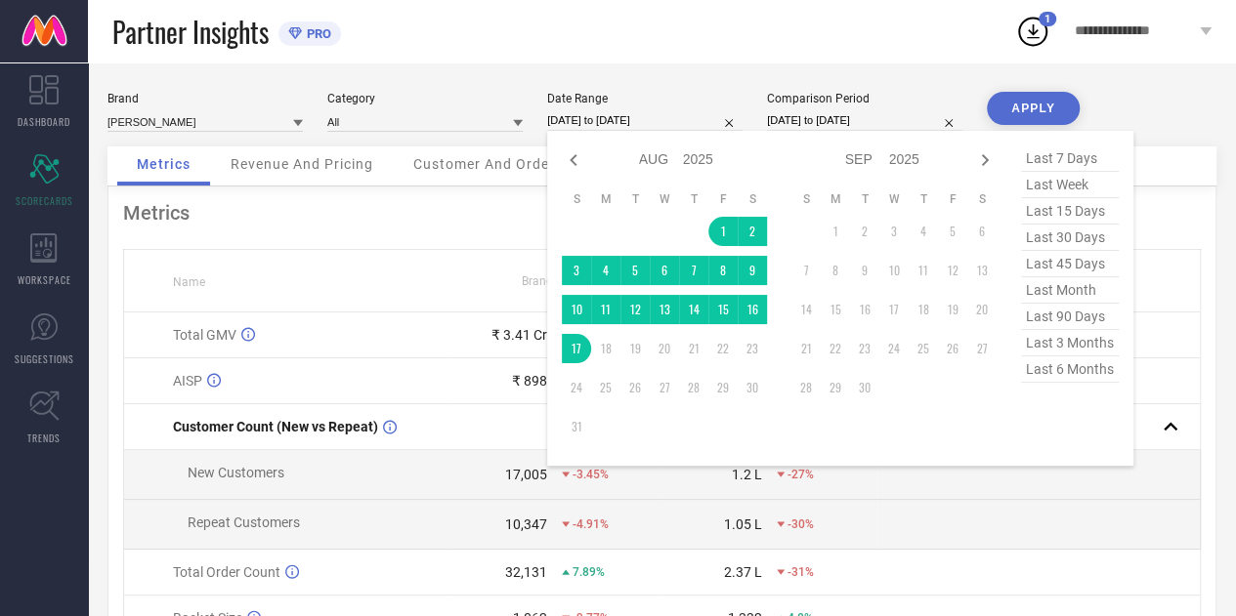
select select "2025"
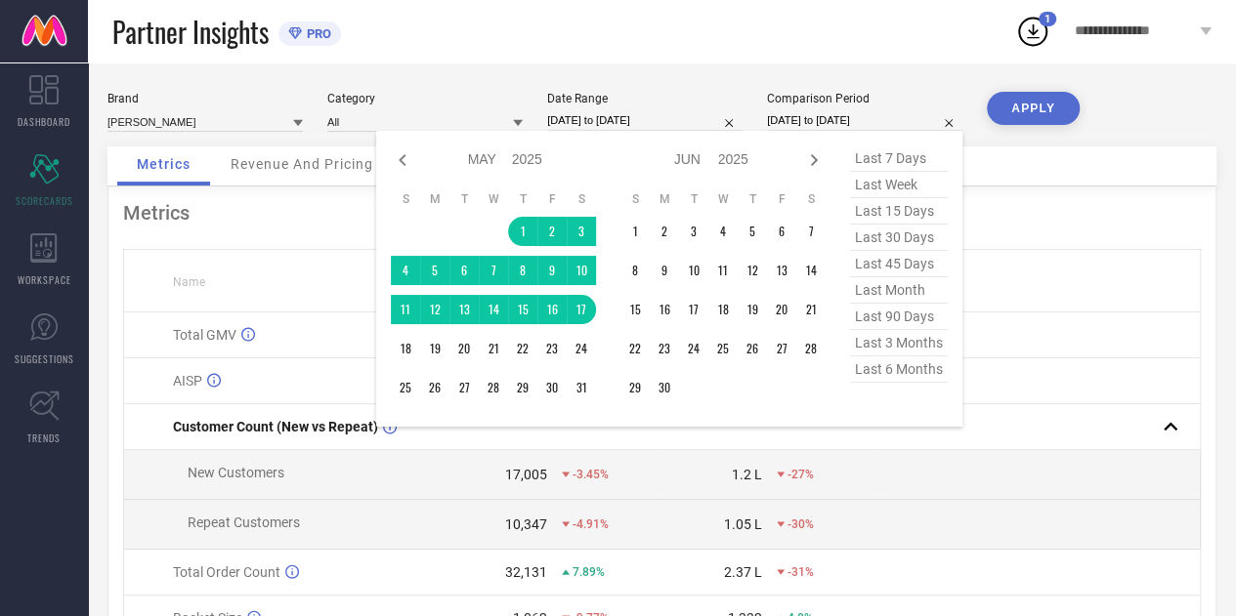
click at [795, 110] on input "[DATE] to [DATE]" at bounding box center [864, 120] width 195 height 21
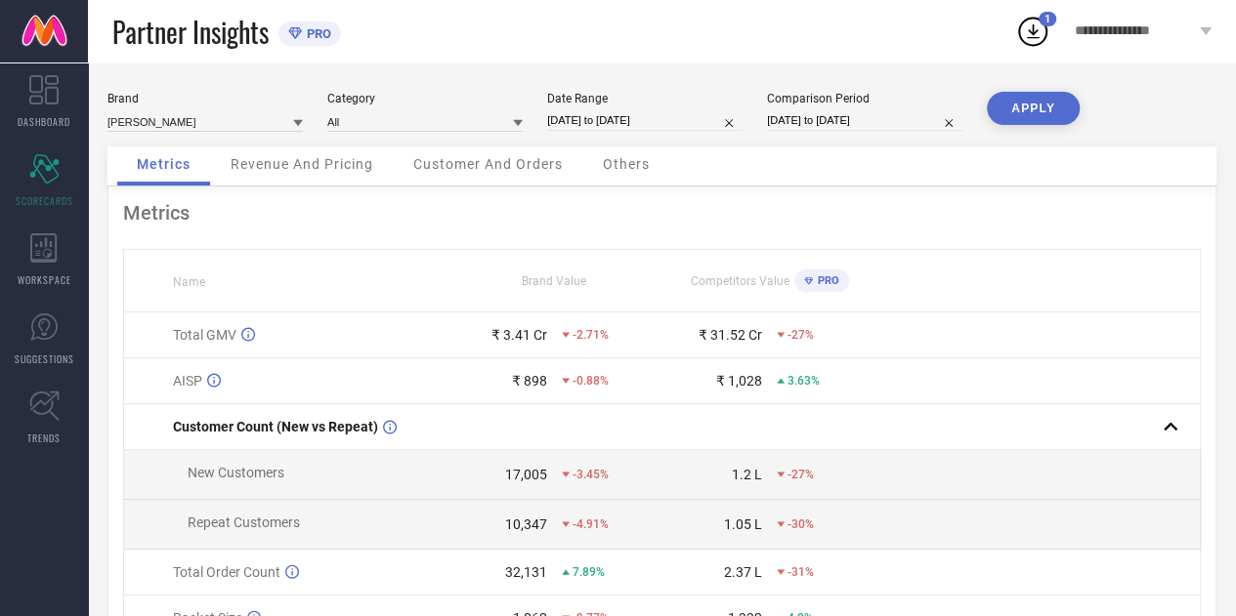
click at [1027, 109] on button "APPLY" at bounding box center [1032, 108] width 93 height 33
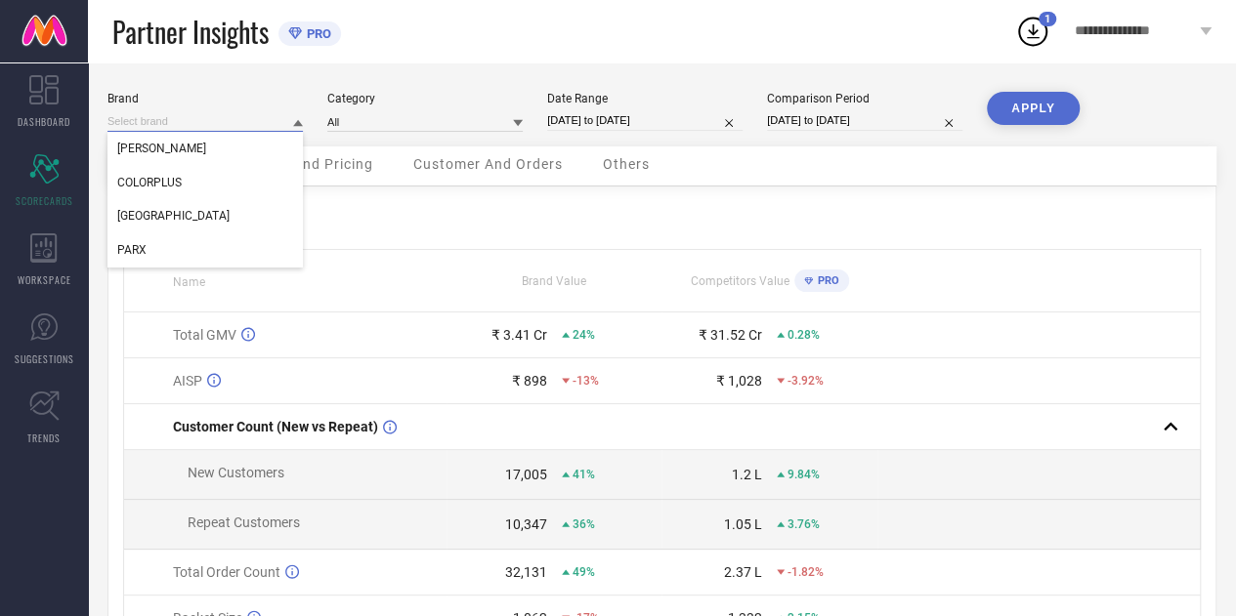
click at [237, 122] on input at bounding box center [204, 121] width 195 height 21
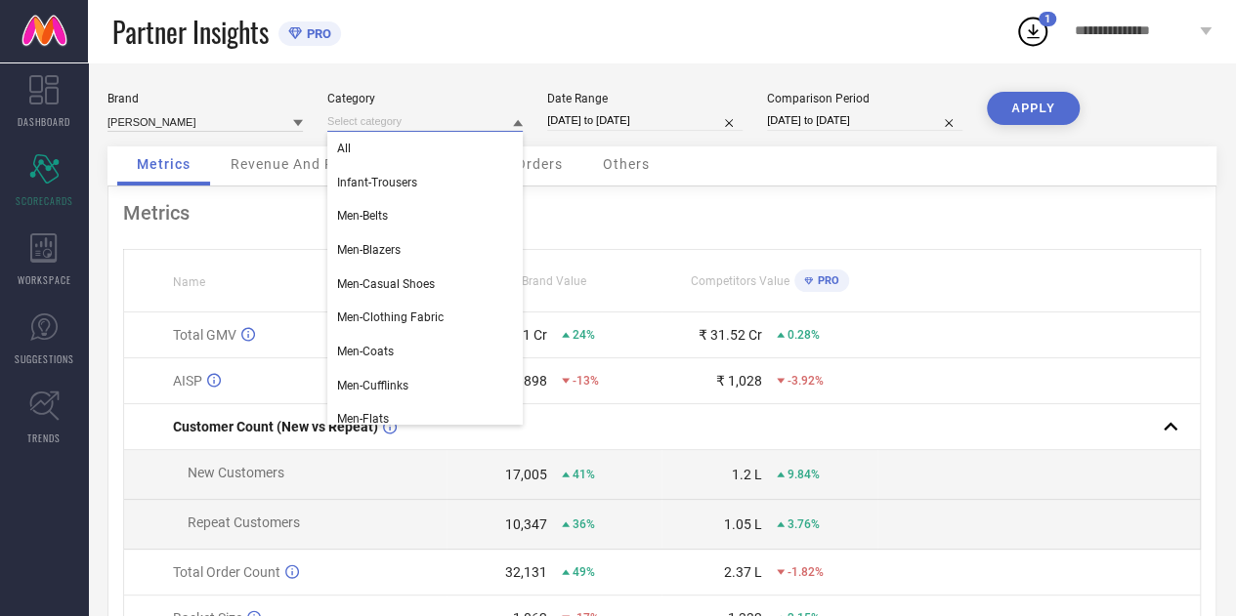
click at [383, 123] on input at bounding box center [424, 121] width 195 height 21
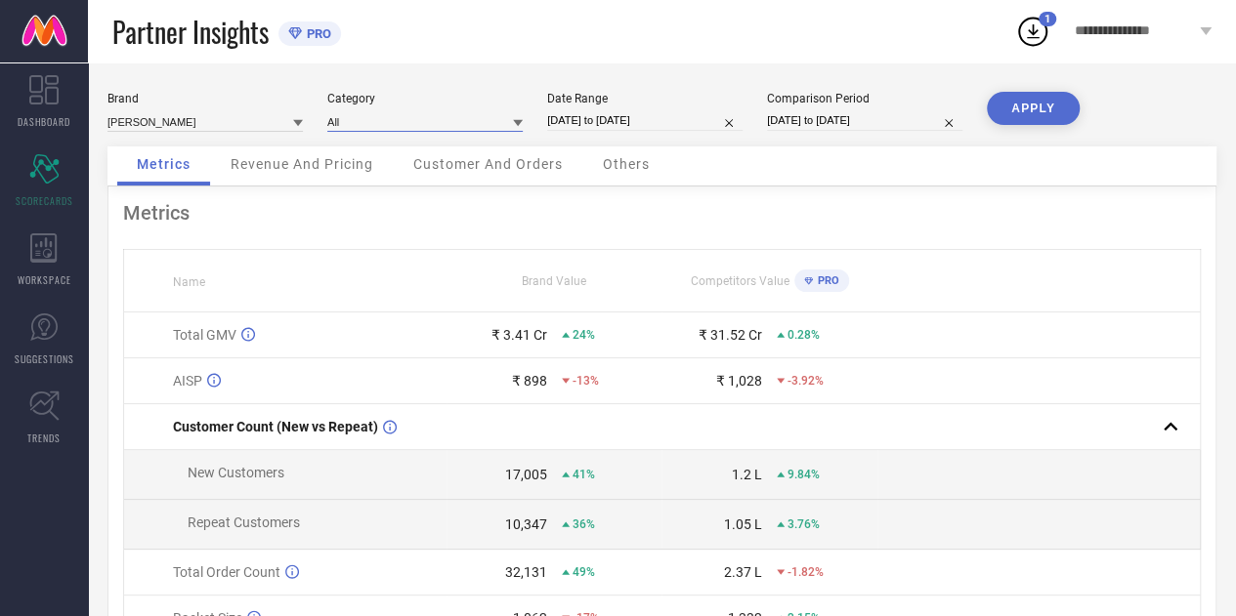
click at [383, 123] on input at bounding box center [424, 121] width 195 height 21
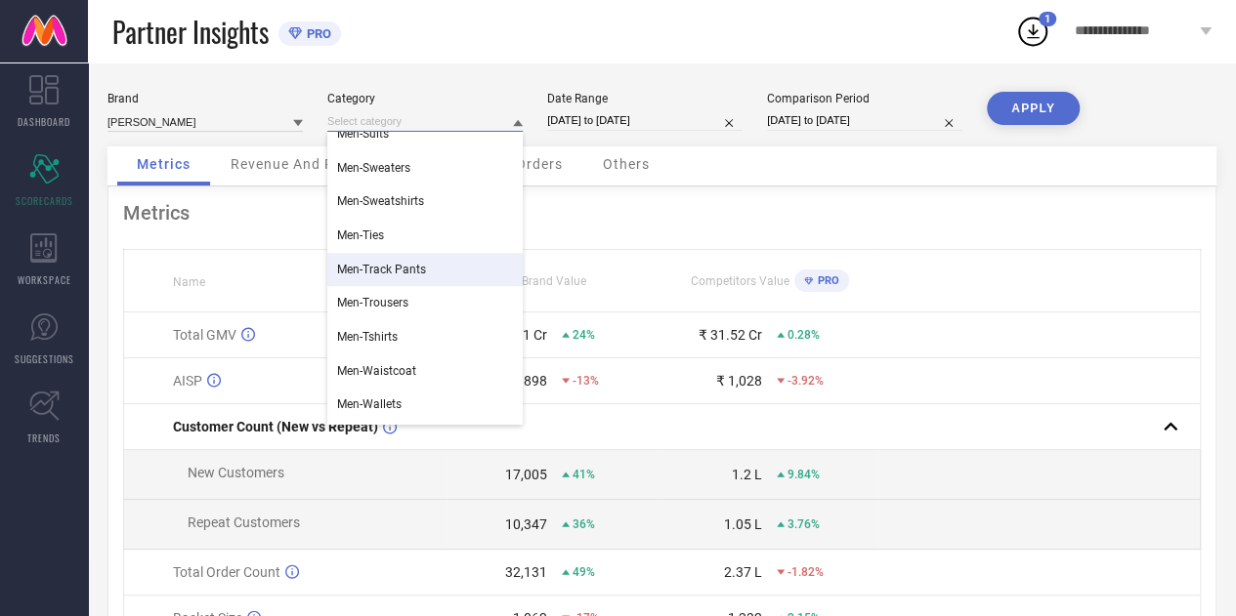
scroll to position [729, 0]
click at [441, 265] on div "Men-Track Pants" at bounding box center [424, 266] width 195 height 33
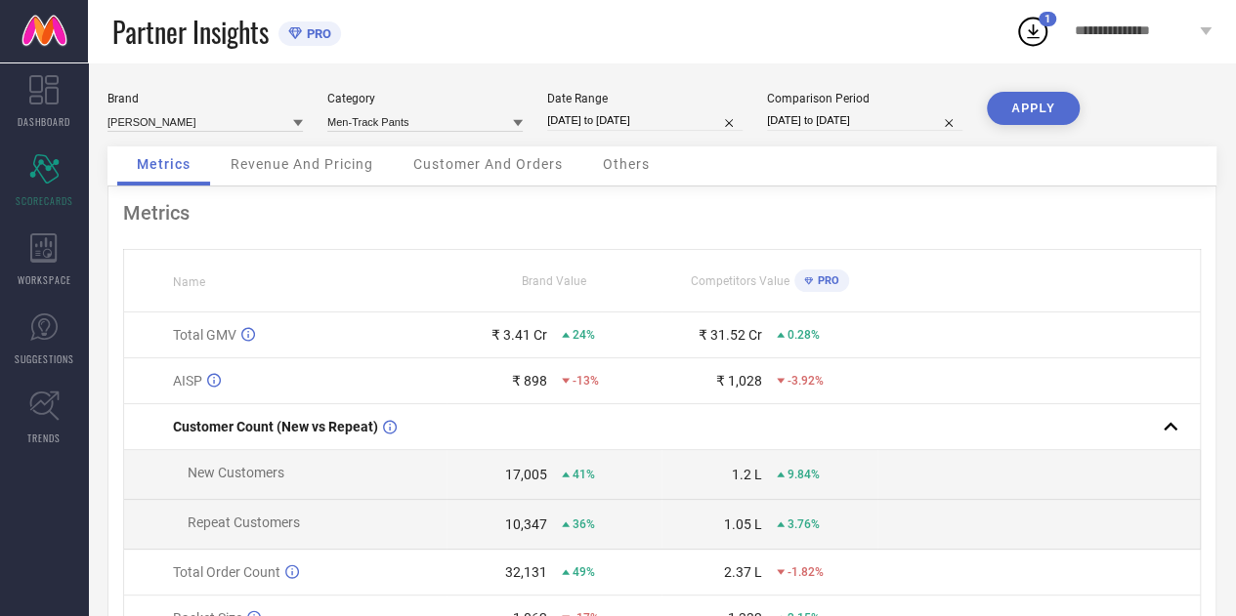
click at [1026, 105] on button "APPLY" at bounding box center [1032, 108] width 93 height 33
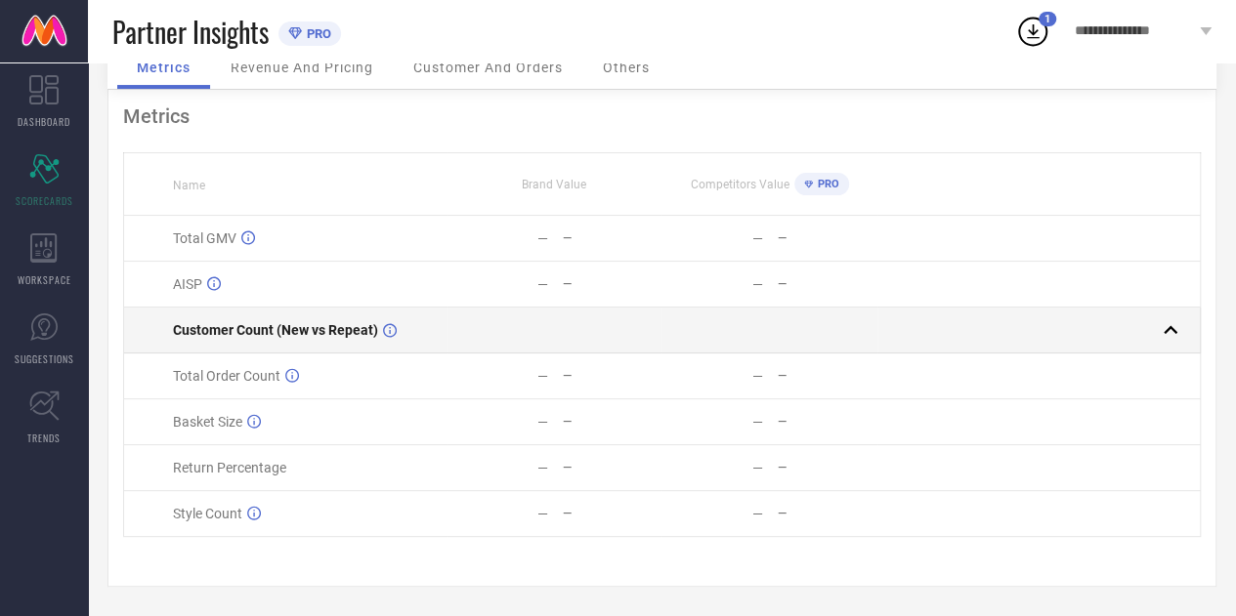
scroll to position [0, 0]
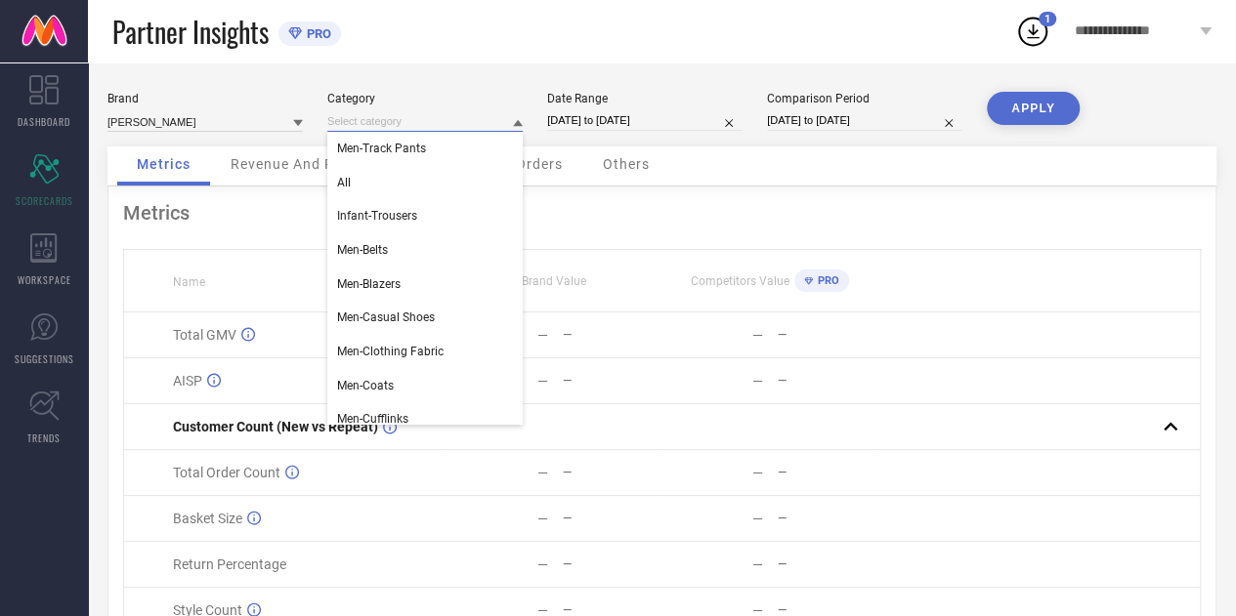
click at [425, 126] on input at bounding box center [424, 121] width 195 height 21
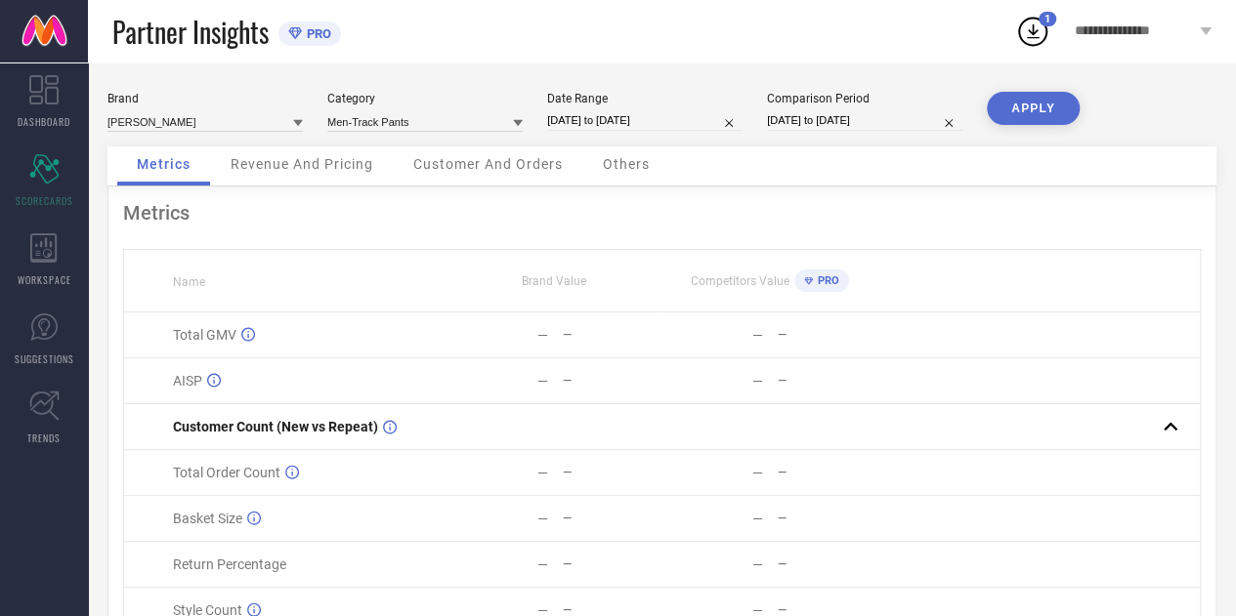
click at [516, 118] on div at bounding box center [518, 122] width 10 height 19
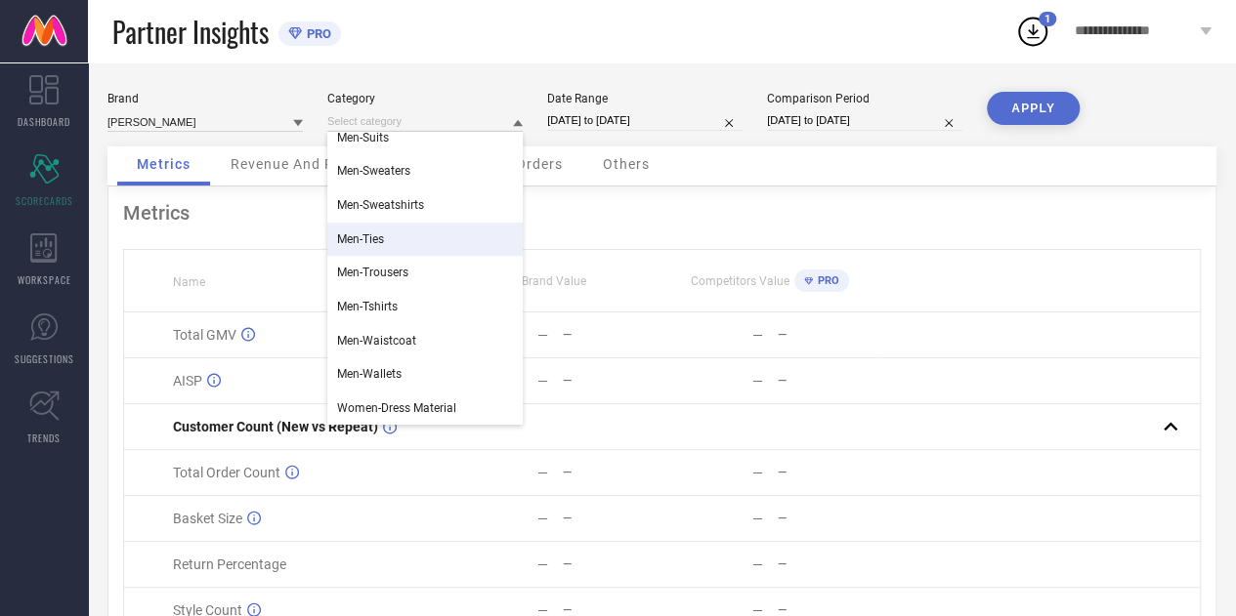
scroll to position [100, 0]
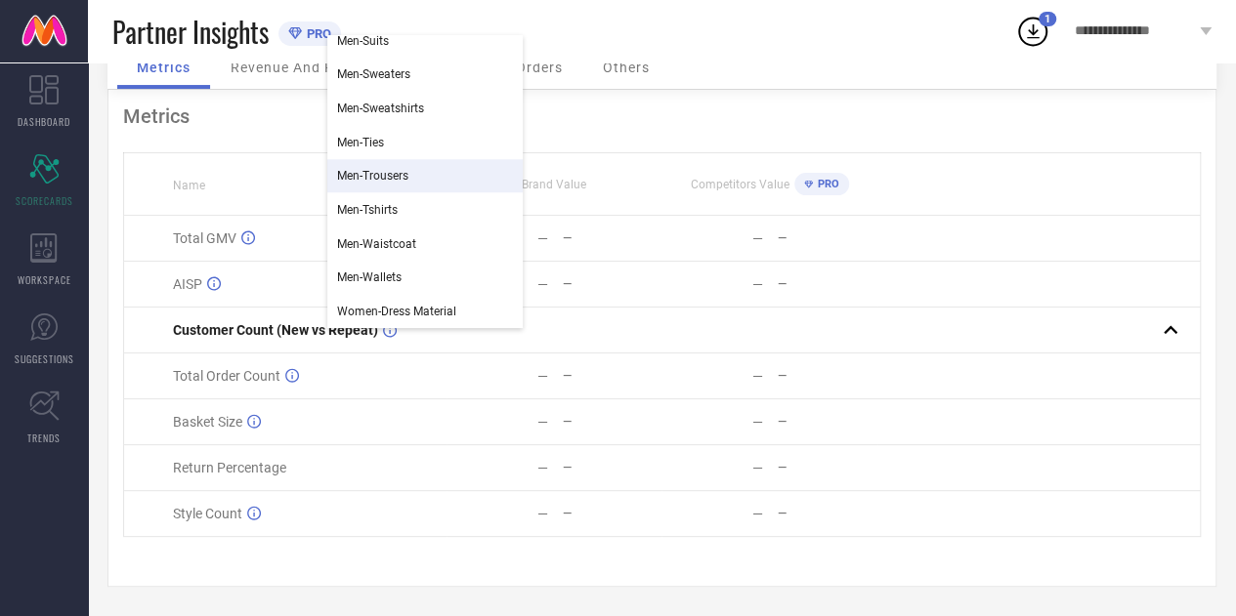
click at [395, 183] on div "Men-Trousers" at bounding box center [424, 175] width 195 height 33
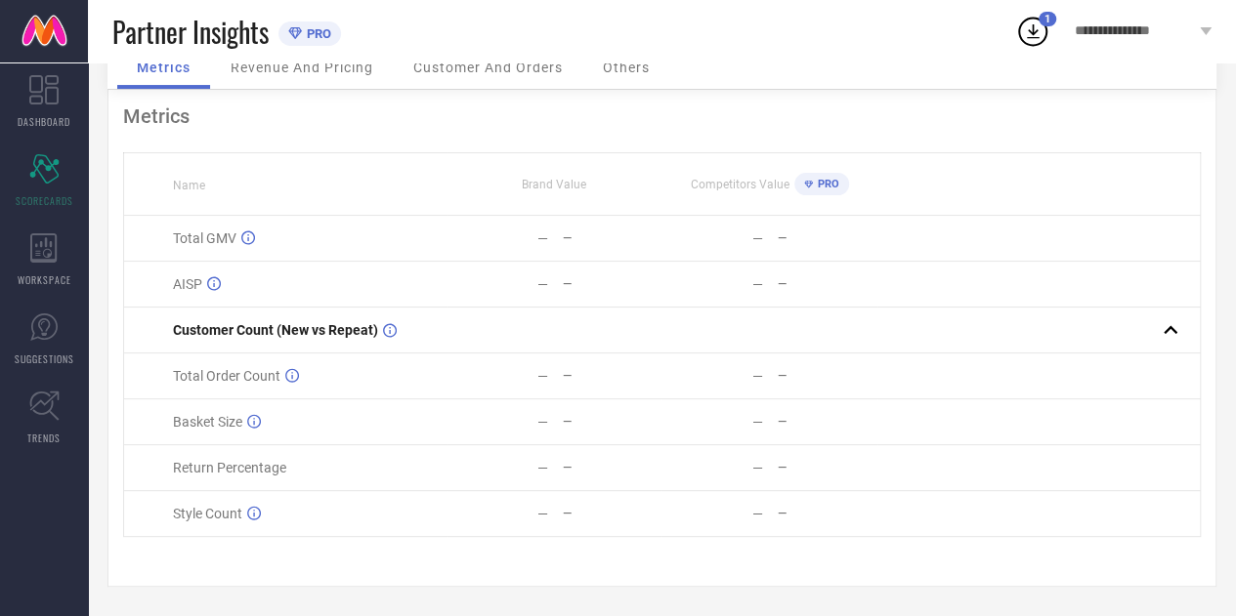
scroll to position [0, 0]
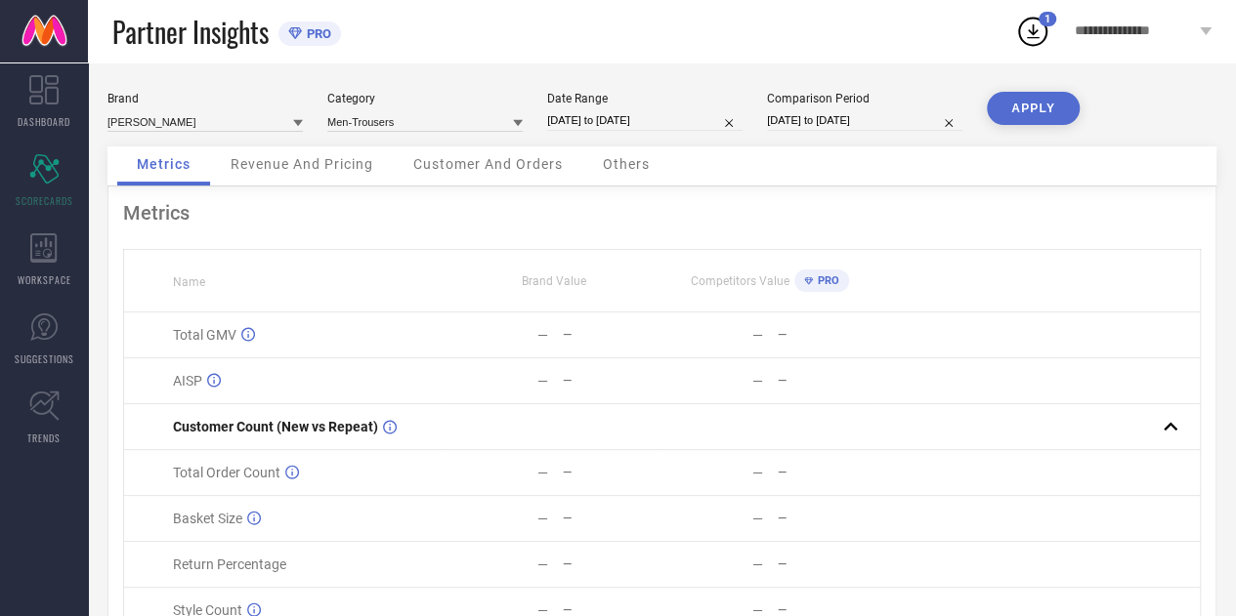
click at [1051, 106] on button "APPLY" at bounding box center [1032, 108] width 93 height 33
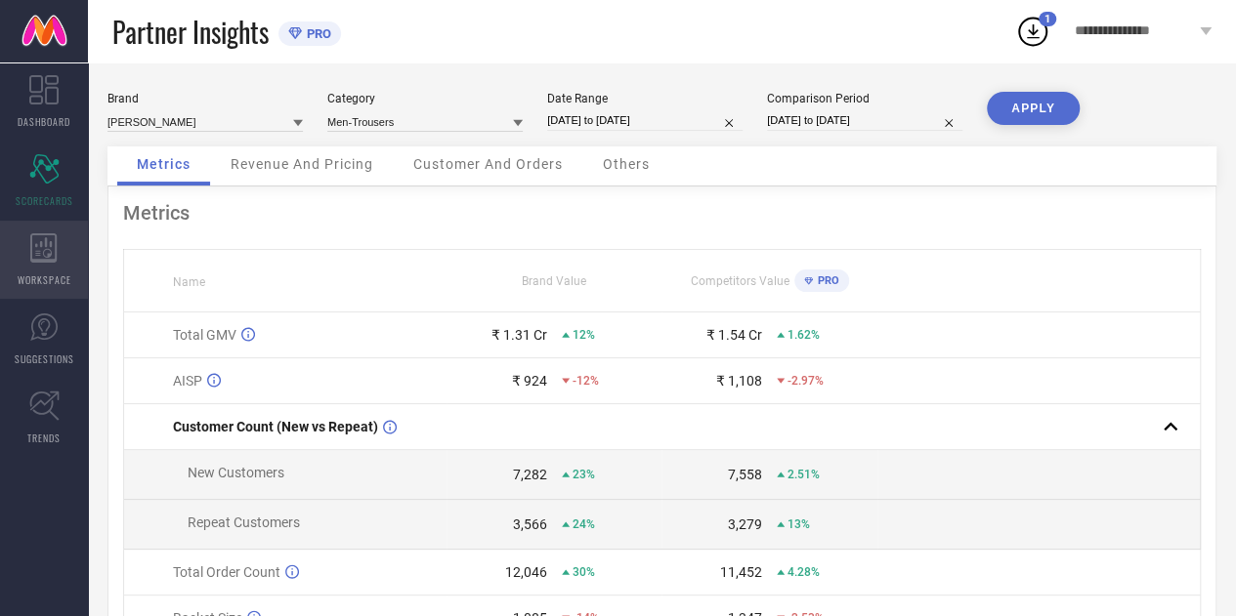
click at [31, 265] on div "WORKSPACE" at bounding box center [44, 260] width 88 height 78
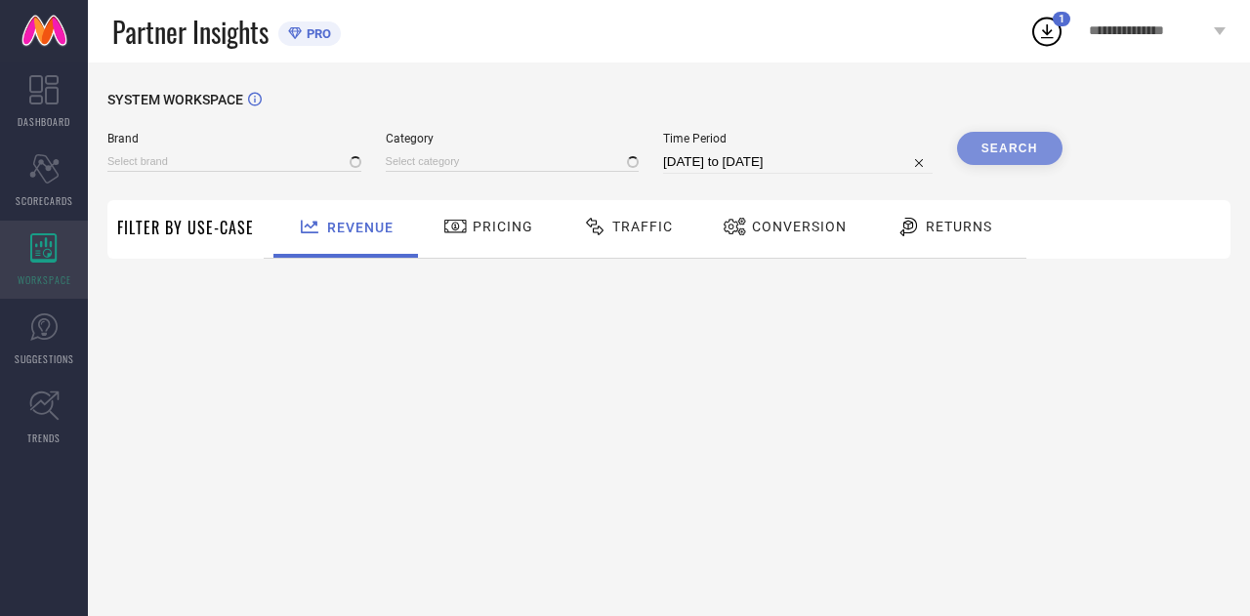
type input "COLORPLUS"
type input "All"
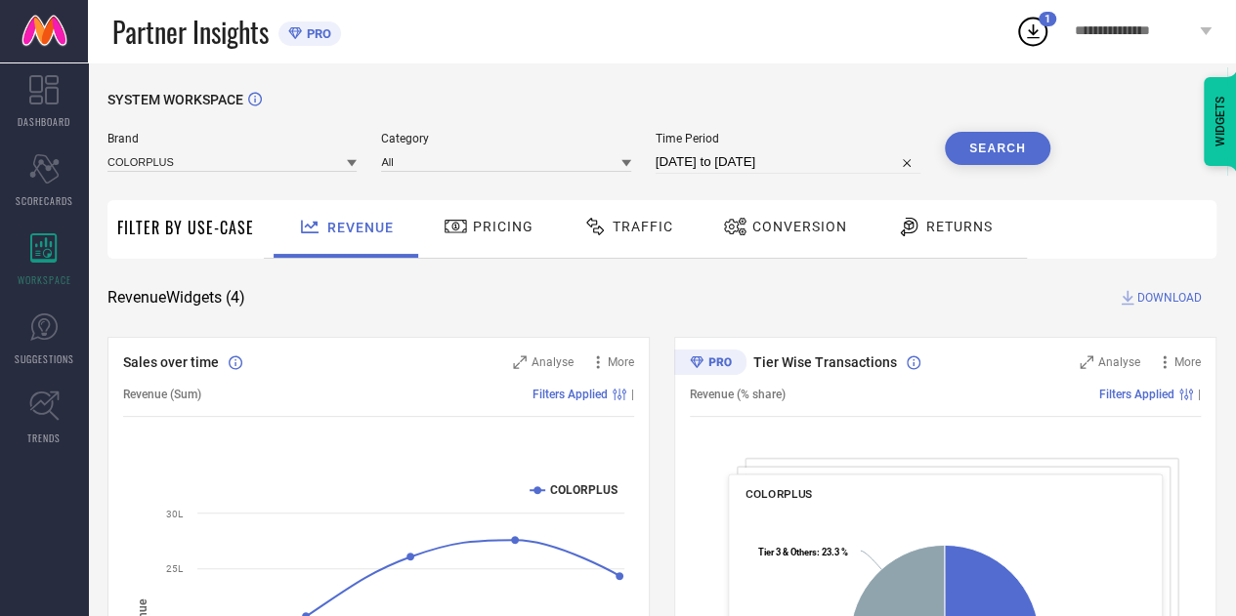
click at [612, 251] on div "Traffic" at bounding box center [628, 229] width 139 height 58
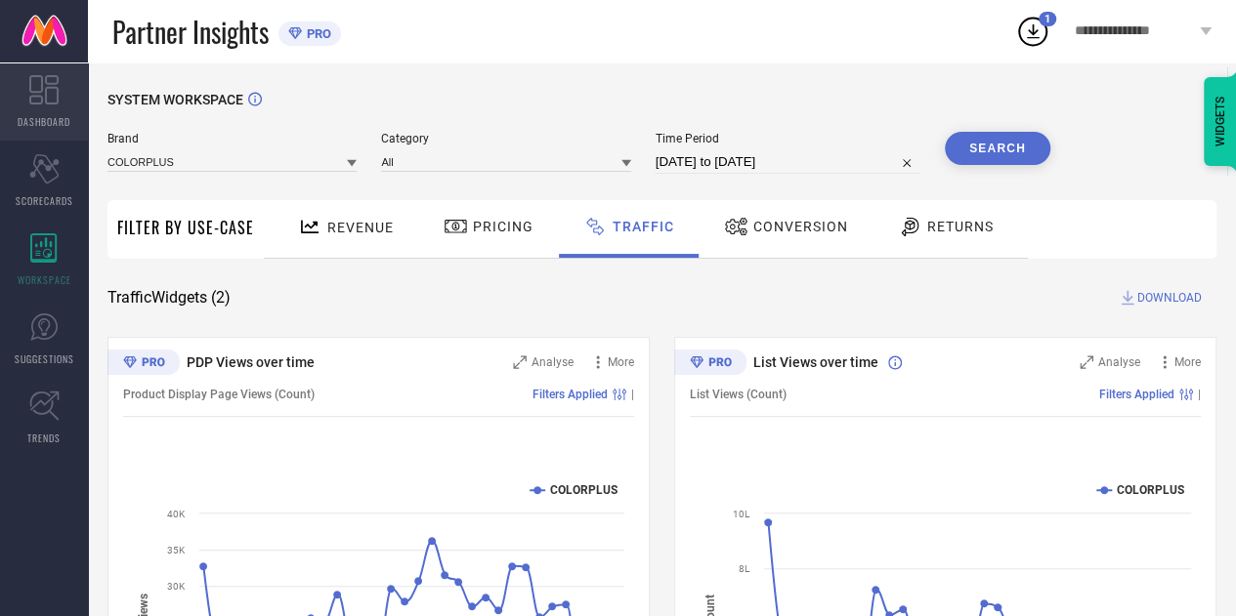
click at [55, 107] on link "DASHBOARD" at bounding box center [44, 102] width 88 height 78
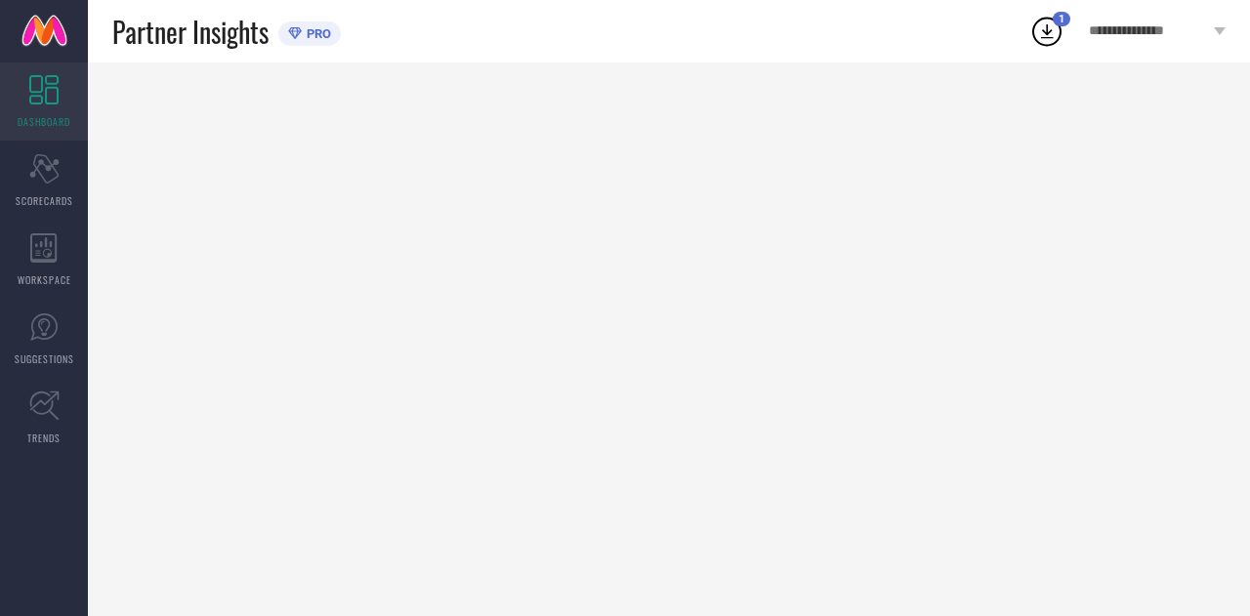
click at [1131, 39] on div "**********" at bounding box center [1158, 31] width 186 height 63
click at [802, 67] on div at bounding box center [669, 340] width 1162 height 554
